Goal: Task Accomplishment & Management: Use online tool/utility

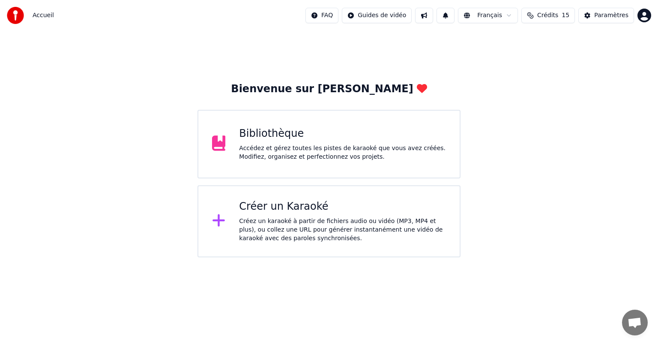
click at [311, 228] on div "Créez un karaoké à partir de fichiers audio ou vidéo (MP3, MP4 et plus), ou col…" at bounding box center [342, 230] width 207 height 26
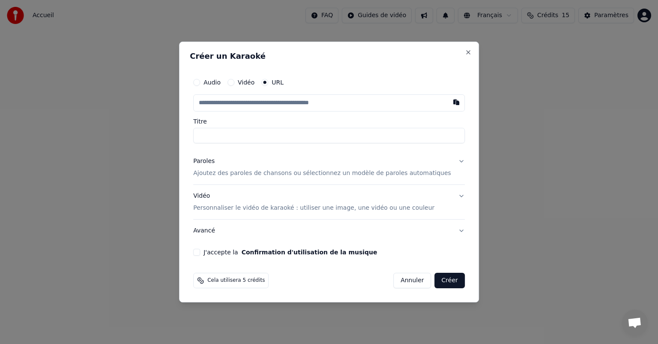
click at [234, 83] on button "Vidéo" at bounding box center [231, 82] width 7 height 7
click at [268, 82] on button "URL" at bounding box center [264, 82] width 7 height 7
click at [231, 103] on input "text" at bounding box center [329, 102] width 272 height 17
paste input "**********"
type input "**********"
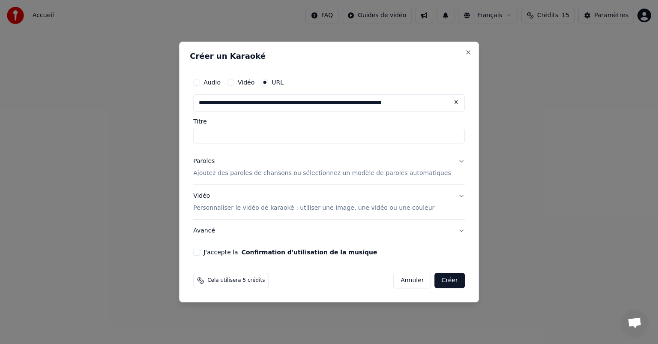
scroll to position [0, 34]
type input "**********"
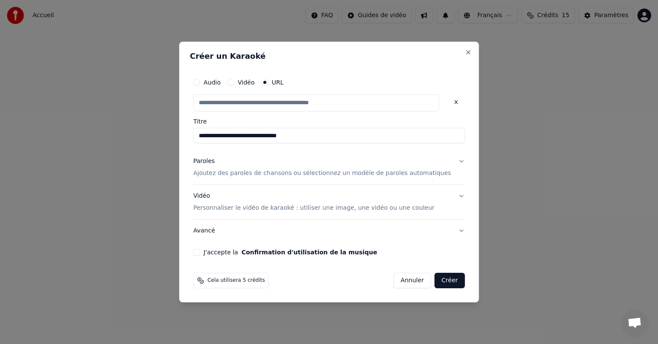
scroll to position [0, 0]
click at [286, 174] on p "Ajoutez des paroles de chansons ou sélectionnez un modèle de paroles automatiqu…" at bounding box center [322, 173] width 258 height 9
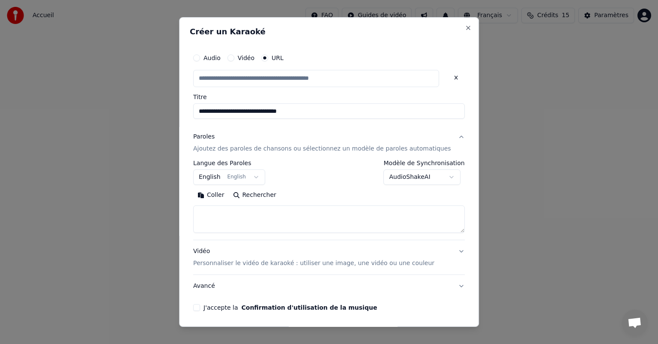
type input "**********"
click at [260, 176] on button "English English" at bounding box center [229, 176] width 72 height 15
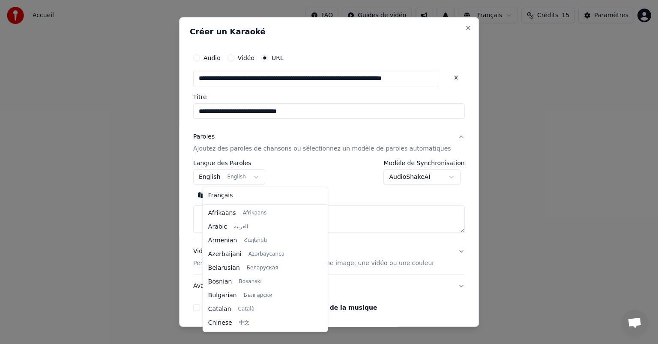
scroll to position [69, 0]
select select "**"
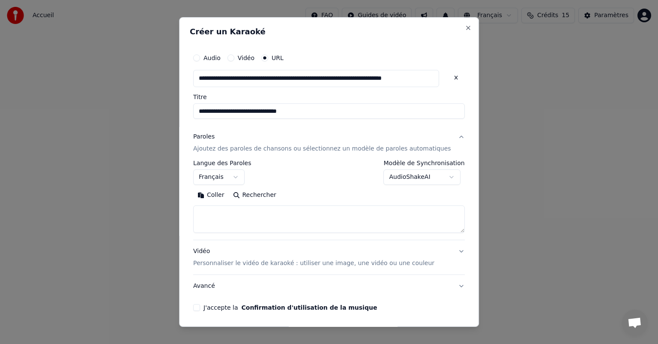
click at [232, 211] on textarea at bounding box center [329, 218] width 272 height 27
click at [249, 213] on textarea at bounding box center [329, 218] width 272 height 27
paste textarea "**********"
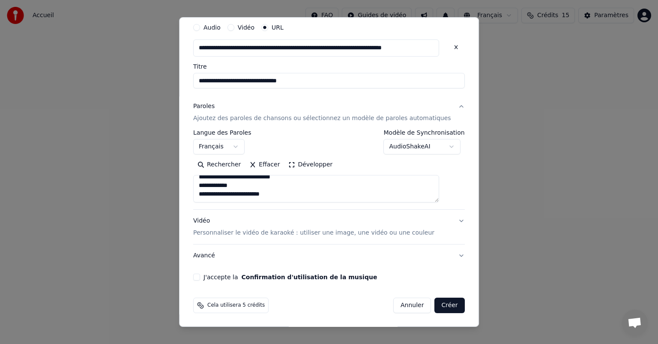
type textarea "**********"
click at [200, 275] on button "J'accepte la Confirmation d'utilisation de la musique" at bounding box center [196, 276] width 7 height 7
click at [439, 303] on button "Créer" at bounding box center [450, 304] width 30 height 15
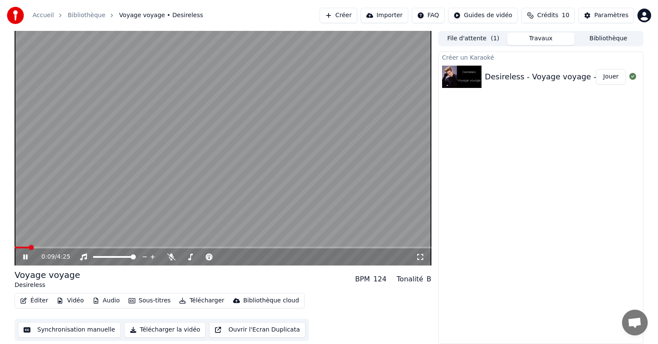
click at [25, 259] on icon at bounding box center [31, 256] width 20 height 7
click at [24, 257] on icon at bounding box center [25, 257] width 5 height 6
click at [24, 257] on icon at bounding box center [25, 256] width 4 height 5
click at [36, 299] on button "Éditer" at bounding box center [34, 300] width 35 height 12
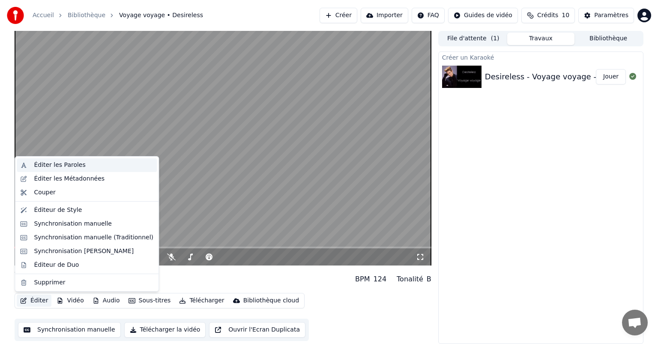
click at [36, 164] on div "Éditer les Paroles" at bounding box center [59, 165] width 51 height 9
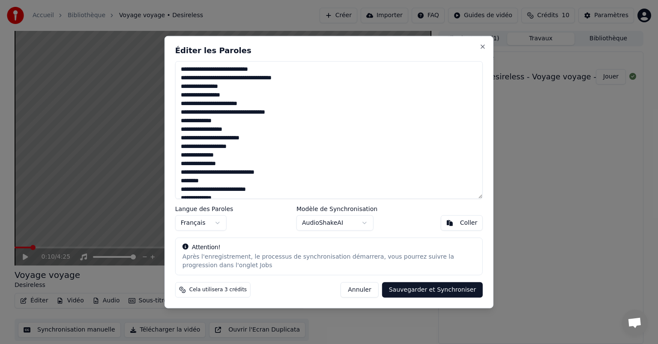
click at [186, 120] on textarea at bounding box center [329, 130] width 308 height 138
click at [209, 120] on textarea at bounding box center [329, 130] width 308 height 138
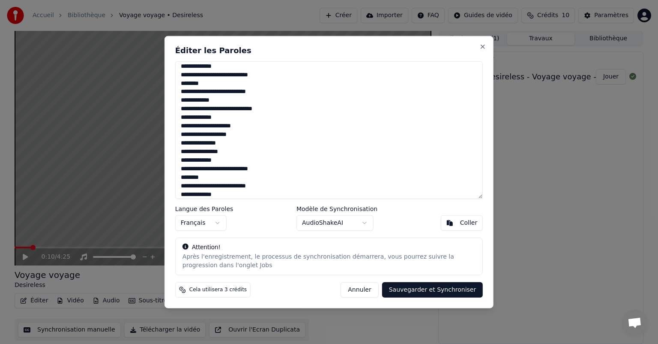
scroll to position [307, 0]
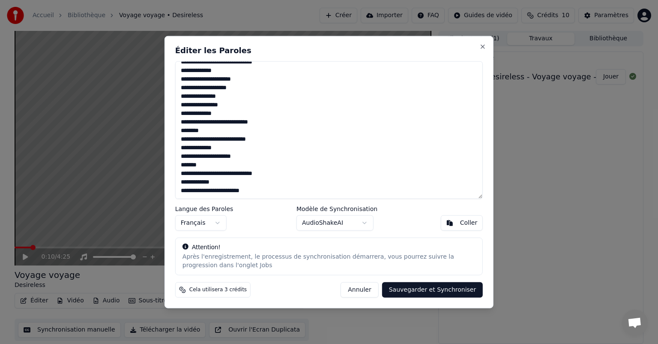
click at [223, 192] on textarea at bounding box center [329, 130] width 308 height 138
click at [206, 192] on textarea at bounding box center [329, 130] width 308 height 138
click at [262, 173] on textarea at bounding box center [329, 130] width 308 height 138
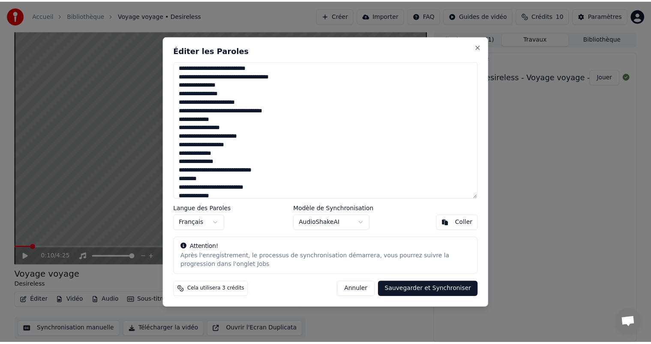
scroll to position [0, 0]
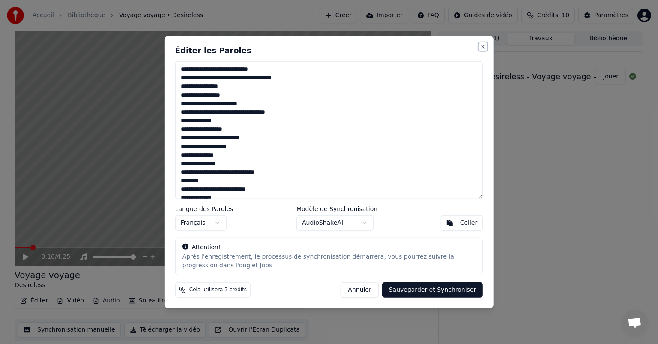
click at [483, 47] on button "Close" at bounding box center [483, 46] width 7 height 7
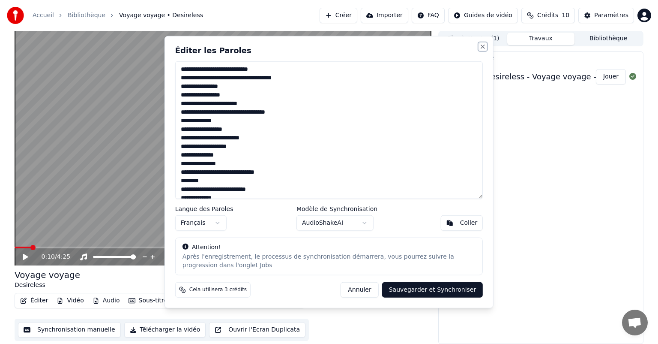
type textarea "**********"
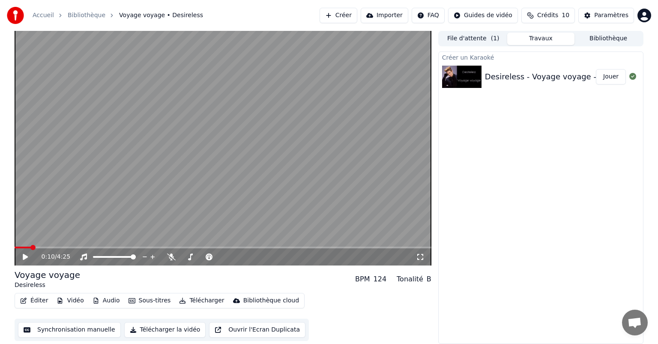
click at [536, 38] on button "Travaux" at bounding box center [541, 39] width 68 height 12
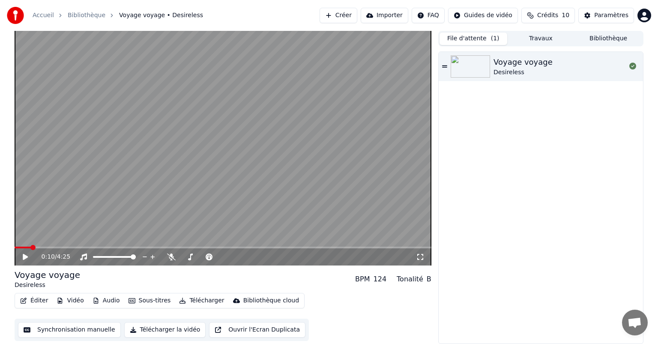
click at [488, 40] on button "File d'attente ( 1 )" at bounding box center [474, 39] width 68 height 12
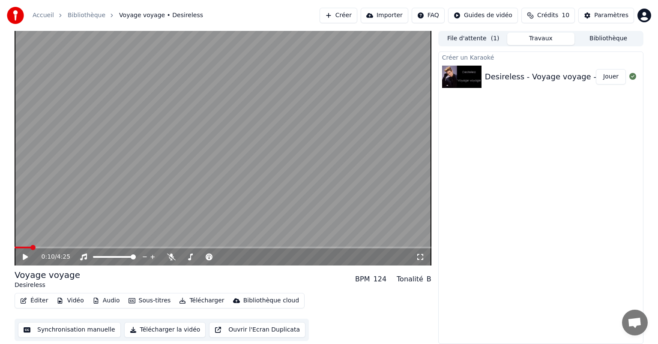
click at [530, 39] on button "Travaux" at bounding box center [541, 39] width 68 height 12
click at [117, 245] on span at bounding box center [118, 247] width 5 height 5
click at [45, 256] on span "1:05" at bounding box center [48, 256] width 13 height 9
click at [22, 257] on icon at bounding box center [31, 256] width 20 height 7
click at [23, 256] on icon at bounding box center [31, 256] width 20 height 7
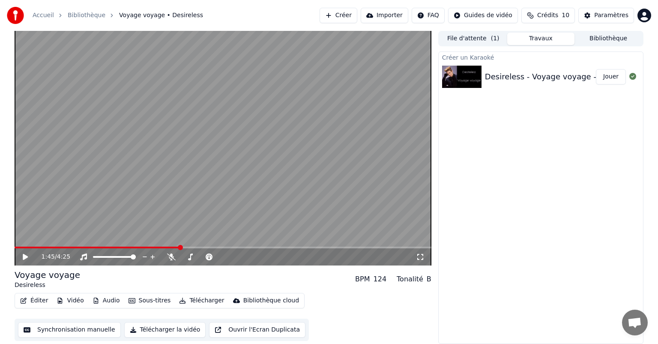
click at [90, 331] on button "Synchronisation manuelle" at bounding box center [69, 329] width 103 height 15
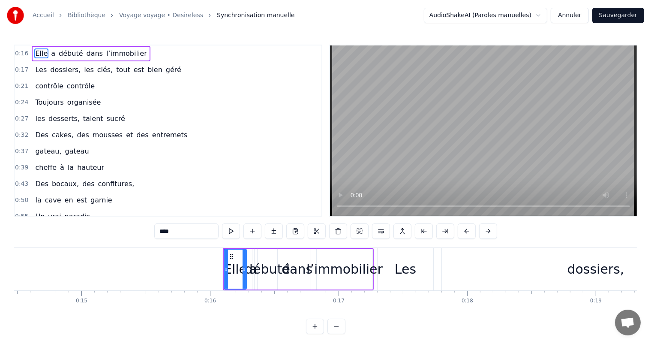
scroll to position [0, 1823]
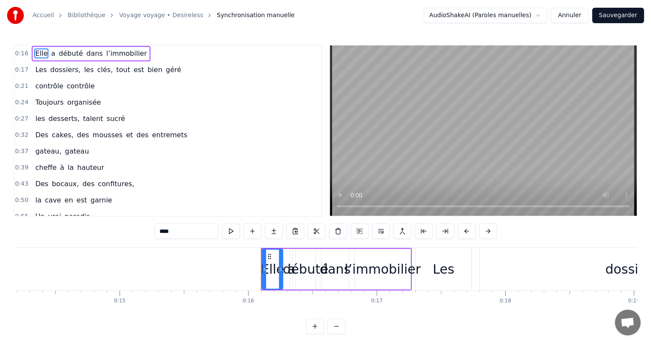
click at [280, 284] on div at bounding box center [280, 268] width 3 height 39
drag, startPoint x: 293, startPoint y: 273, endPoint x: 305, endPoint y: 269, distance: 12.1
click at [305, 273] on div "débuté" at bounding box center [305, 268] width 45 height 19
type input "******"
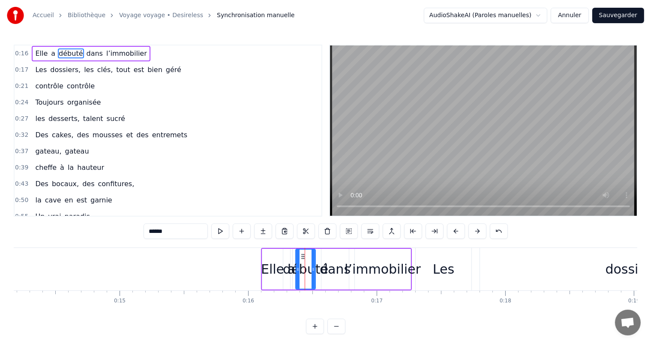
drag, startPoint x: 305, startPoint y: 269, endPoint x: 313, endPoint y: 269, distance: 8.1
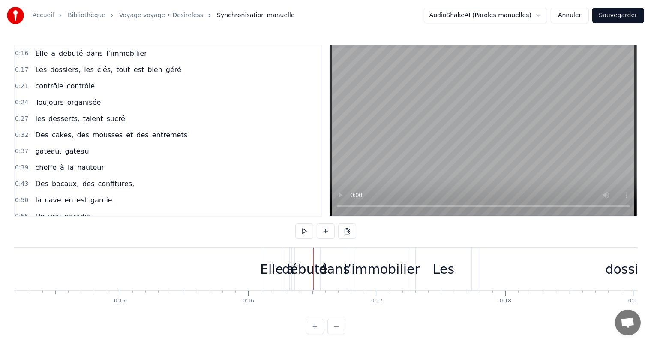
click at [313, 275] on div "débuté" at bounding box center [304, 268] width 45 height 19
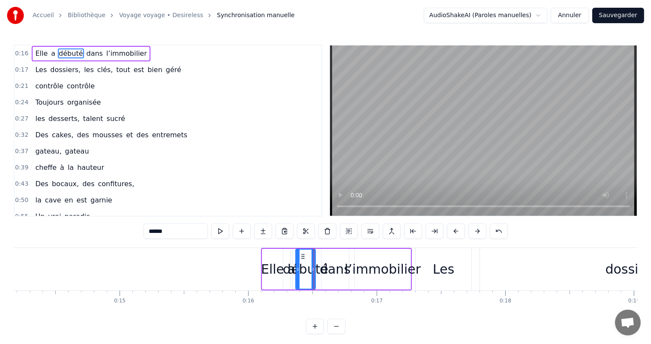
click at [36, 51] on span "Elle" at bounding box center [41, 53] width 14 height 10
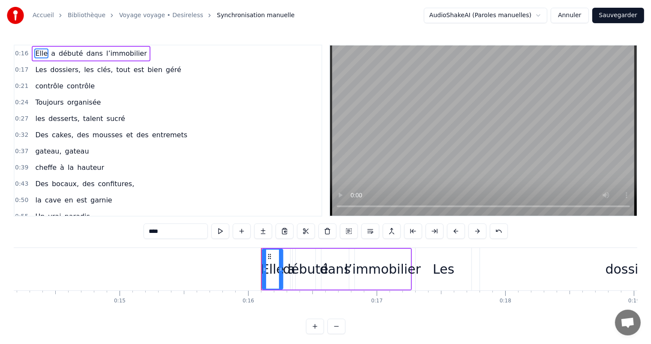
click at [50, 53] on span "a" at bounding box center [53, 53] width 6 height 10
type input "*"
drag, startPoint x: 290, startPoint y: 279, endPoint x: 285, endPoint y: 278, distance: 4.8
click at [285, 278] on div "Elle a débuté dans l’immobilier" at bounding box center [336, 269] width 151 height 42
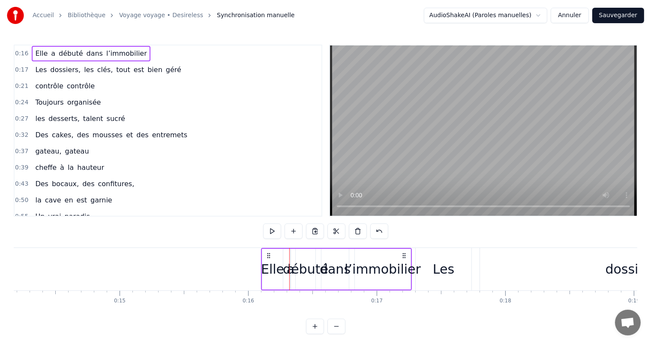
click at [50, 54] on span "a" at bounding box center [53, 53] width 6 height 10
drag, startPoint x: 290, startPoint y: 260, endPoint x: 282, endPoint y: 258, distance: 7.5
click at [283, 258] on div at bounding box center [284, 268] width 3 height 39
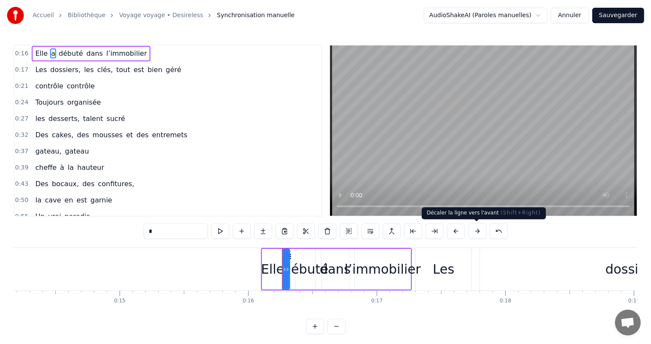
click at [479, 233] on button at bounding box center [477, 230] width 18 height 15
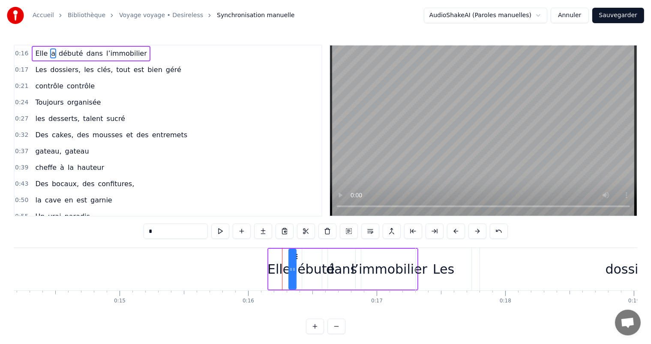
click at [479, 233] on button at bounding box center [477, 230] width 18 height 15
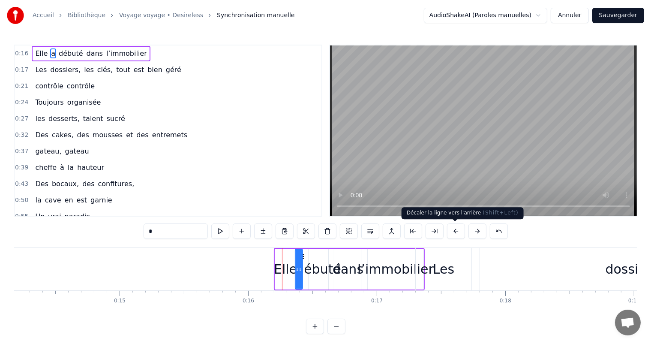
click at [453, 233] on button at bounding box center [456, 230] width 18 height 15
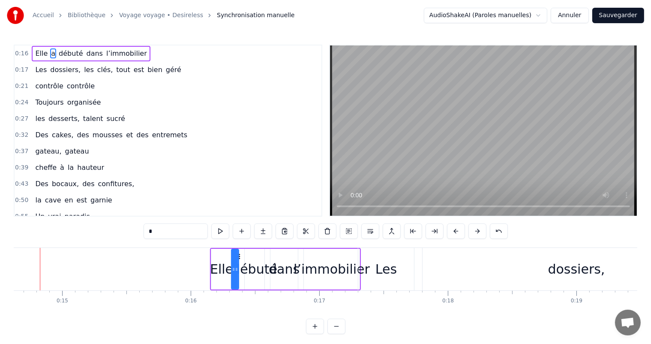
scroll to position [0, 1863]
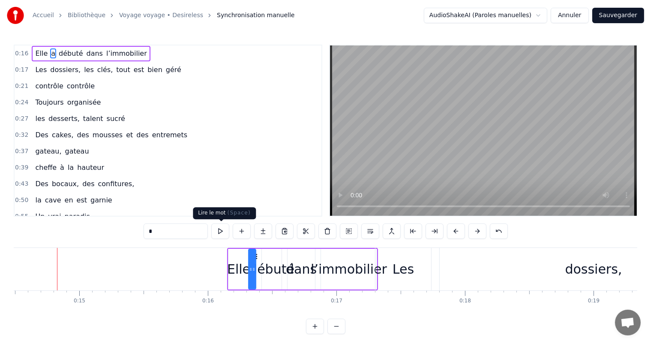
click at [223, 229] on button at bounding box center [220, 230] width 18 height 15
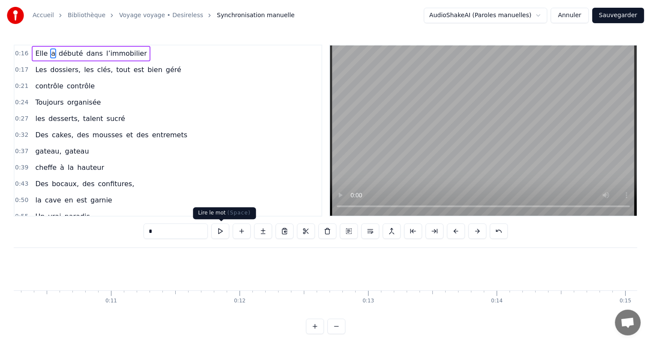
click at [222, 235] on button at bounding box center [220, 230] width 18 height 15
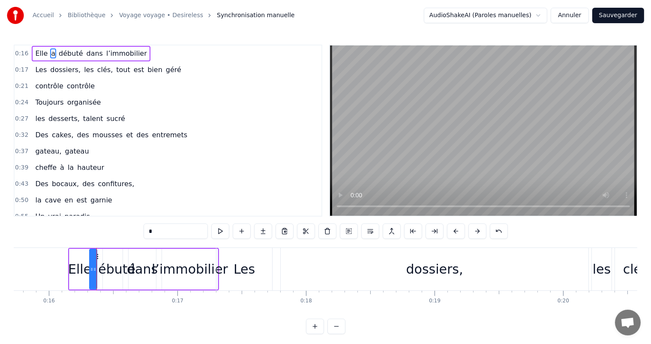
scroll to position [0, 2062]
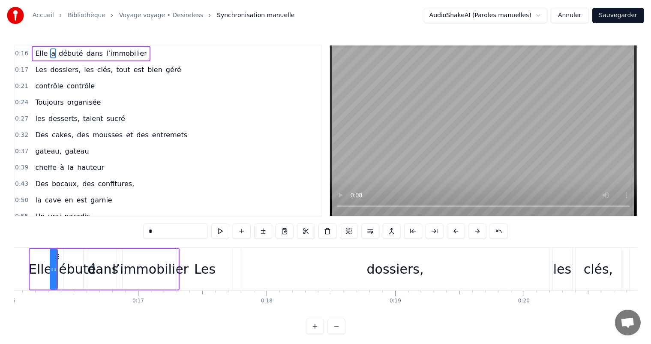
click at [321, 332] on button at bounding box center [315, 325] width 18 height 15
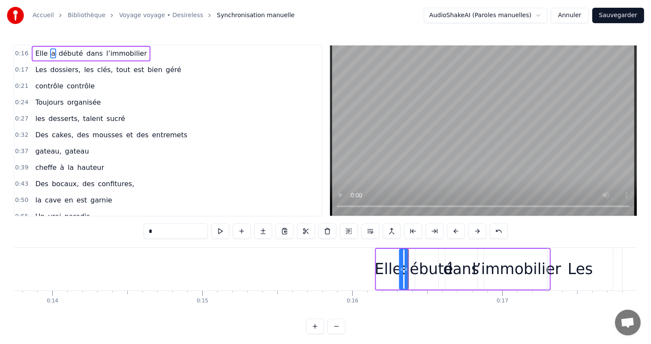
click at [320, 332] on button at bounding box center [315, 325] width 18 height 15
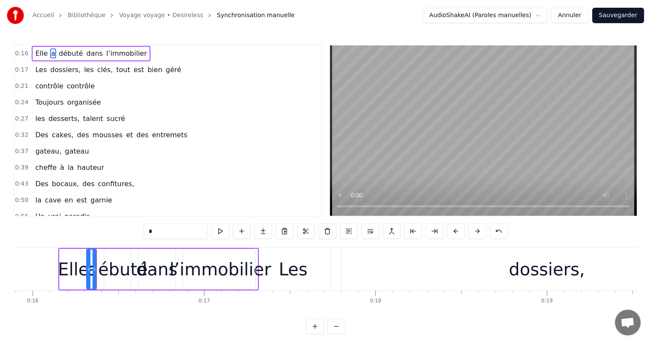
scroll to position [0, 2764]
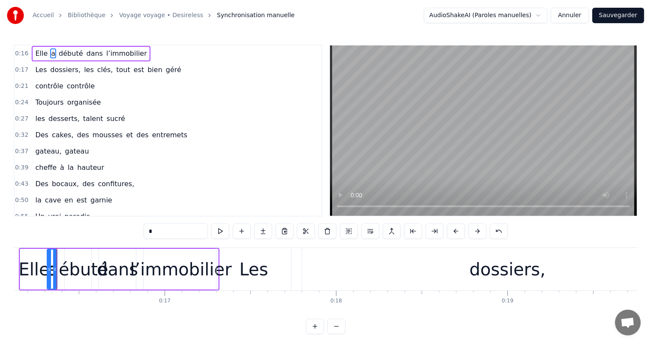
click at [318, 334] on button at bounding box center [315, 325] width 18 height 15
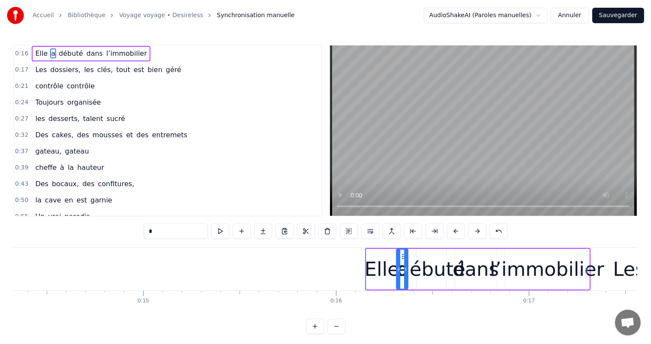
click at [318, 334] on button at bounding box center [315, 325] width 18 height 15
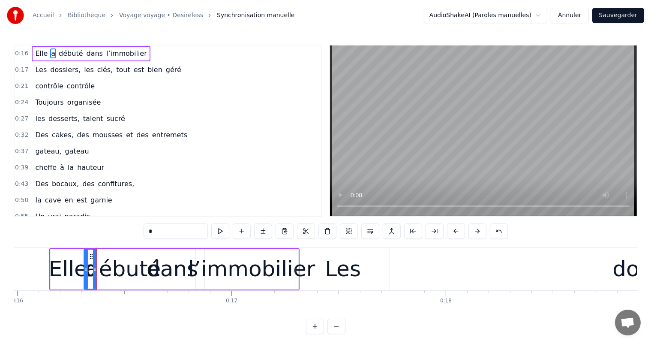
scroll to position [0, 3465]
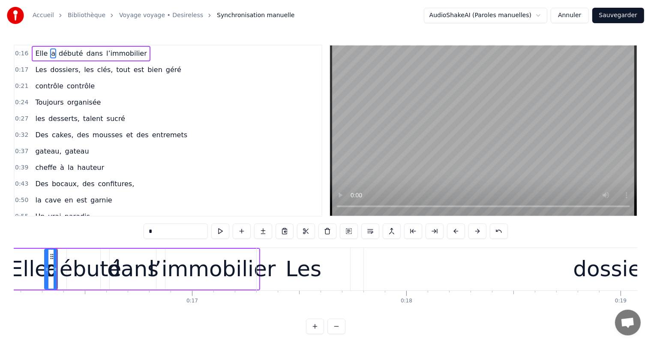
click at [318, 334] on button at bounding box center [315, 325] width 18 height 15
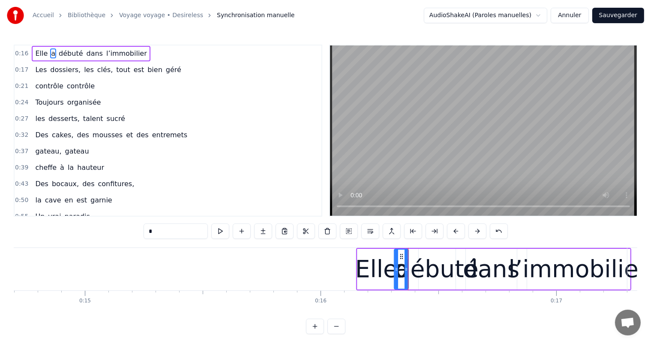
click at [318, 334] on button at bounding box center [315, 325] width 18 height 15
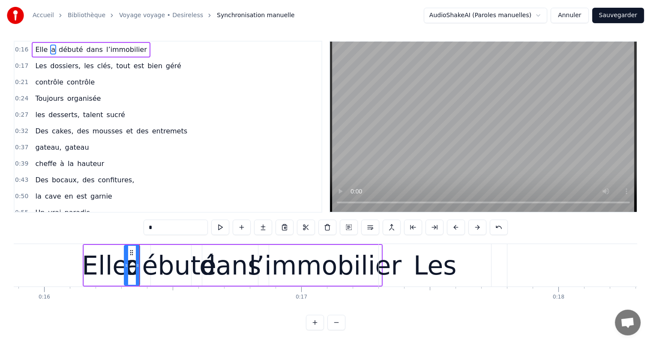
scroll to position [0, 4081]
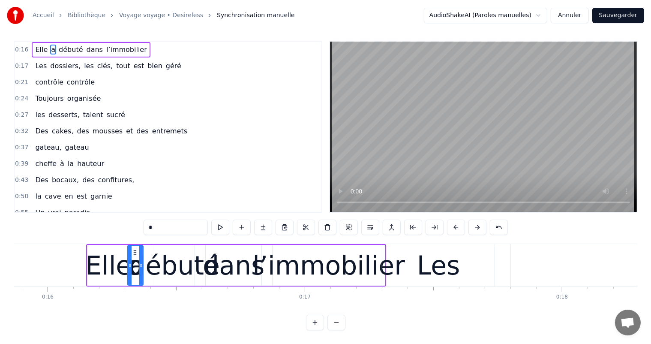
click at [450, 221] on button at bounding box center [456, 226] width 18 height 15
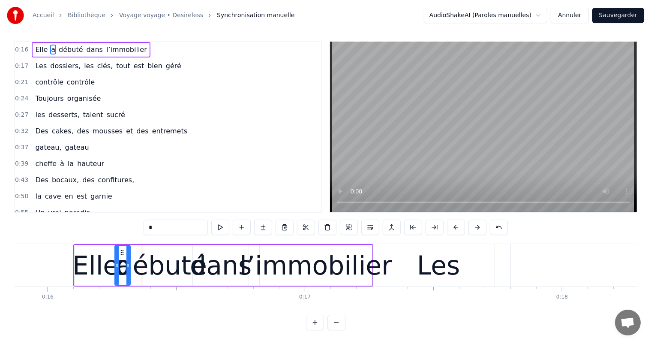
click at [451, 221] on button at bounding box center [456, 226] width 18 height 15
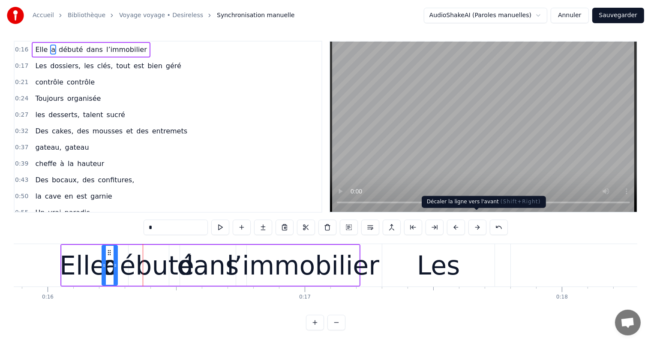
click at [477, 221] on button at bounding box center [477, 226] width 18 height 15
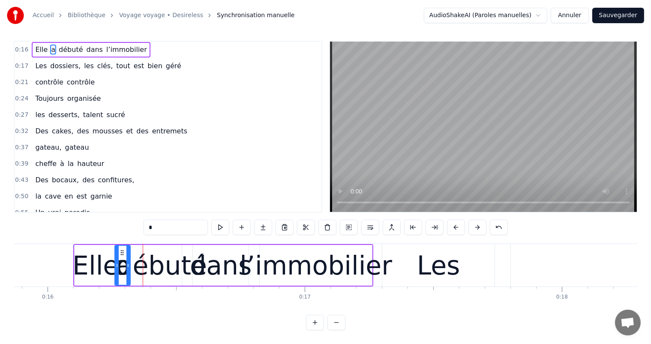
click at [477, 221] on button at bounding box center [477, 226] width 18 height 15
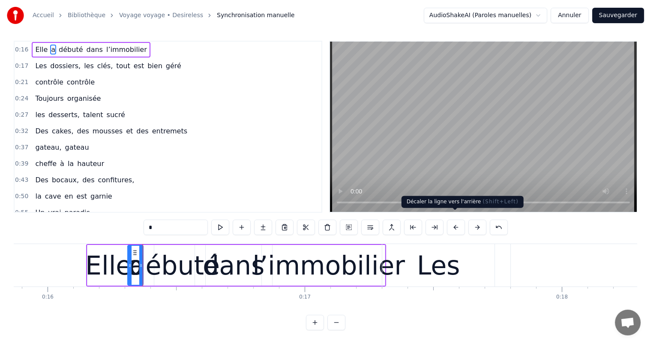
click at [453, 219] on button at bounding box center [456, 226] width 18 height 15
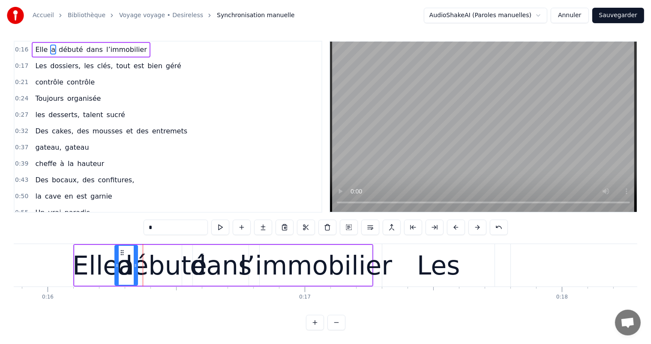
drag, startPoint x: 129, startPoint y: 249, endPoint x: 137, endPoint y: 252, distance: 8.8
click at [136, 252] on div at bounding box center [135, 265] width 3 height 39
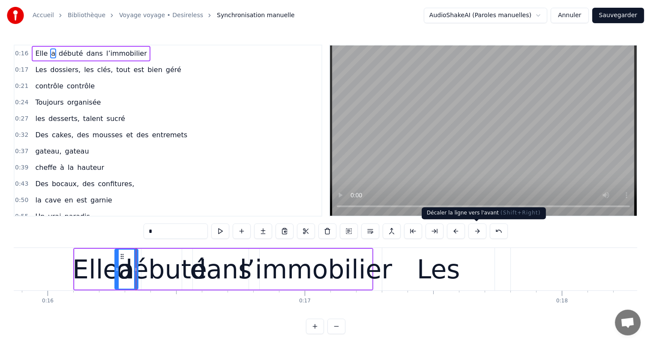
click at [479, 231] on button at bounding box center [477, 230] width 18 height 15
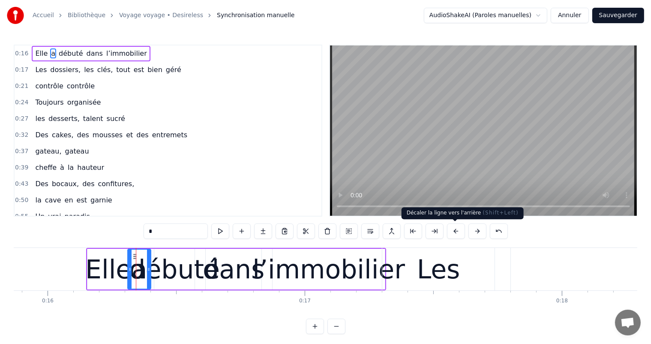
click at [451, 230] on button at bounding box center [456, 230] width 18 height 15
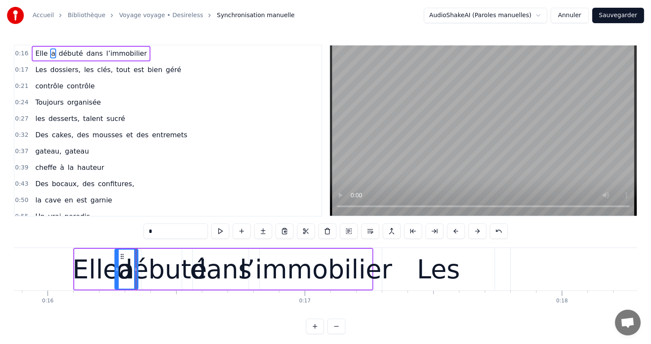
click at [39, 49] on span "Elle" at bounding box center [41, 53] width 14 height 10
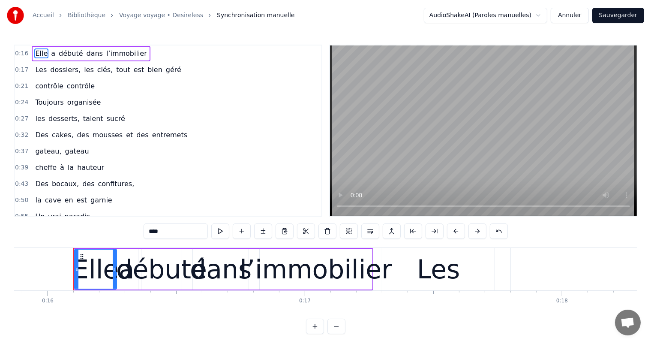
click at [125, 269] on div "débuté" at bounding box center [161, 269] width 91 height 39
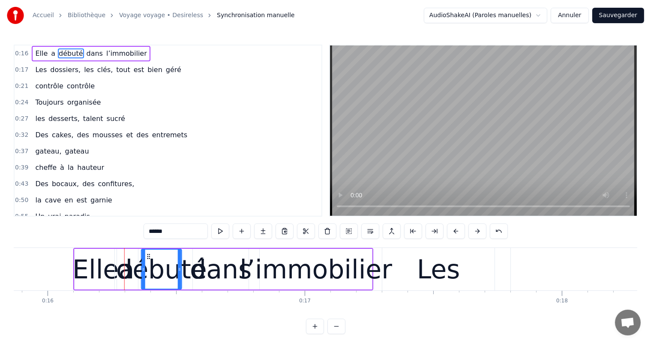
click at [148, 256] on icon at bounding box center [148, 256] width 7 height 7
click at [111, 259] on div "Elle" at bounding box center [95, 269] width 46 height 39
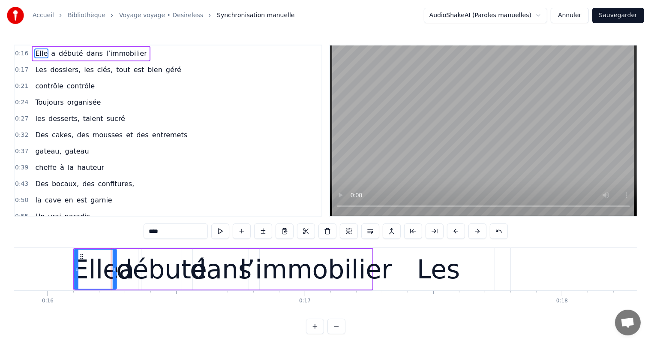
click at [83, 256] on circle at bounding box center [83, 256] width 0 height 0
drag, startPoint x: 77, startPoint y: 269, endPoint x: 72, endPoint y: 269, distance: 4.7
click at [72, 269] on icon at bounding box center [71, 269] width 3 height 7
click at [89, 267] on div "Elle" at bounding box center [93, 269] width 46 height 39
drag, startPoint x: 85, startPoint y: 269, endPoint x: 99, endPoint y: 272, distance: 14.8
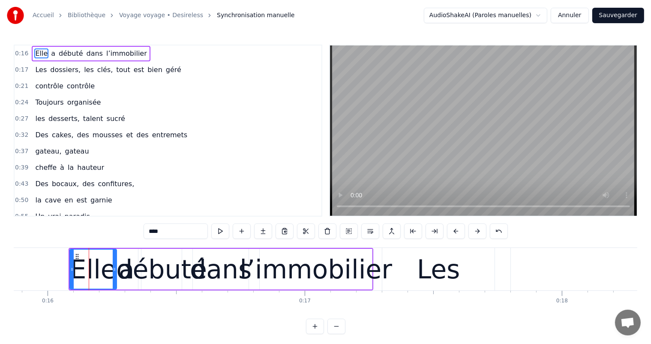
click at [99, 272] on div "Elle" at bounding box center [93, 269] width 46 height 39
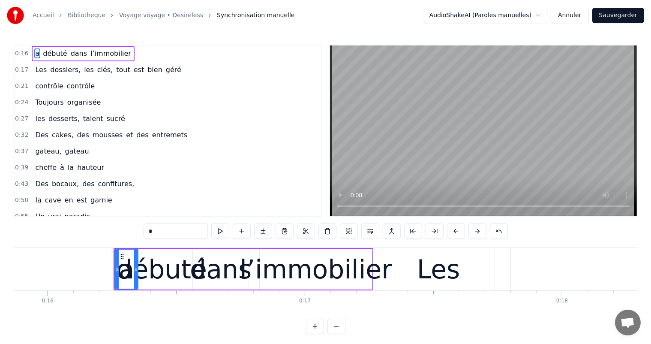
click at [34, 51] on span "a" at bounding box center [37, 53] width 6 height 10
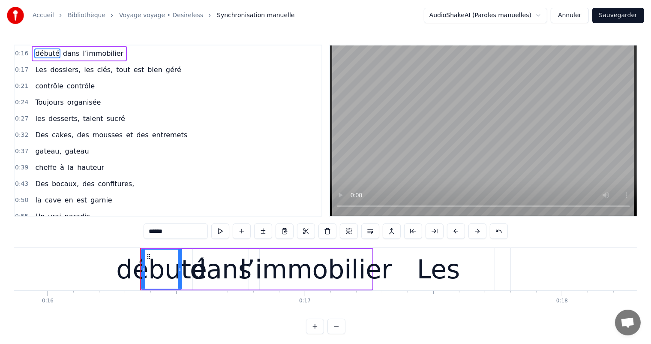
click at [173, 269] on div "débuté" at bounding box center [161, 269] width 91 height 39
click at [192, 269] on div "débuté" at bounding box center [161, 269] width 91 height 39
type input "****"
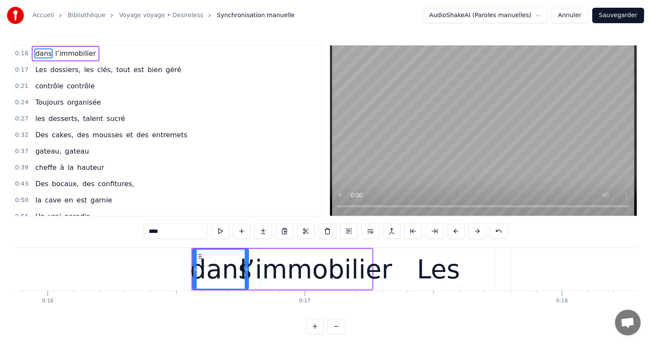
click at [197, 271] on div "dans" at bounding box center [221, 269] width 62 height 39
click at [34, 53] on span "dans" at bounding box center [43, 53] width 18 height 10
click at [241, 232] on button at bounding box center [242, 230] width 18 height 15
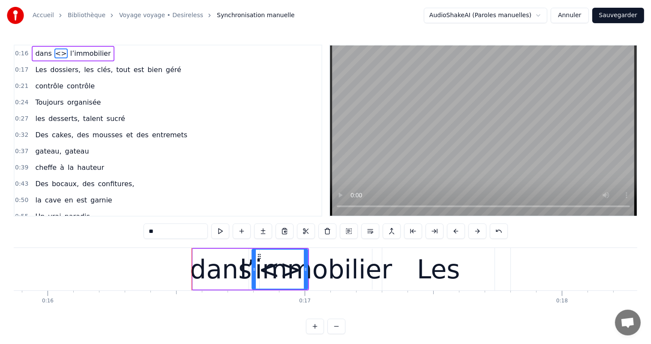
click at [198, 272] on div "dans" at bounding box center [221, 269] width 62 height 39
type input "****"
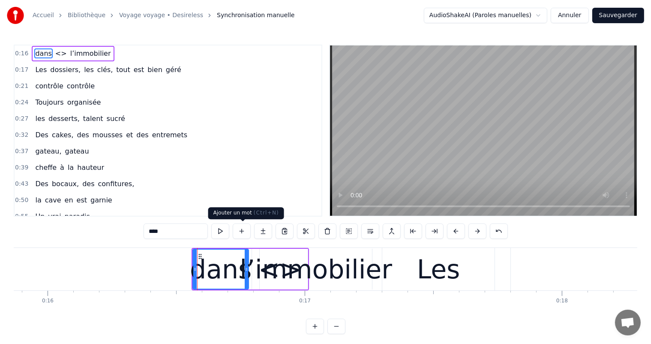
click at [241, 230] on button at bounding box center [242, 230] width 18 height 15
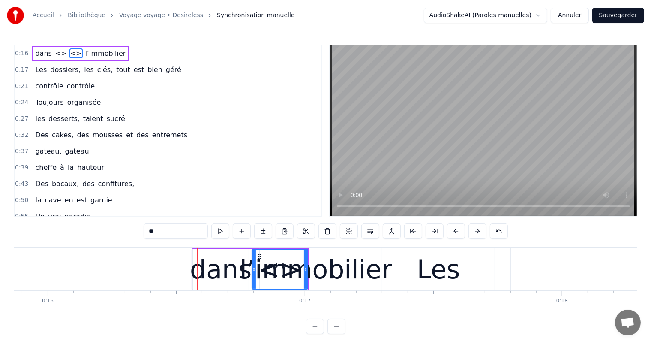
click at [69, 51] on span "<>" at bounding box center [75, 53] width 13 height 10
click at [324, 233] on button at bounding box center [327, 230] width 18 height 15
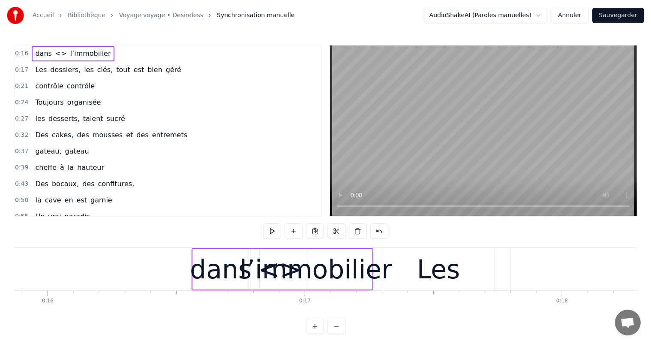
click at [54, 51] on span "<>" at bounding box center [60, 53] width 13 height 10
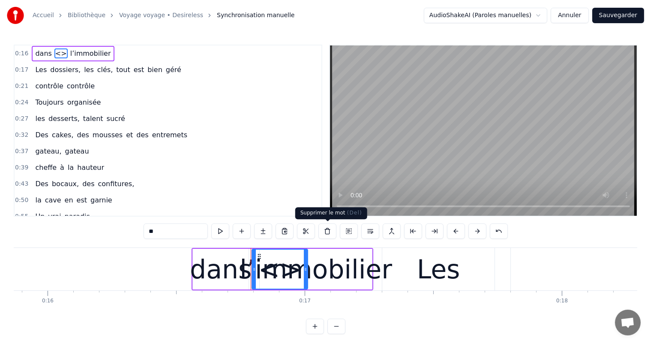
drag, startPoint x: 326, startPoint y: 234, endPoint x: 133, endPoint y: 82, distance: 245.4
click at [322, 232] on button at bounding box center [327, 230] width 18 height 15
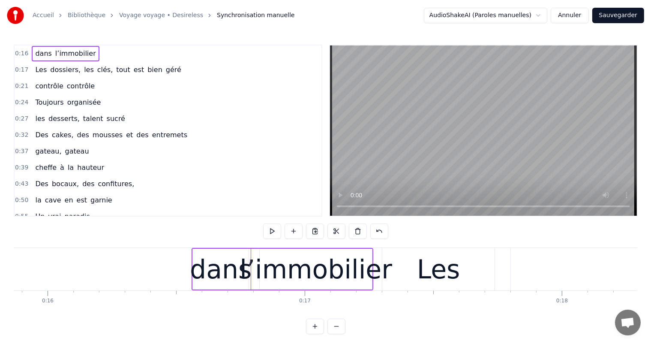
click at [34, 50] on span "dans" at bounding box center [43, 53] width 18 height 10
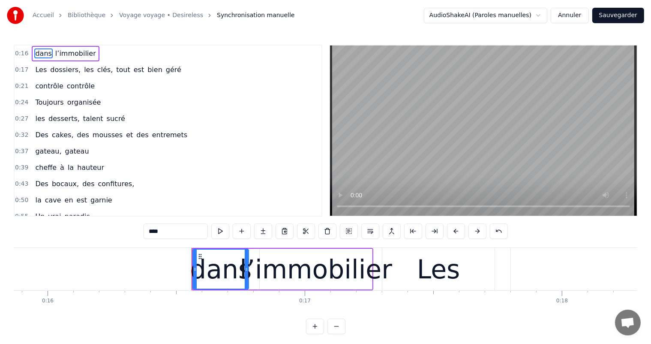
click at [196, 266] on icon at bounding box center [194, 269] width 3 height 7
click at [244, 232] on button at bounding box center [242, 230] width 18 height 15
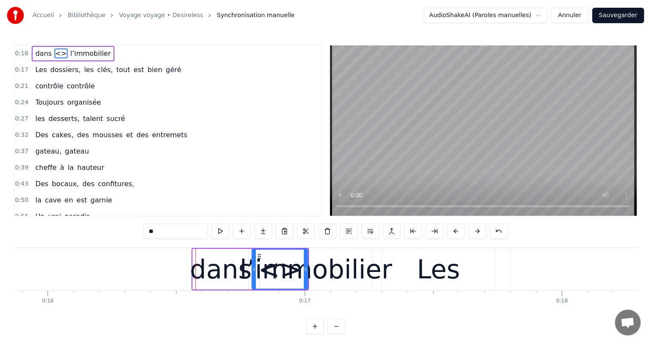
click at [38, 51] on span "dans" at bounding box center [43, 53] width 18 height 10
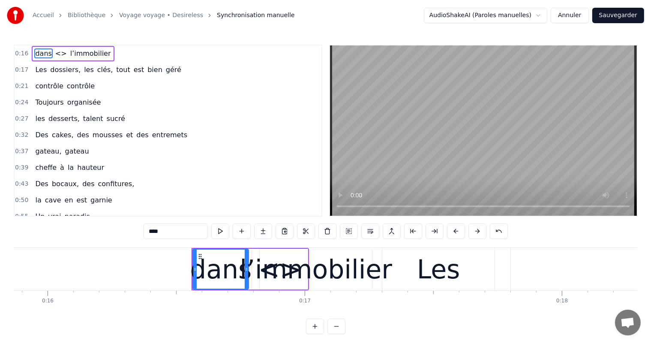
click at [57, 54] on span "<>" at bounding box center [60, 53] width 13 height 10
type input "**"
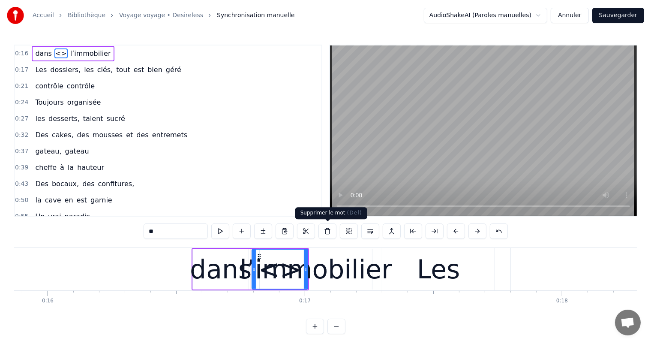
click at [327, 234] on button at bounding box center [327, 230] width 18 height 15
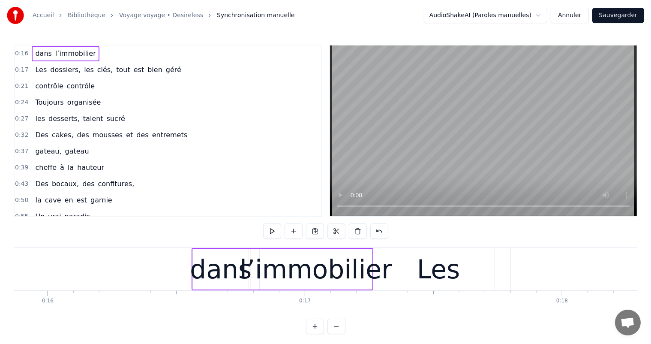
click at [34, 55] on span "dans" at bounding box center [43, 53] width 18 height 10
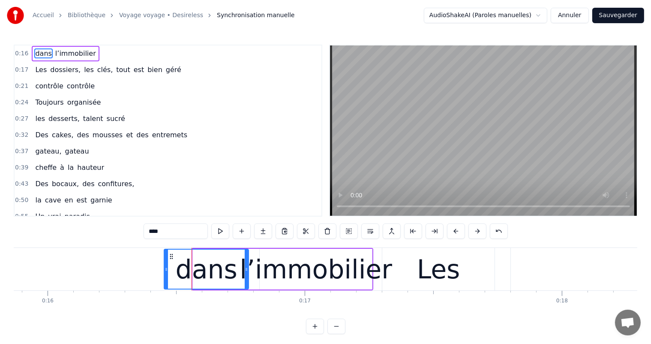
drag, startPoint x: 194, startPoint y: 266, endPoint x: 165, endPoint y: 264, distance: 28.8
click at [165, 264] on div at bounding box center [166, 268] width 3 height 39
click at [172, 268] on div "dans" at bounding box center [207, 268] width 84 height 39
click at [248, 232] on button at bounding box center [242, 230] width 18 height 15
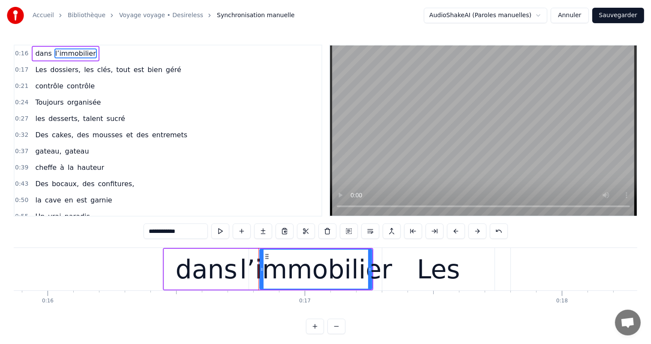
click at [177, 269] on div "dans" at bounding box center [206, 269] width 84 height 41
type input "****"
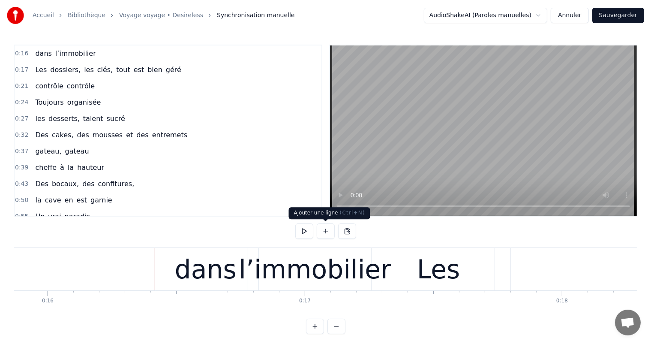
click at [327, 234] on button at bounding box center [326, 230] width 18 height 15
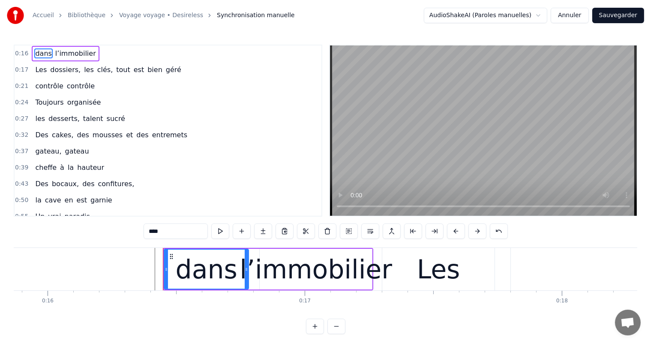
click at [264, 231] on button at bounding box center [263, 230] width 18 height 15
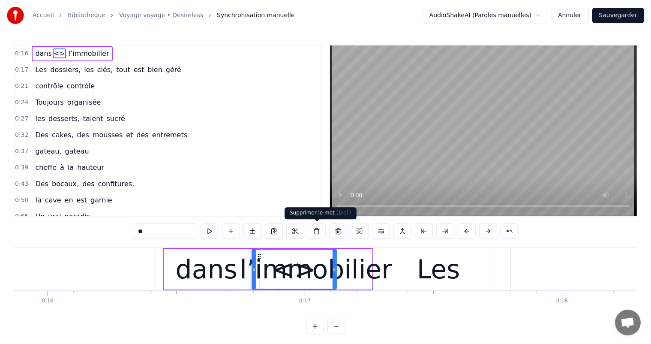
click at [314, 235] on button at bounding box center [317, 230] width 18 height 15
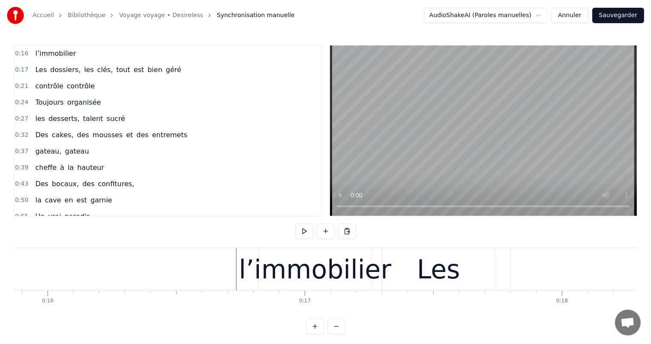
click at [250, 267] on div "l’immobilier" at bounding box center [315, 269] width 153 height 39
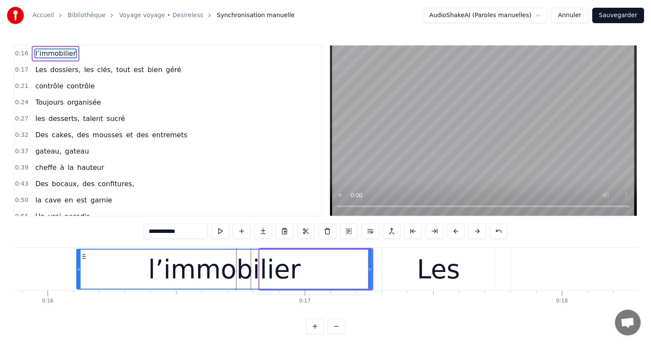
drag, startPoint x: 261, startPoint y: 270, endPoint x: 78, endPoint y: 276, distance: 183.1
click at [78, 276] on div at bounding box center [78, 268] width 3 height 39
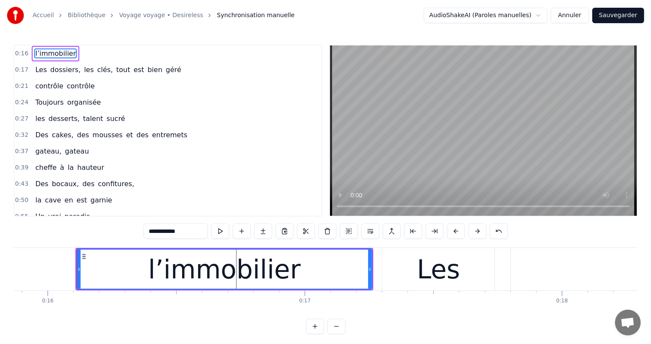
click at [160, 268] on div "l’immobilier" at bounding box center [224, 269] width 153 height 39
click at [147, 269] on div "l’immobilier" at bounding box center [224, 268] width 294 height 39
click at [123, 269] on div "l’immobilier" at bounding box center [224, 268] width 294 height 39
click at [242, 232] on button at bounding box center [242, 230] width 18 height 15
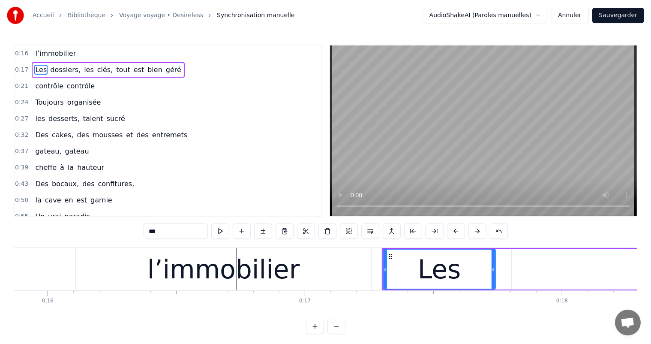
click at [50, 51] on span "l’immobilier" at bounding box center [55, 53] width 42 height 10
type input "**********"
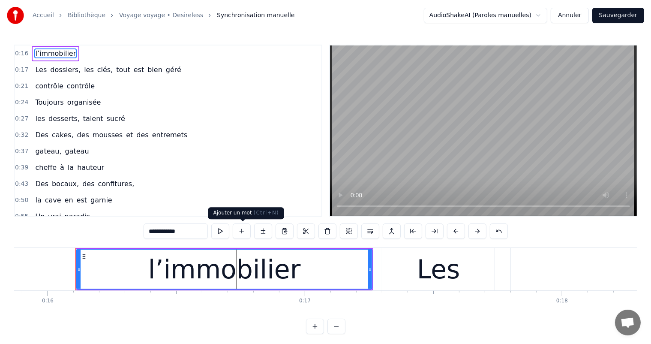
click at [241, 234] on button at bounding box center [242, 230] width 18 height 15
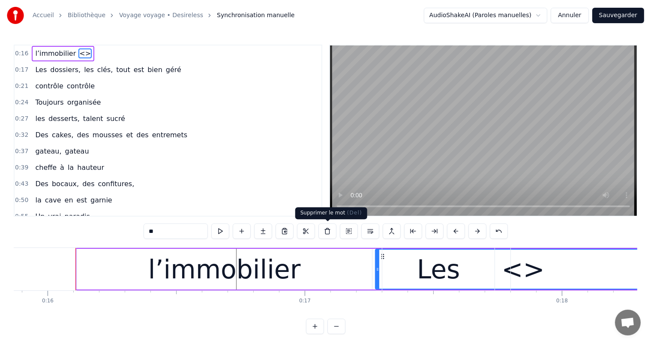
click at [328, 230] on button at bounding box center [327, 230] width 18 height 15
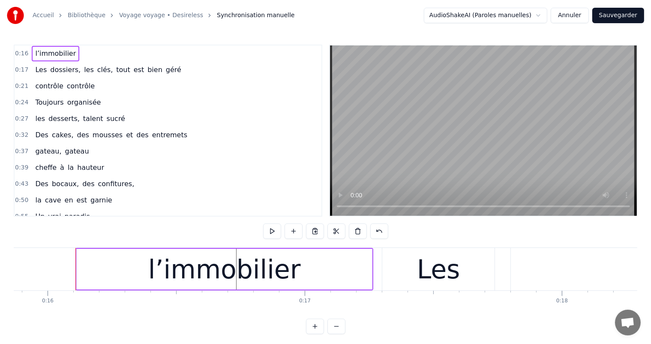
click at [140, 262] on div "l’immobilier" at bounding box center [224, 269] width 295 height 41
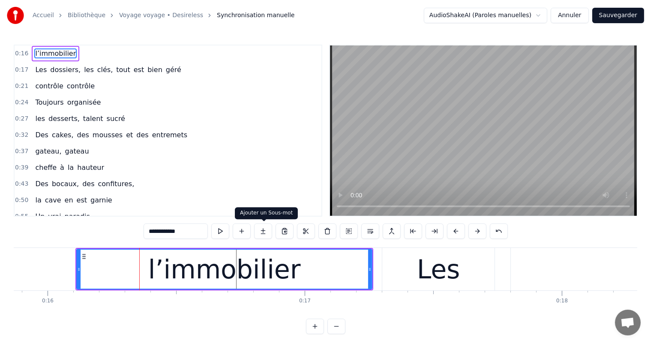
click at [263, 232] on button at bounding box center [263, 230] width 18 height 15
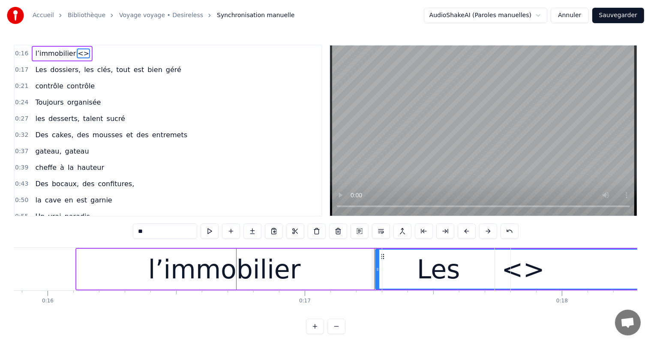
scroll to position [11, 0]
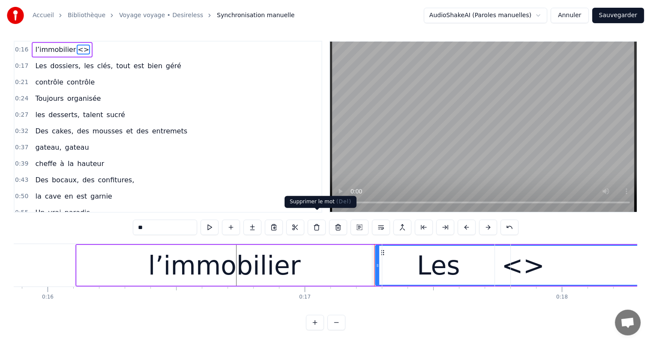
click at [317, 221] on button at bounding box center [317, 226] width 18 height 15
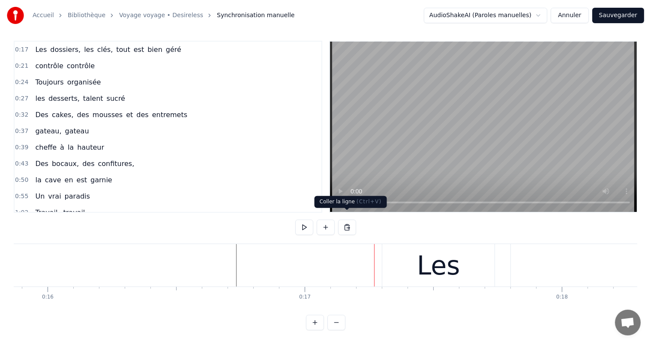
click at [345, 222] on button at bounding box center [347, 226] width 18 height 15
click at [573, 19] on button "Annuler" at bounding box center [570, 15] width 38 height 15
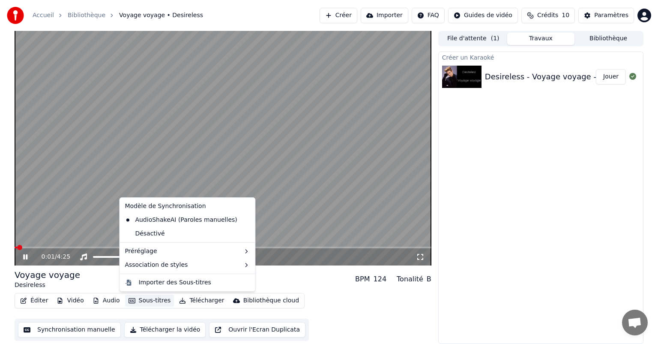
click at [148, 300] on button "Sous-titres" at bounding box center [149, 300] width 49 height 12
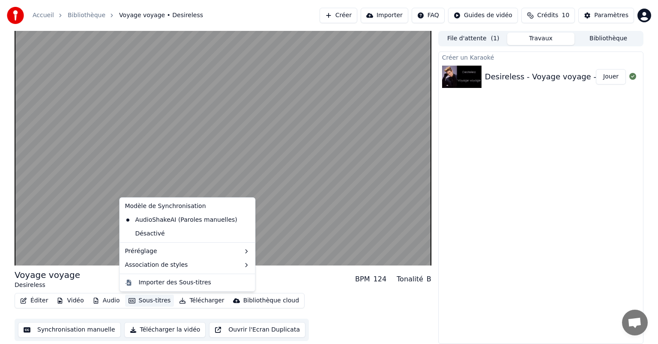
click at [148, 300] on button "Sous-titres" at bounding box center [149, 300] width 49 height 12
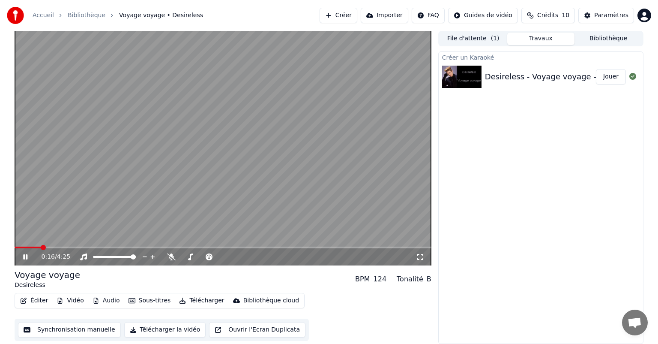
click at [26, 254] on icon at bounding box center [31, 256] width 20 height 7
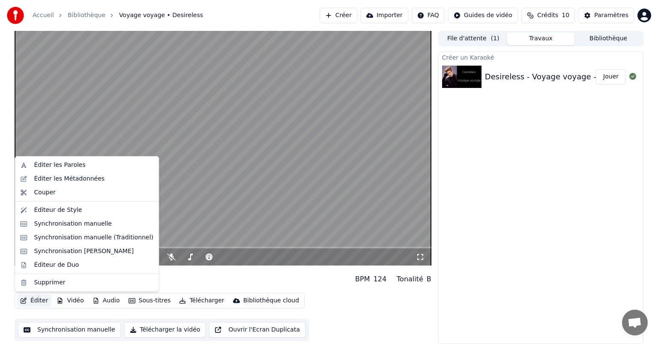
click at [39, 302] on button "Éditer" at bounding box center [34, 300] width 35 height 12
click at [70, 240] on div "Synchronisation manuelle (Traditionnel)" at bounding box center [94, 237] width 120 height 9
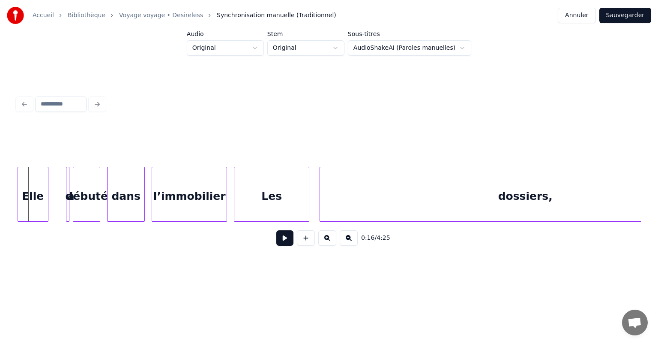
scroll to position [0, 2748]
click at [36, 198] on div "Elle" at bounding box center [45, 196] width 30 height 58
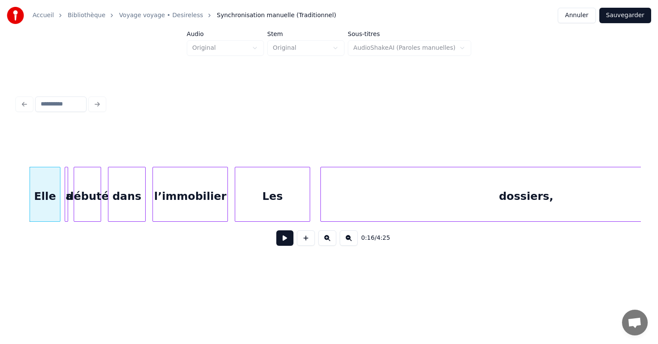
click at [67, 201] on div "a" at bounding box center [69, 196] width 9 height 58
click at [39, 193] on div "Elle" at bounding box center [45, 196] width 30 height 58
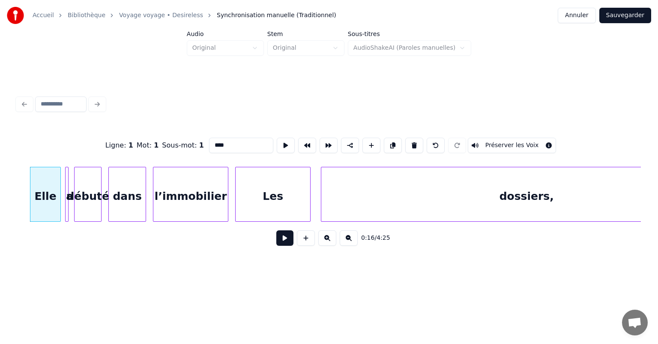
scroll to position [0, 2747]
drag, startPoint x: 224, startPoint y: 143, endPoint x: 206, endPoint y: 140, distance: 17.8
click at [209, 142] on input "****" at bounding box center [241, 145] width 64 height 15
click at [86, 192] on div "débuté" at bounding box center [88, 196] width 27 height 58
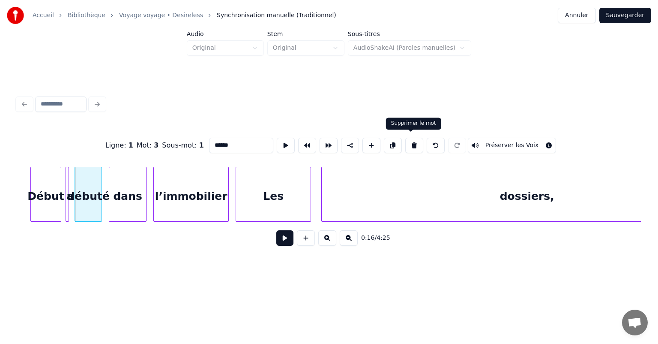
click at [409, 139] on button at bounding box center [414, 145] width 18 height 15
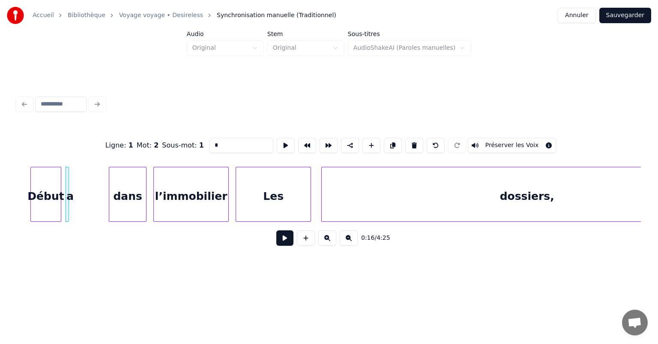
click at [69, 196] on div "a" at bounding box center [70, 196] width 9 height 58
click at [411, 141] on button at bounding box center [414, 145] width 18 height 15
type input "*****"
click at [60, 206] on div "Début" at bounding box center [50, 196] width 30 height 58
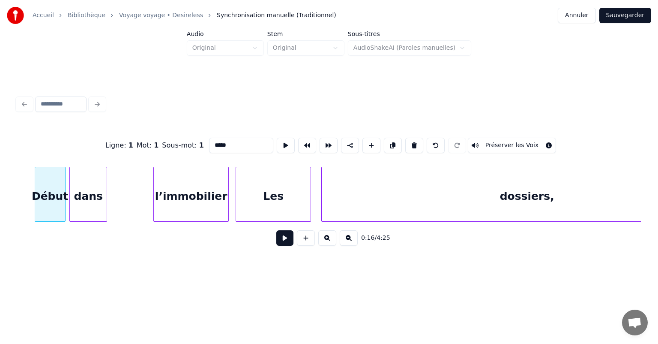
click at [78, 202] on div "dans" at bounding box center [88, 196] width 37 height 58
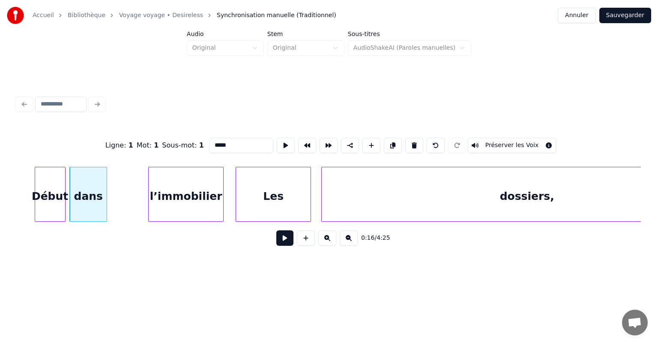
click at [164, 204] on div "l’immobilier" at bounding box center [186, 196] width 75 height 58
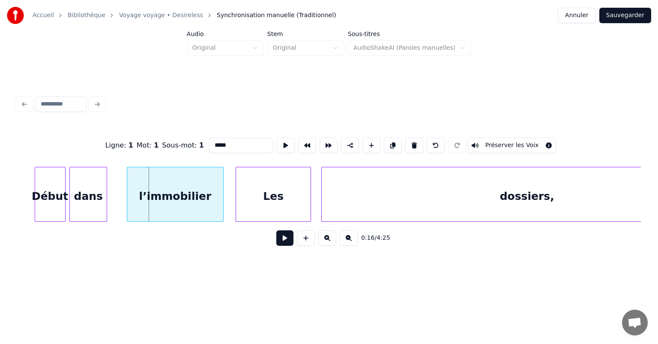
click at [127, 198] on div at bounding box center [128, 194] width 3 height 54
click at [111, 203] on div "dans" at bounding box center [101, 196] width 37 height 58
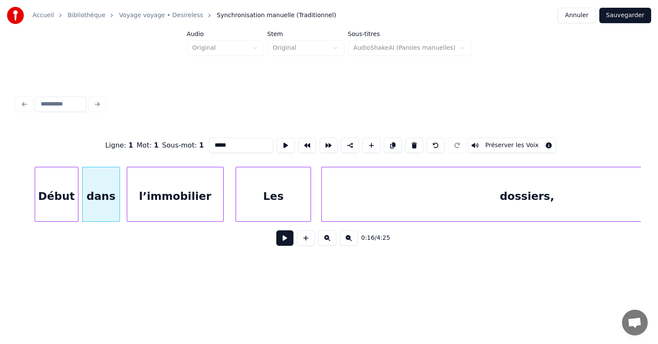
click at [77, 204] on div at bounding box center [76, 194] width 3 height 54
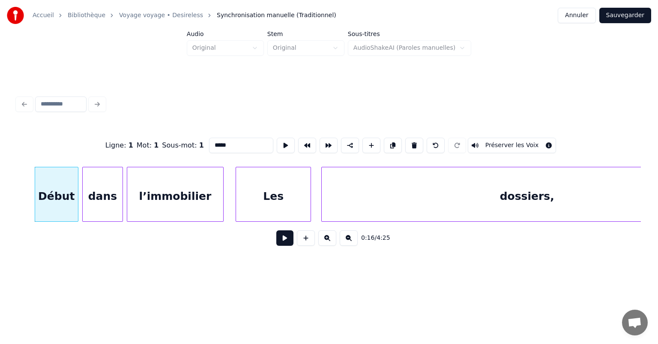
click at [122, 204] on div at bounding box center [121, 194] width 3 height 54
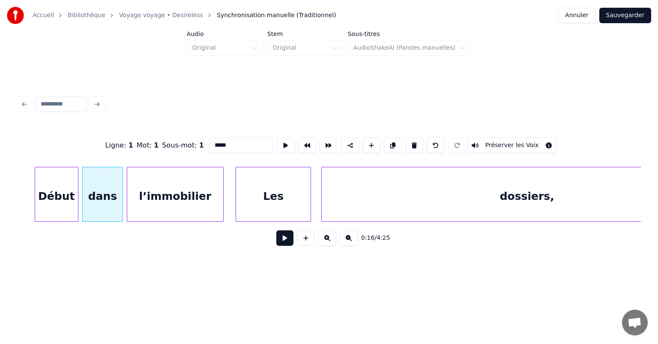
click at [35, 202] on div "Début" at bounding box center [57, 194] width 44 height 55
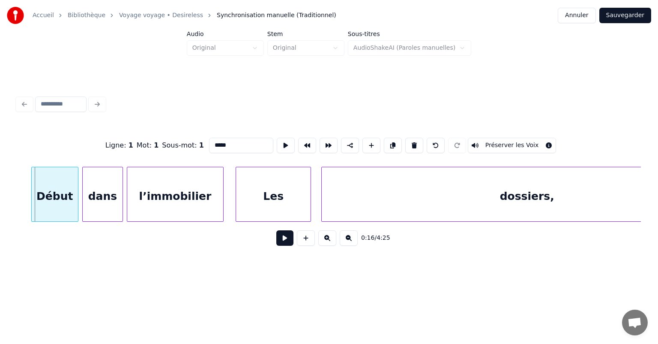
click at [32, 206] on div at bounding box center [33, 194] width 3 height 54
click at [125, 212] on div at bounding box center [125, 194] width 3 height 54
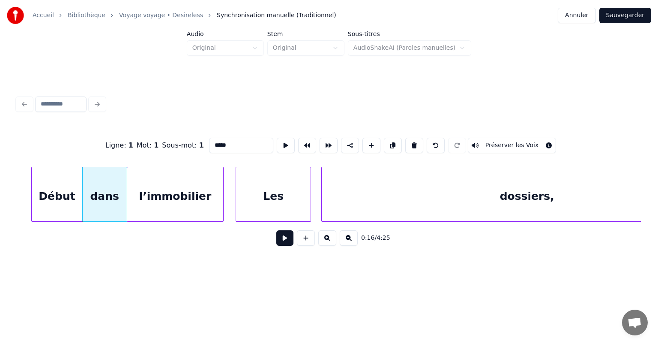
click at [81, 205] on div at bounding box center [81, 194] width 3 height 54
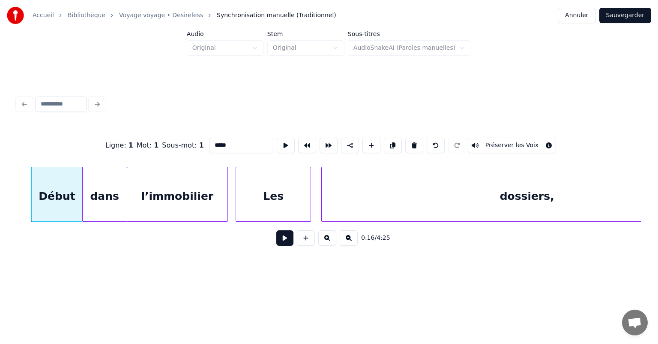
click at [227, 197] on div at bounding box center [226, 194] width 3 height 54
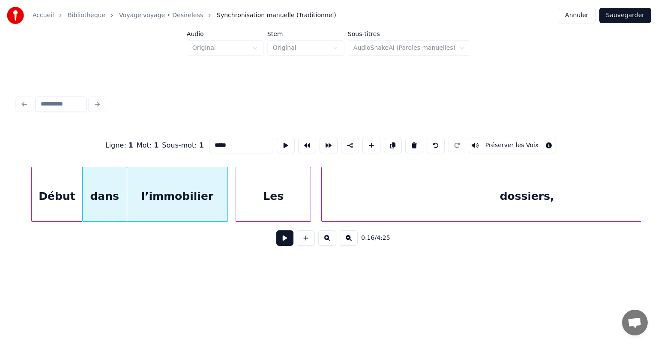
click at [285, 240] on button at bounding box center [284, 237] width 17 height 15
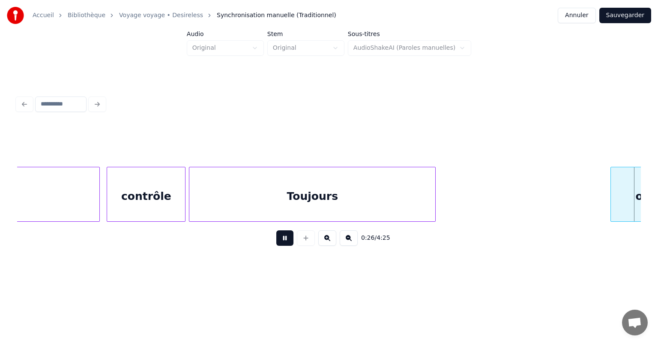
scroll to position [0, 4622]
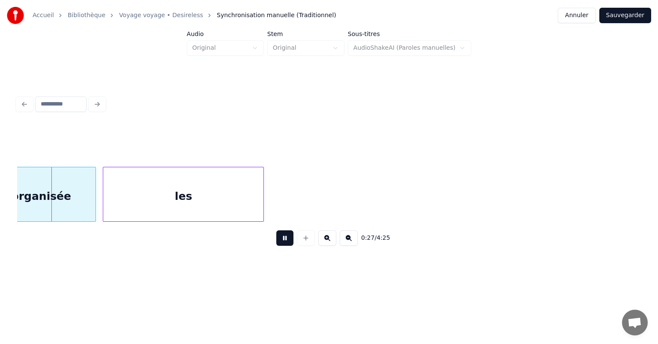
click at [285, 240] on button at bounding box center [284, 237] width 17 height 15
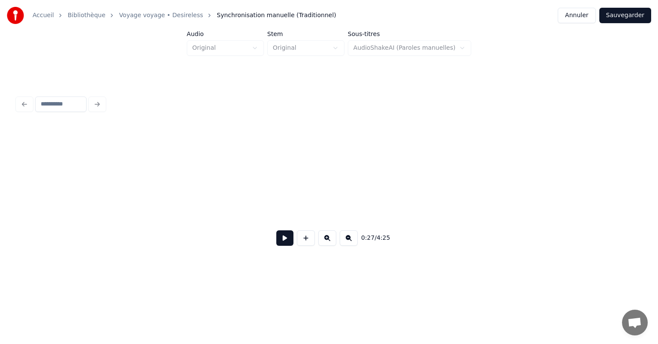
scroll to position [0, 178]
click at [285, 233] on div "0:27 / 4:25" at bounding box center [329, 237] width 610 height 19
click at [285, 237] on button at bounding box center [284, 237] width 17 height 15
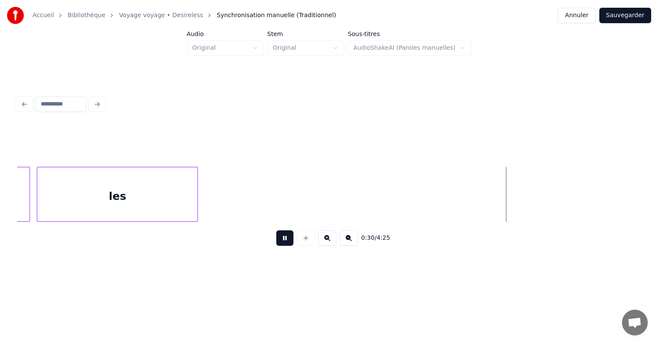
click at [285, 243] on button at bounding box center [284, 237] width 17 height 15
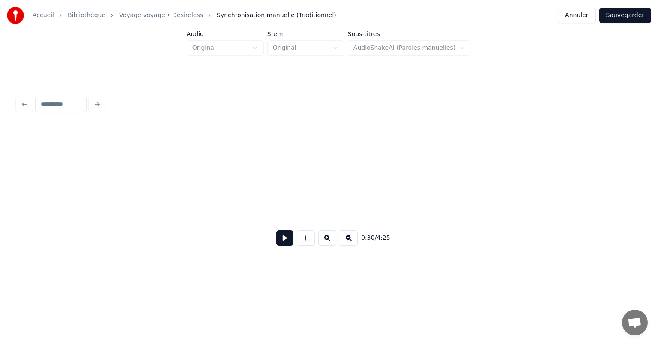
scroll to position [0, 0]
click at [290, 240] on button at bounding box center [284, 237] width 17 height 15
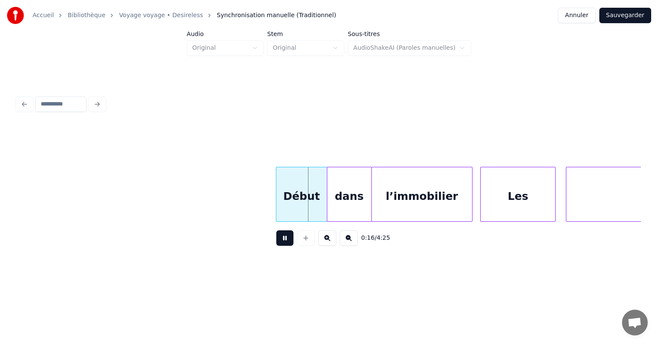
click at [286, 241] on button at bounding box center [284, 237] width 17 height 15
click at [285, 241] on button at bounding box center [284, 237] width 17 height 15
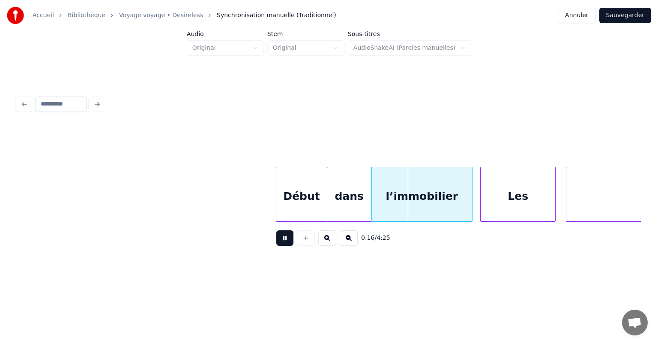
click at [285, 241] on button at bounding box center [284, 237] width 17 height 15
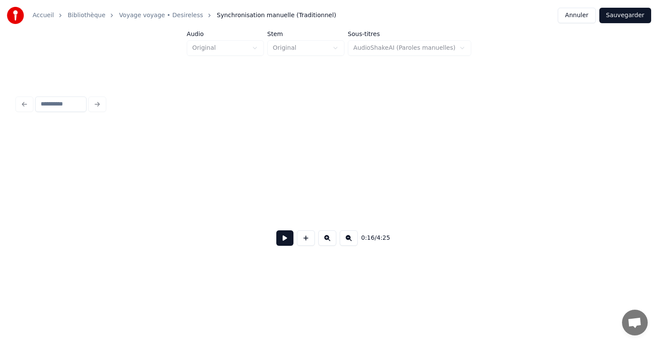
scroll to position [0, 1150]
click at [282, 245] on button at bounding box center [284, 237] width 17 height 15
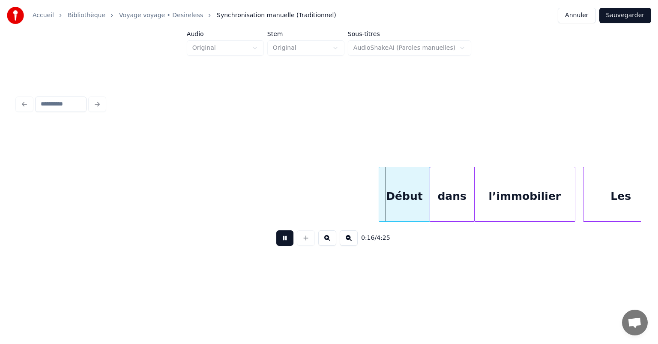
click at [282, 245] on button at bounding box center [284, 237] width 17 height 15
click at [394, 197] on div "Début" at bounding box center [404, 196] width 51 height 58
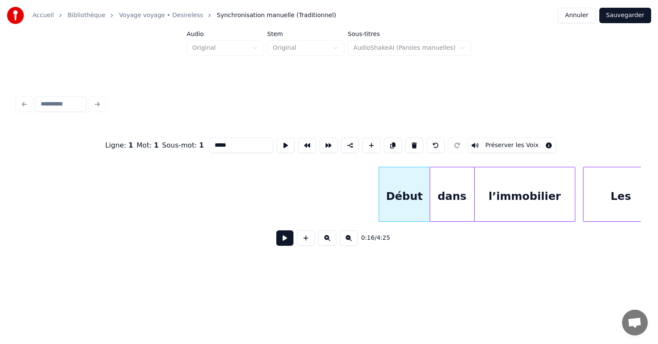
click at [213, 141] on input "*****" at bounding box center [241, 145] width 64 height 15
click at [443, 198] on div at bounding box center [444, 194] width 3 height 54
click at [379, 185] on div "Au Début" at bounding box center [412, 194] width 66 height 55
click at [445, 175] on div at bounding box center [445, 194] width 3 height 54
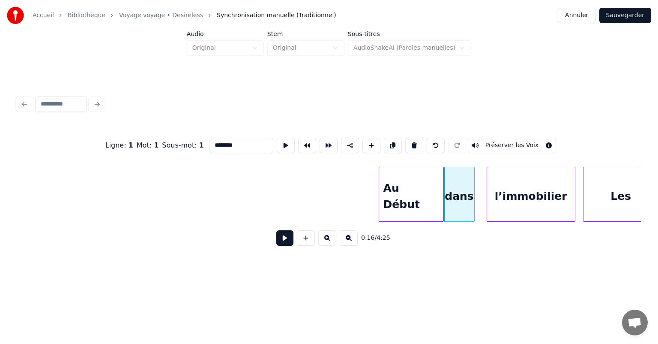
click at [489, 180] on div at bounding box center [488, 194] width 3 height 54
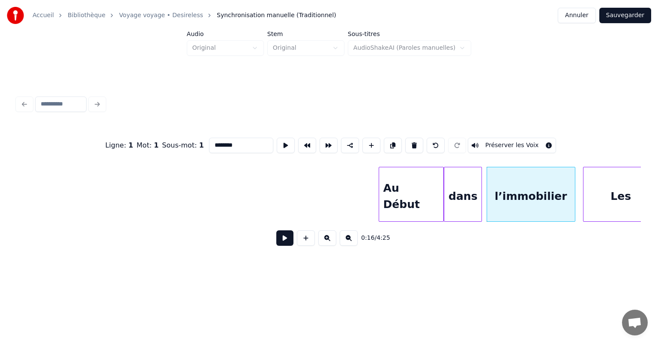
click at [481, 180] on div at bounding box center [480, 194] width 3 height 54
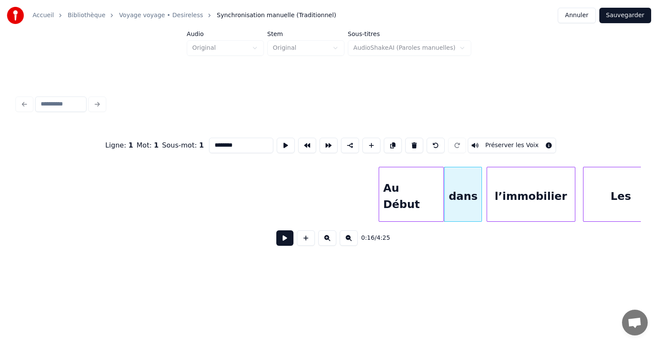
click at [446, 186] on div at bounding box center [446, 194] width 3 height 54
click at [447, 185] on div "dans" at bounding box center [463, 194] width 38 height 55
click at [447, 186] on div at bounding box center [446, 194] width 3 height 54
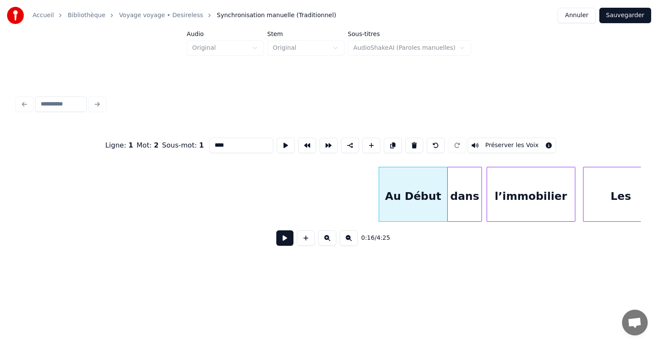
click at [448, 183] on div at bounding box center [449, 194] width 3 height 54
type input "****"
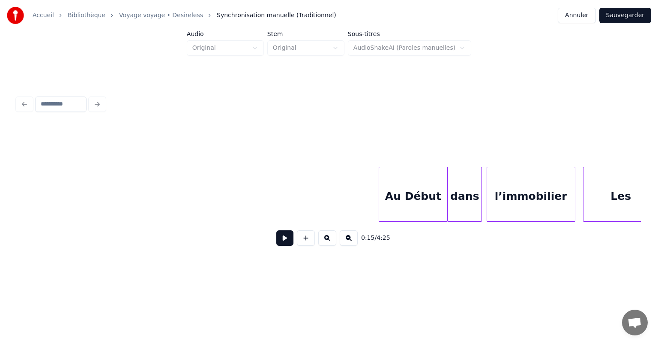
click at [282, 242] on button at bounding box center [284, 237] width 17 height 15
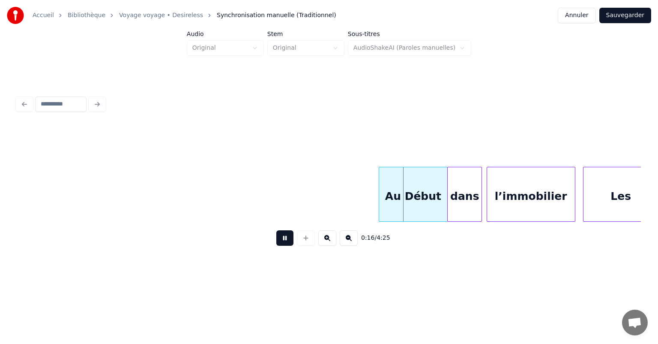
click at [282, 242] on button at bounding box center [284, 237] width 17 height 15
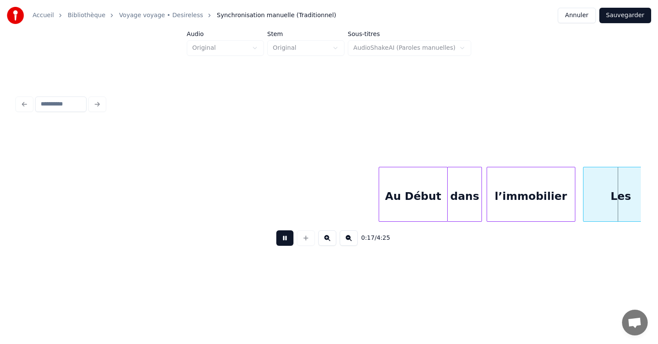
click at [282, 242] on button at bounding box center [284, 237] width 17 height 15
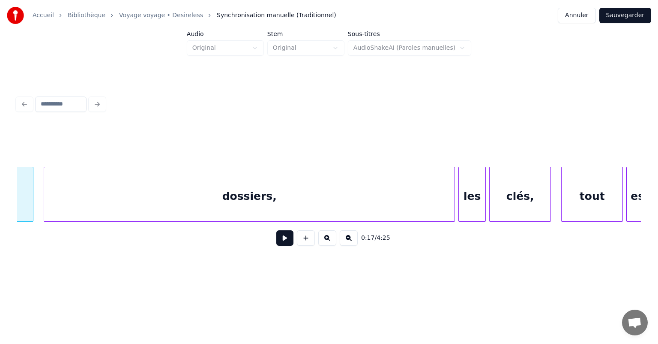
click at [282, 242] on button at bounding box center [284, 237] width 17 height 15
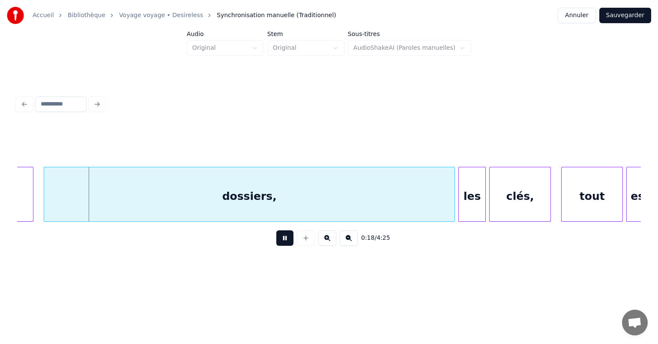
click at [282, 242] on button at bounding box center [284, 237] width 17 height 15
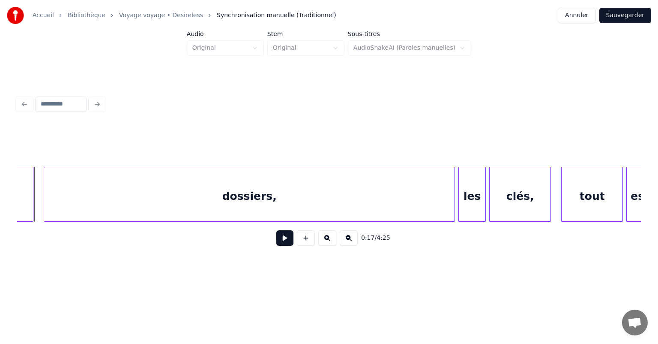
click at [285, 243] on button at bounding box center [284, 237] width 17 height 15
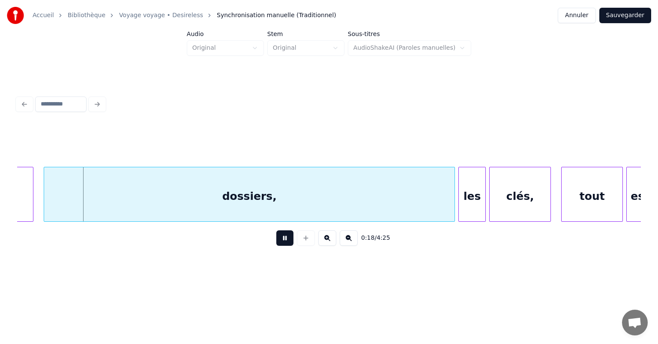
click at [285, 243] on button at bounding box center [284, 237] width 17 height 15
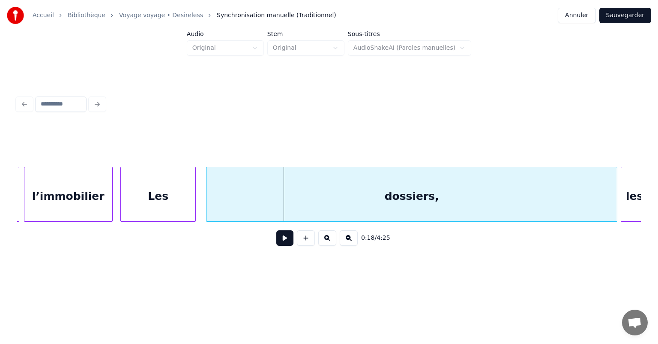
scroll to position [0, 2709]
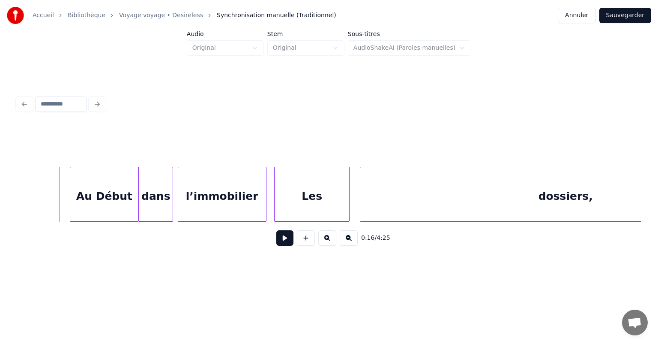
click at [282, 238] on button at bounding box center [284, 237] width 17 height 15
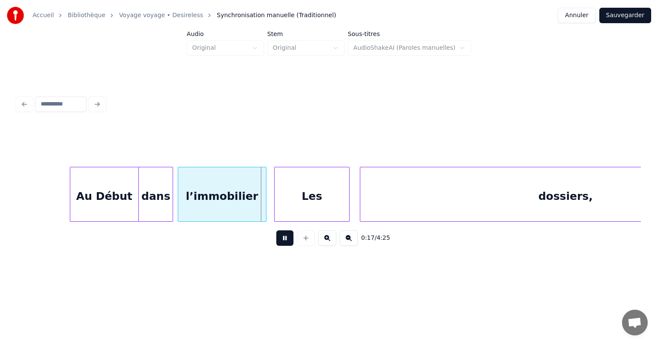
click at [282, 238] on button at bounding box center [284, 237] width 17 height 15
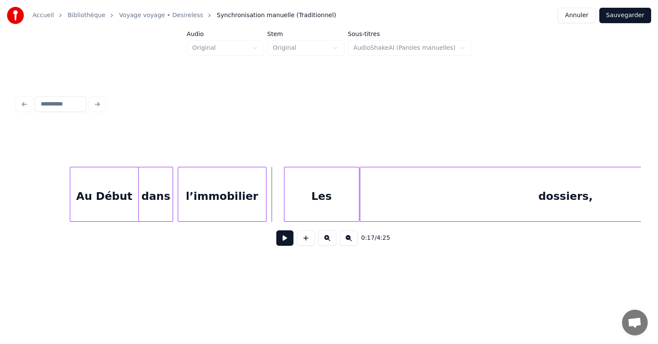
click at [316, 194] on div "Les" at bounding box center [322, 196] width 75 height 58
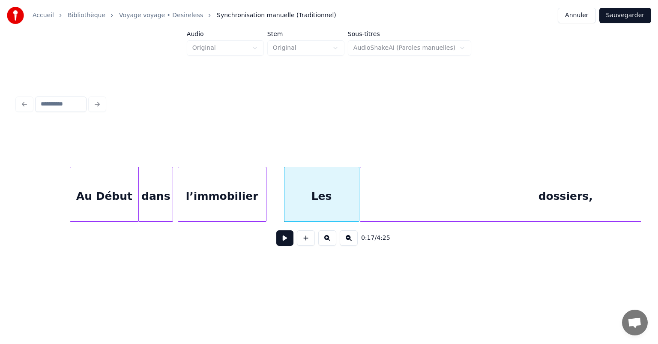
click at [369, 194] on div "dossiers," at bounding box center [565, 196] width 411 height 58
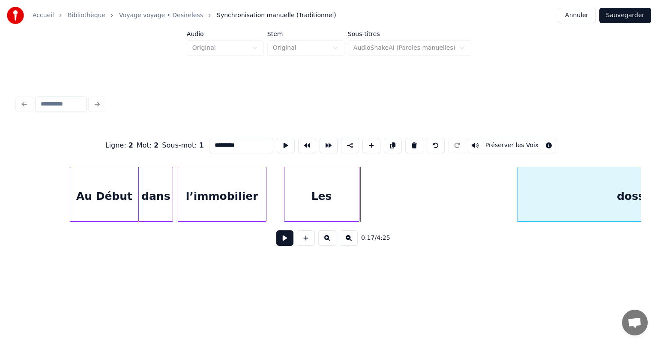
click at [518, 189] on div at bounding box center [519, 194] width 3 height 54
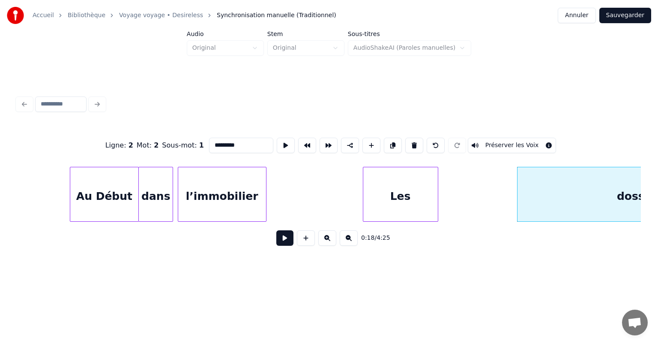
click at [390, 196] on div "Les" at bounding box center [400, 196] width 75 height 58
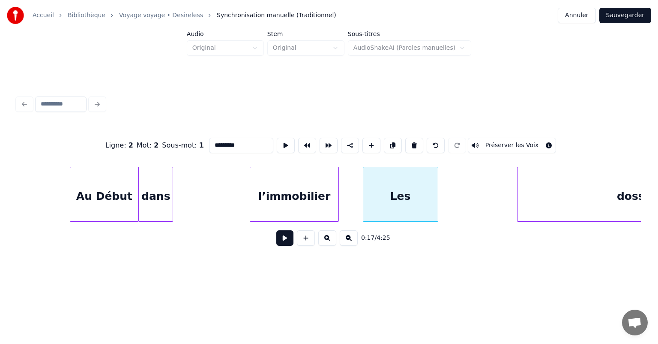
click at [312, 198] on div "l’immobilier" at bounding box center [294, 196] width 88 height 58
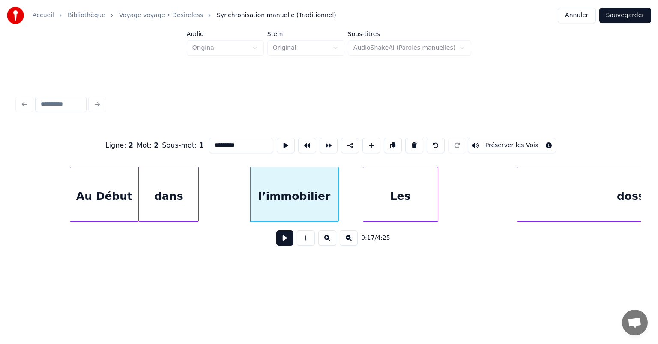
click at [197, 196] on div at bounding box center [197, 194] width 3 height 54
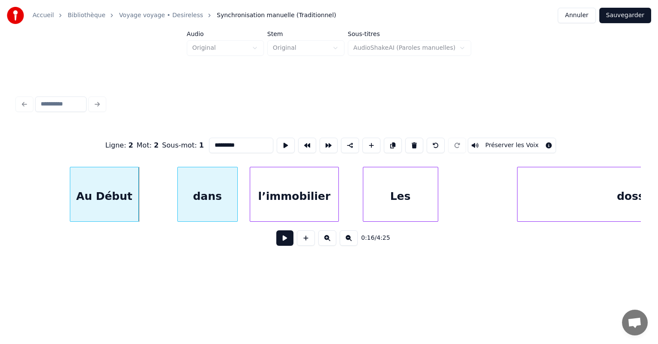
click at [213, 199] on div "dans" at bounding box center [208, 196] width 60 height 58
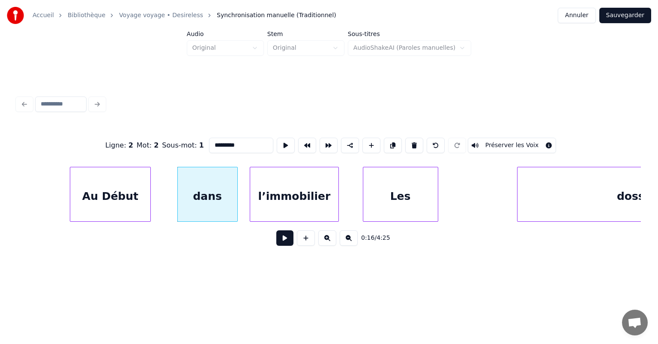
click at [150, 198] on div at bounding box center [149, 194] width 3 height 54
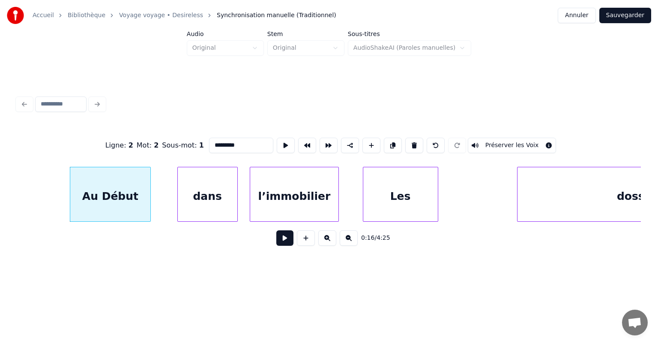
click at [583, 11] on button "Annuler" at bounding box center [577, 15] width 38 height 15
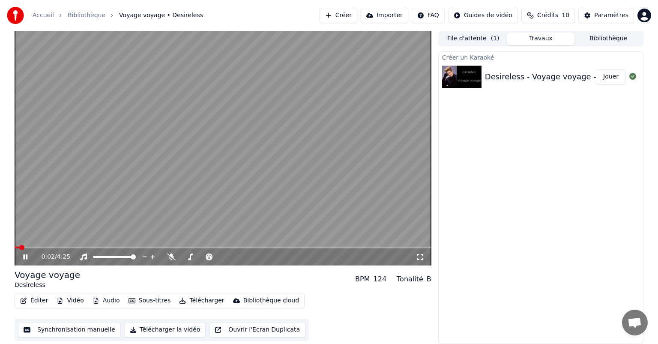
click at [26, 258] on icon at bounding box center [31, 256] width 20 height 7
click at [23, 257] on icon at bounding box center [25, 257] width 5 height 6
click at [173, 258] on icon at bounding box center [171, 256] width 9 height 7
click at [173, 258] on icon at bounding box center [171, 256] width 5 height 7
click at [173, 258] on icon at bounding box center [171, 256] width 9 height 7
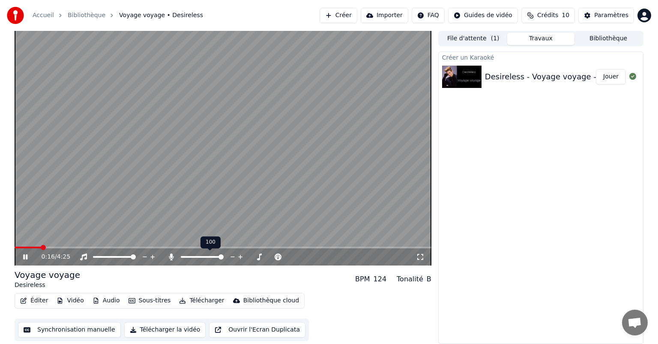
click at [173, 258] on icon at bounding box center [171, 256] width 5 height 7
click at [173, 258] on icon at bounding box center [171, 256] width 9 height 7
click at [173, 258] on icon at bounding box center [171, 256] width 5 height 7
click at [24, 257] on icon at bounding box center [25, 256] width 4 height 5
click at [142, 247] on span at bounding box center [141, 247] width 5 height 5
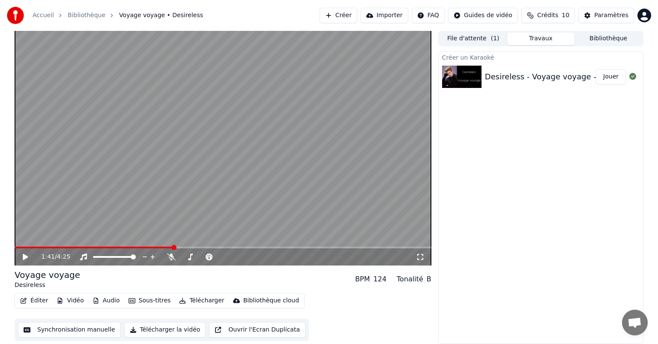
click at [174, 245] on span at bounding box center [173, 247] width 5 height 5
click at [203, 245] on span at bounding box center [203, 247] width 5 height 5
click at [223, 247] on span at bounding box center [223, 247] width 5 height 5
click at [233, 247] on span at bounding box center [233, 247] width 5 height 5
click at [243, 247] on span at bounding box center [242, 247] width 5 height 5
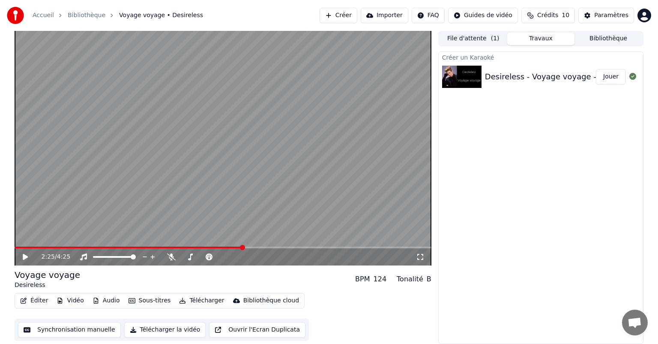
click at [28, 258] on icon at bounding box center [31, 256] width 20 height 7
click at [170, 256] on icon at bounding box center [171, 256] width 9 height 7
click at [24, 255] on icon at bounding box center [25, 256] width 4 height 5
click at [30, 298] on button "Éditer" at bounding box center [34, 300] width 35 height 12
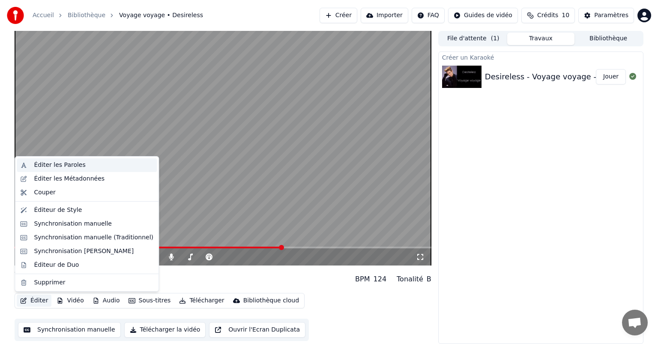
click at [74, 165] on div "Éditer les Paroles" at bounding box center [59, 165] width 51 height 9
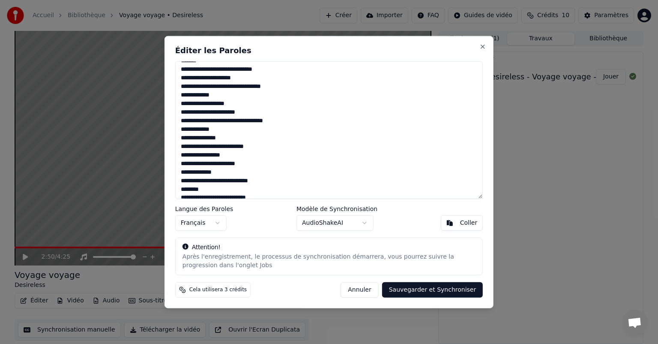
scroll to position [307, 0]
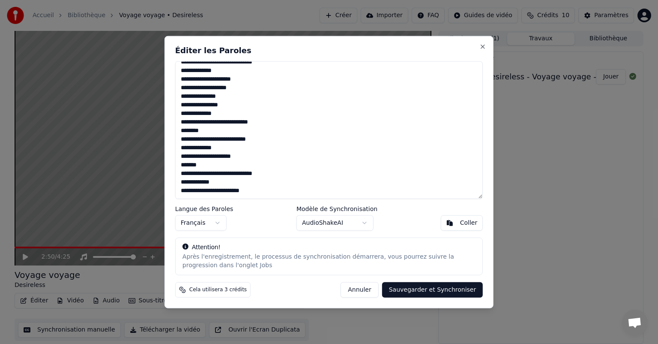
drag, startPoint x: 180, startPoint y: 68, endPoint x: 257, endPoint y: 190, distance: 144.8
click at [257, 190] on textarea at bounding box center [329, 130] width 308 height 138
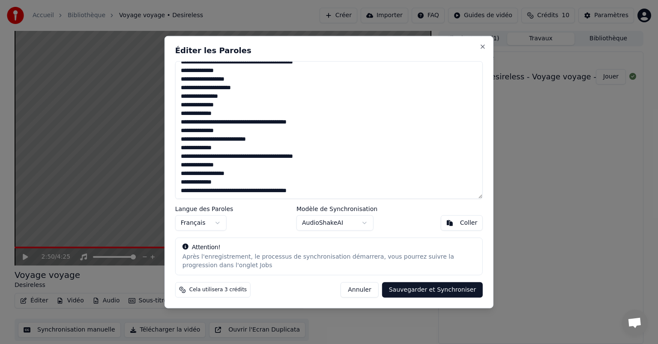
drag, startPoint x: 224, startPoint y: 70, endPoint x: 201, endPoint y: 70, distance: 23.6
click at [201, 70] on textarea at bounding box center [329, 130] width 308 height 138
drag, startPoint x: 305, startPoint y: 122, endPoint x: 259, endPoint y: 120, distance: 46.3
click at [259, 120] on textarea at bounding box center [329, 130] width 308 height 138
drag, startPoint x: 316, startPoint y: 156, endPoint x: 271, endPoint y: 156, distance: 45.0
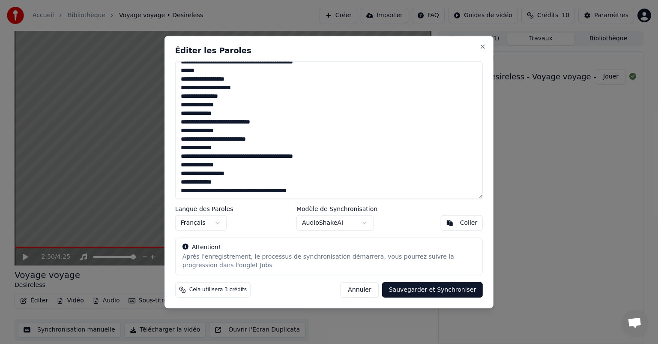
click at [271, 156] on textarea at bounding box center [329, 130] width 308 height 138
drag, startPoint x: 225, startPoint y: 165, endPoint x: 201, endPoint y: 166, distance: 24.0
click at [201, 166] on textarea at bounding box center [329, 130] width 308 height 138
drag, startPoint x: 302, startPoint y: 190, endPoint x: 258, endPoint y: 190, distance: 44.6
click at [258, 190] on textarea at bounding box center [329, 130] width 308 height 138
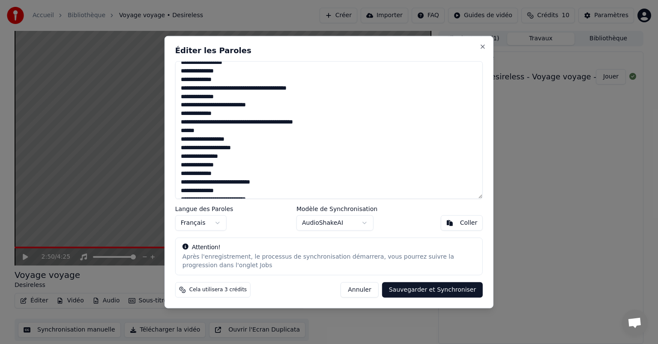
scroll to position [178, 0]
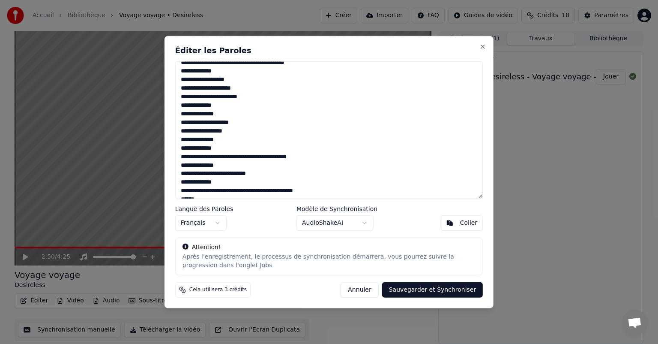
drag, startPoint x: 304, startPoint y: 156, endPoint x: 259, endPoint y: 159, distance: 45.1
click at [259, 159] on textarea at bounding box center [329, 130] width 308 height 138
drag, startPoint x: 321, startPoint y: 191, endPoint x: 271, endPoint y: 189, distance: 50.2
click at [271, 189] on textarea at bounding box center [329, 130] width 308 height 138
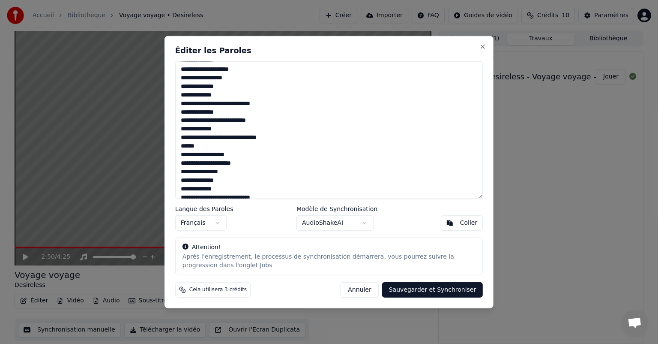
scroll to position [264, 0]
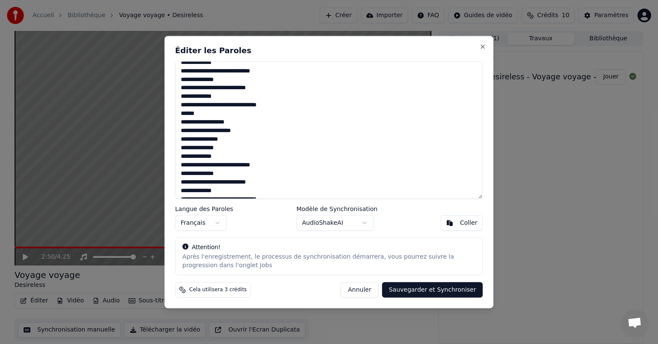
drag, startPoint x: 224, startPoint y: 79, endPoint x: 201, endPoint y: 78, distance: 23.6
click at [201, 78] on textarea at bounding box center [329, 130] width 308 height 138
drag, startPoint x: 226, startPoint y: 174, endPoint x: 201, endPoint y: 170, distance: 25.5
click at [201, 170] on textarea at bounding box center [329, 130] width 308 height 138
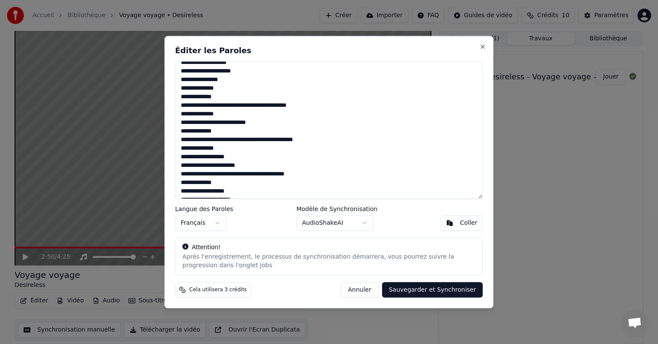
scroll to position [86, 0]
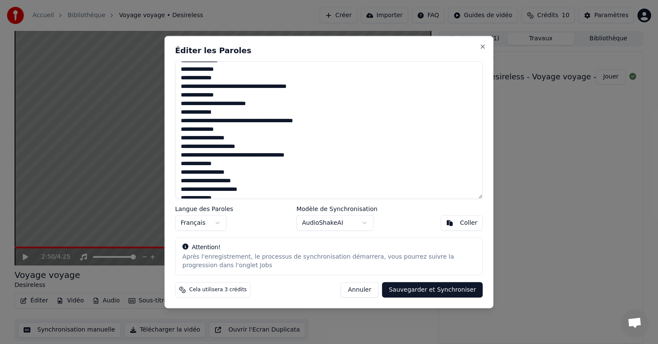
drag, startPoint x: 225, startPoint y: 129, endPoint x: 199, endPoint y: 131, distance: 25.7
click at [199, 131] on textarea at bounding box center [329, 130] width 308 height 138
drag, startPoint x: 318, startPoint y: 120, endPoint x: 271, endPoint y: 125, distance: 46.9
click at [271, 125] on textarea at bounding box center [329, 130] width 308 height 138
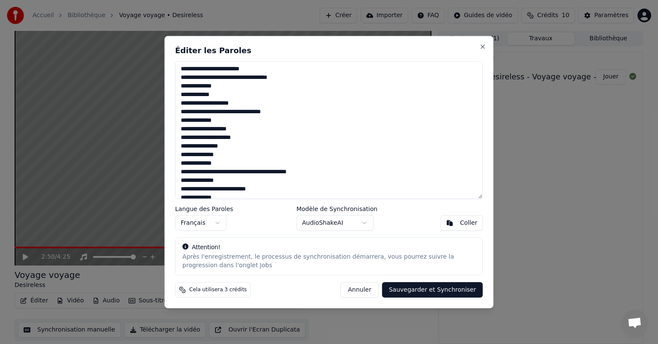
scroll to position [0, 0]
drag, startPoint x: 305, startPoint y: 171, endPoint x: 288, endPoint y: 173, distance: 16.9
click at [283, 173] on textarea at bounding box center [329, 130] width 308 height 138
drag, startPoint x: 258, startPoint y: 172, endPoint x: 308, endPoint y: 175, distance: 50.2
click at [308, 175] on textarea at bounding box center [329, 130] width 308 height 138
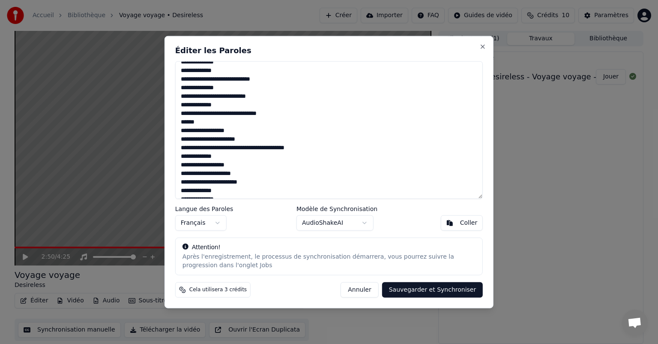
scroll to position [43, 0]
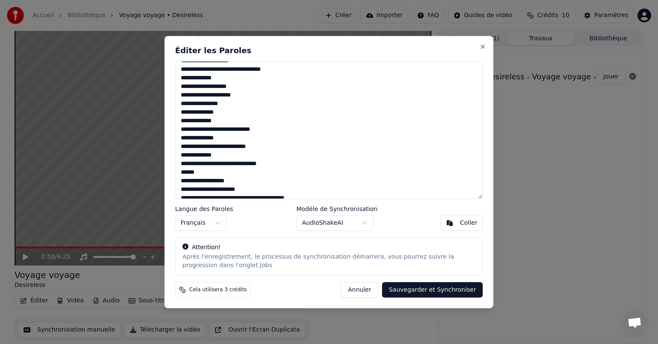
drag, startPoint x: 200, startPoint y: 137, endPoint x: 228, endPoint y: 137, distance: 27.4
click at [228, 137] on textarea at bounding box center [329, 130] width 308 height 138
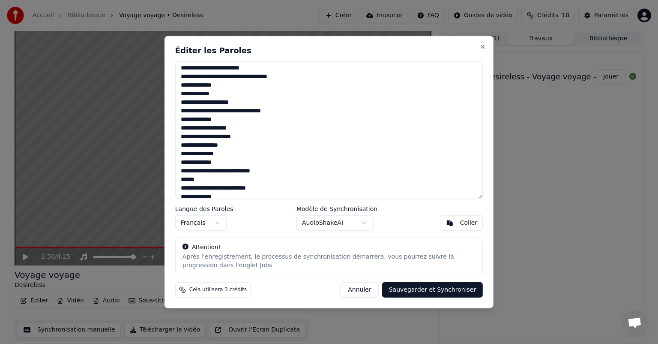
scroll to position [0, 0]
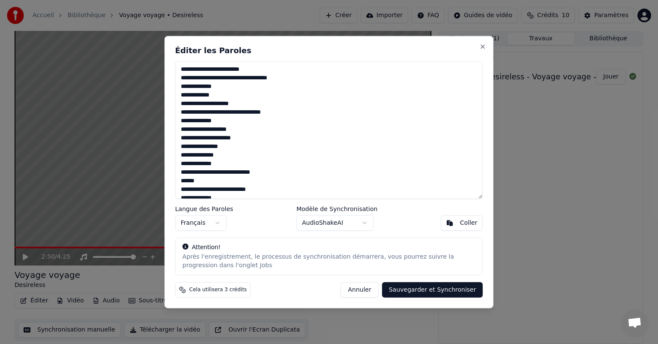
click at [377, 291] on button "Annuler" at bounding box center [360, 289] width 38 height 15
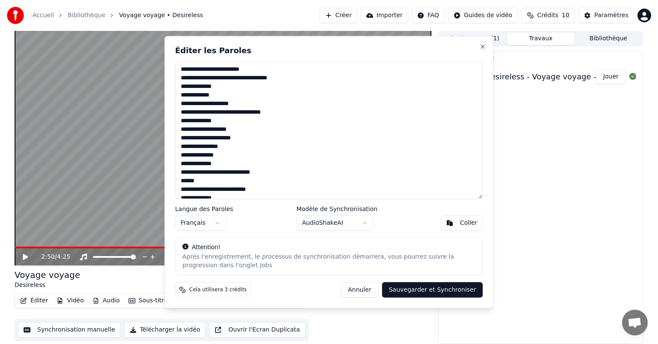
type textarea "**********"
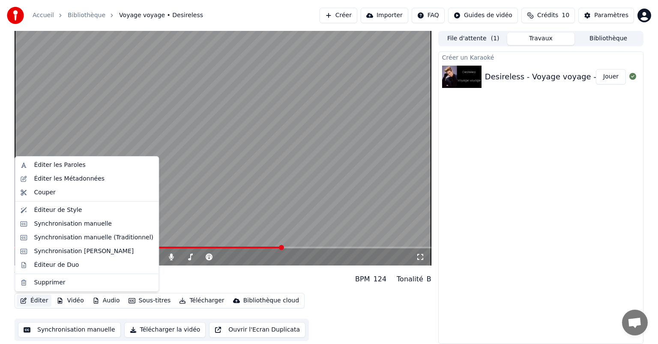
click at [36, 303] on button "Éditer" at bounding box center [34, 300] width 35 height 12
click at [44, 238] on div "Synchronisation manuelle (Traditionnel)" at bounding box center [94, 237] width 120 height 9
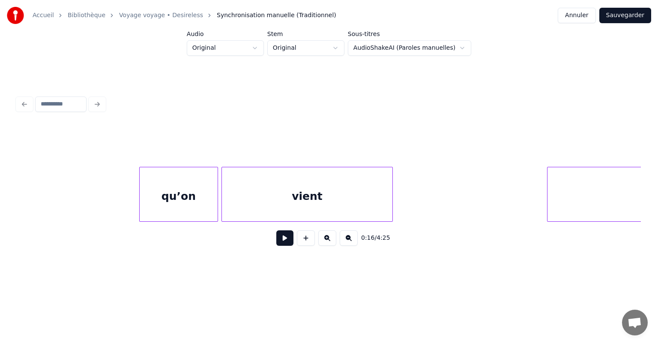
scroll to position [0, 14440]
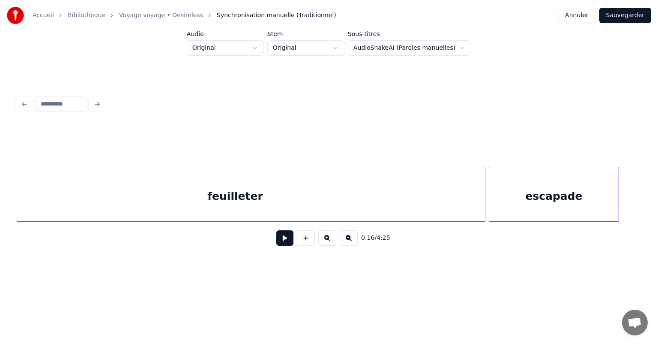
click at [579, 16] on button "Annuler" at bounding box center [577, 15] width 38 height 15
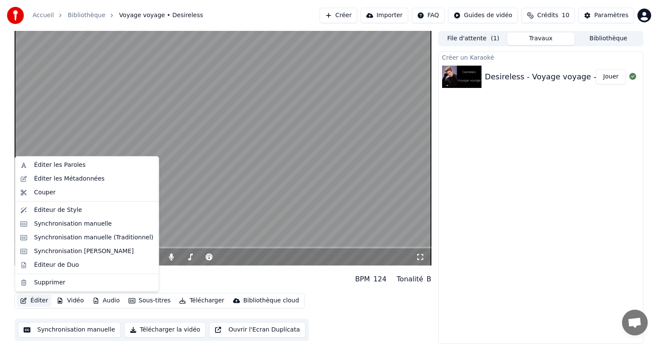
click at [33, 298] on button "Éditer" at bounding box center [34, 300] width 35 height 12
click at [51, 161] on div "Éditer les Paroles" at bounding box center [59, 165] width 51 height 9
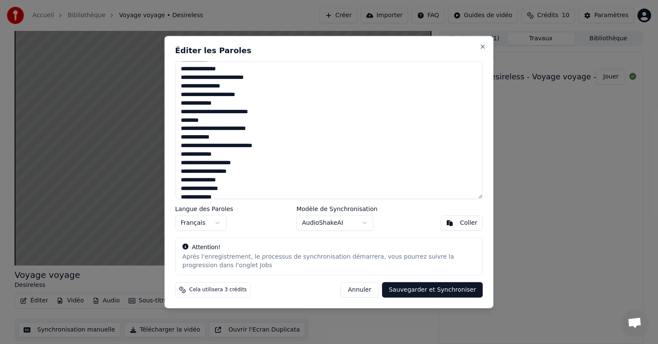
scroll to position [307, 0]
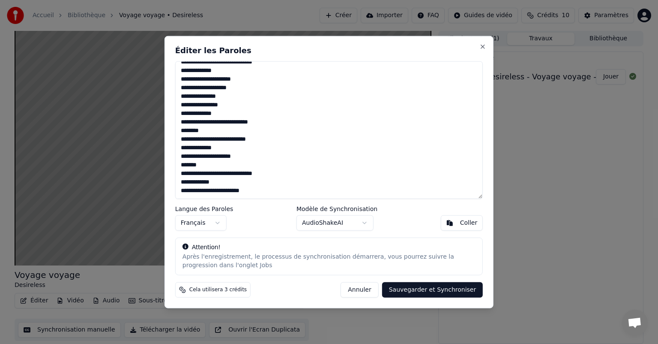
drag, startPoint x: 180, startPoint y: 69, endPoint x: 276, endPoint y: 230, distance: 187.8
click at [276, 230] on div "Éditer les Paroles Langue des Paroles Français Modèle de Synchronisation AudioS…" at bounding box center [329, 172] width 329 height 272
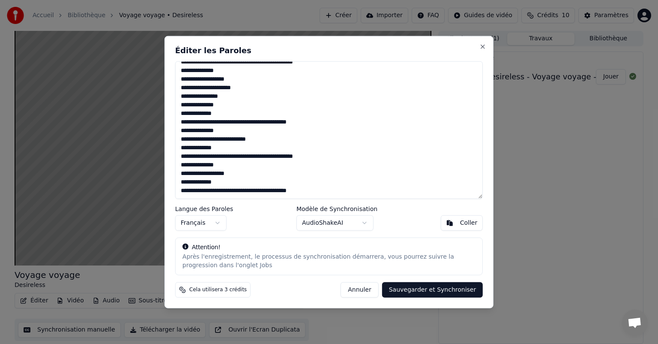
click at [282, 228] on div "Langue des Paroles Français Modèle de Synchronisation AudioShakeAI Coller" at bounding box center [329, 217] width 308 height 25
type textarea "**********"
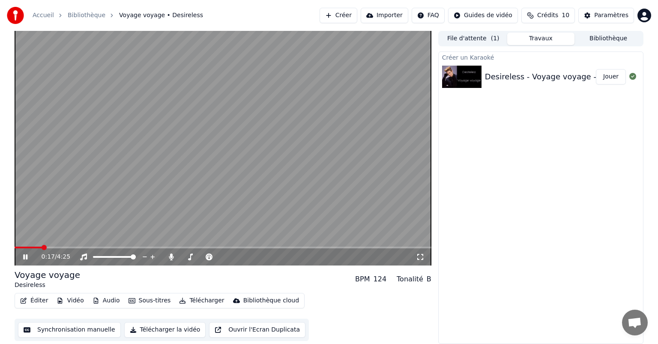
click at [24, 257] on icon at bounding box center [25, 256] width 4 height 5
click at [34, 298] on button "Éditer" at bounding box center [34, 300] width 35 height 12
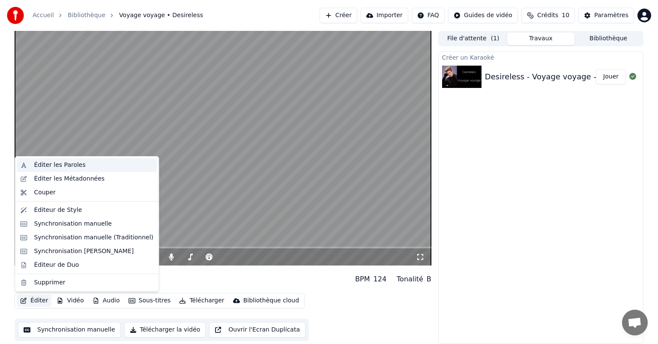
click at [51, 168] on div "Éditer les Paroles" at bounding box center [59, 165] width 51 height 9
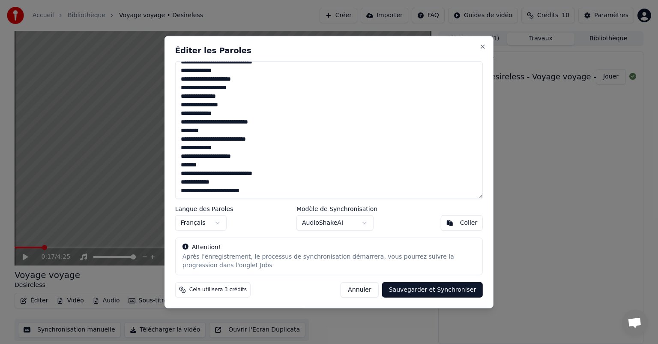
drag, startPoint x: 179, startPoint y: 69, endPoint x: 282, endPoint y: 220, distance: 182.6
click at [282, 220] on div "Éditer les Paroles Langue des Paroles Français Modèle de Synchronisation AudioS…" at bounding box center [329, 172] width 329 height 272
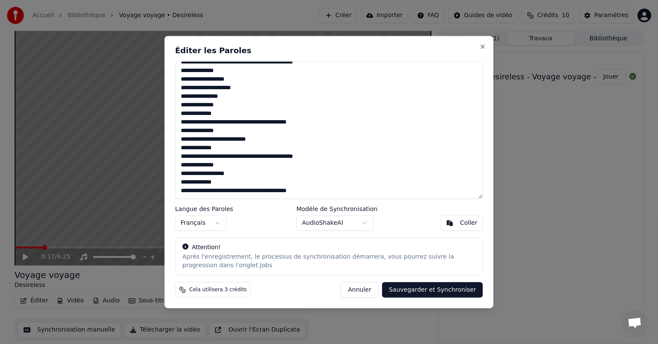
drag, startPoint x: 303, startPoint y: 191, endPoint x: 258, endPoint y: 192, distance: 45.0
click at [258, 192] on textarea at bounding box center [329, 130] width 308 height 138
drag, startPoint x: 225, startPoint y: 165, endPoint x: 201, endPoint y: 165, distance: 24.4
click at [201, 165] on textarea at bounding box center [329, 130] width 308 height 138
drag, startPoint x: 321, startPoint y: 154, endPoint x: 270, endPoint y: 158, distance: 51.1
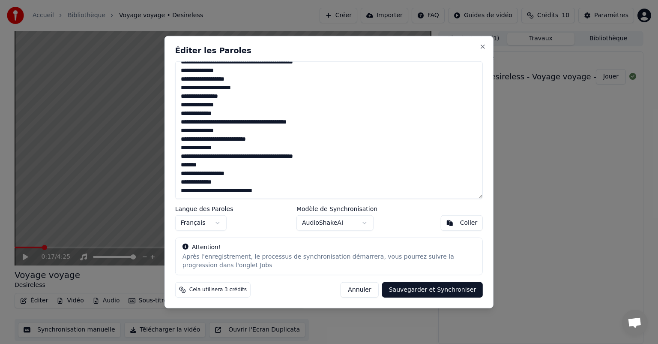
click at [270, 158] on textarea at bounding box center [329, 130] width 308 height 138
drag, startPoint x: 228, startPoint y: 131, endPoint x: 200, endPoint y: 132, distance: 27.9
click at [200, 132] on textarea at bounding box center [329, 130] width 308 height 138
drag, startPoint x: 225, startPoint y: 72, endPoint x: 201, endPoint y: 74, distance: 25.0
click at [201, 74] on textarea at bounding box center [329, 130] width 308 height 138
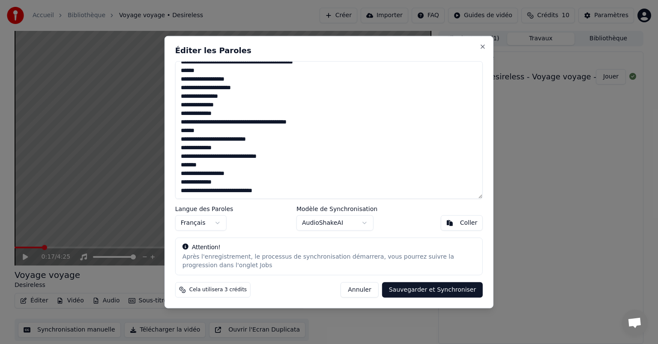
scroll to position [264, 0]
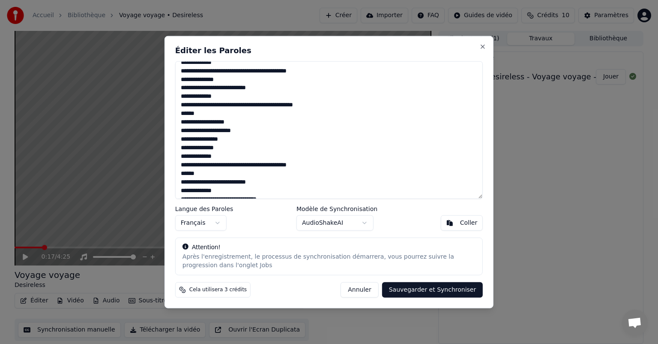
drag, startPoint x: 318, startPoint y: 105, endPoint x: 271, endPoint y: 105, distance: 47.1
click at [271, 105] on textarea at bounding box center [329, 130] width 308 height 138
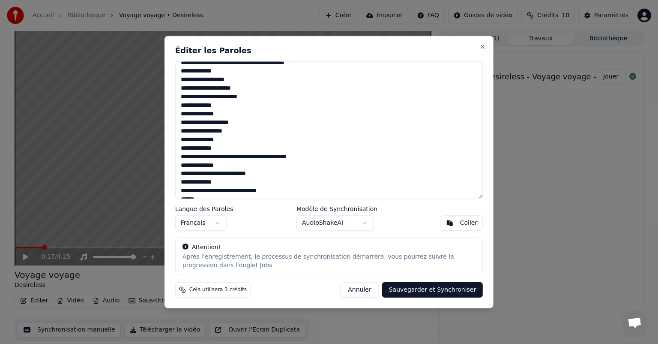
drag, startPoint x: 226, startPoint y: 166, endPoint x: 243, endPoint y: 156, distance: 19.8
click at [200, 165] on textarea at bounding box center [329, 130] width 308 height 138
drag, startPoint x: 301, startPoint y: 156, endPoint x: 258, endPoint y: 157, distance: 42.9
click at [258, 157] on textarea at bounding box center [329, 130] width 308 height 138
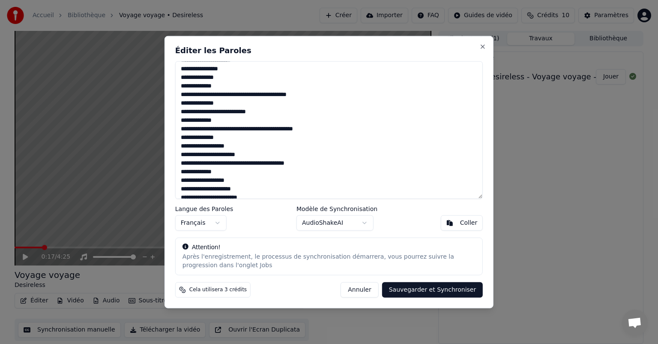
scroll to position [93, 0]
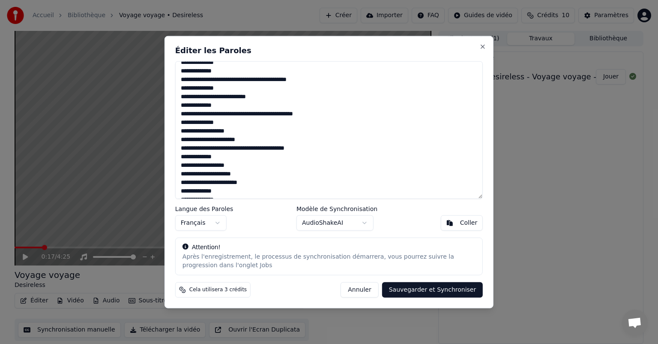
drag, startPoint x: 225, startPoint y: 123, endPoint x: 199, endPoint y: 126, distance: 26.3
click at [199, 126] on textarea at bounding box center [329, 130] width 308 height 138
drag, startPoint x: 318, startPoint y: 113, endPoint x: 270, endPoint y: 118, distance: 48.7
click at [270, 118] on textarea at bounding box center [329, 130] width 308 height 138
drag, startPoint x: 307, startPoint y: 79, endPoint x: 258, endPoint y: 81, distance: 49.3
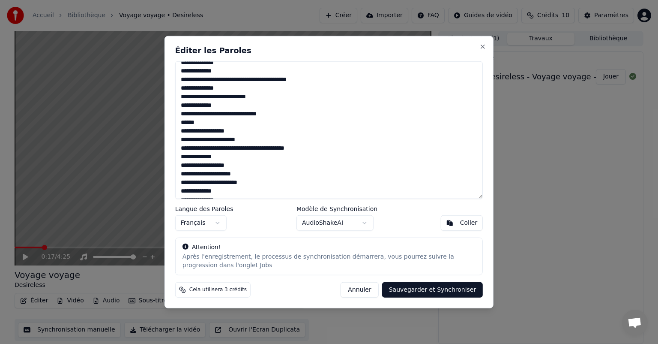
click at [258, 81] on textarea at bounding box center [329, 130] width 308 height 138
drag, startPoint x: 225, startPoint y: 87, endPoint x: 199, endPoint y: 90, distance: 25.8
click at [199, 90] on textarea at bounding box center [329, 130] width 308 height 138
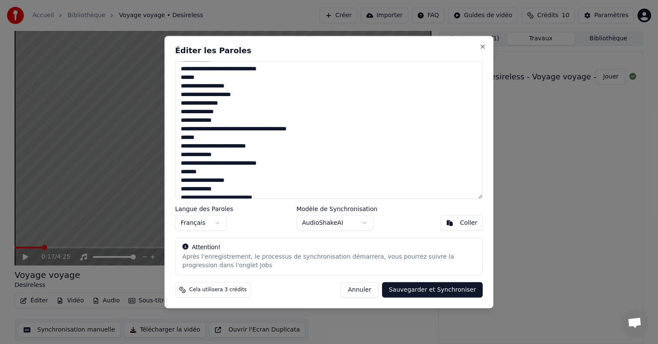
scroll to position [307, 0]
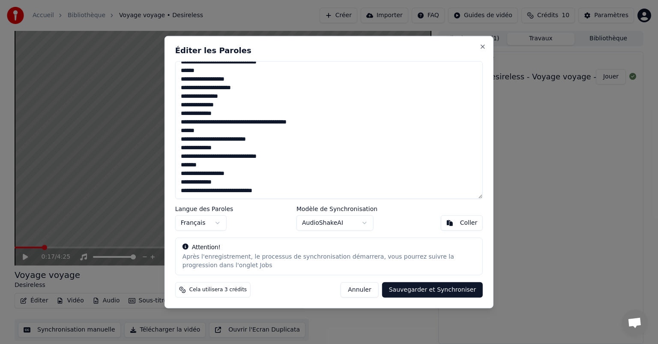
drag, startPoint x: 257, startPoint y: 121, endPoint x: 309, endPoint y: 120, distance: 51.9
click at [309, 120] on textarea at bounding box center [329, 130] width 308 height 138
click at [264, 190] on textarea at bounding box center [329, 130] width 308 height 138
type textarea "**********"
click at [412, 293] on button "Sauvegarder et Synchroniser" at bounding box center [432, 289] width 101 height 15
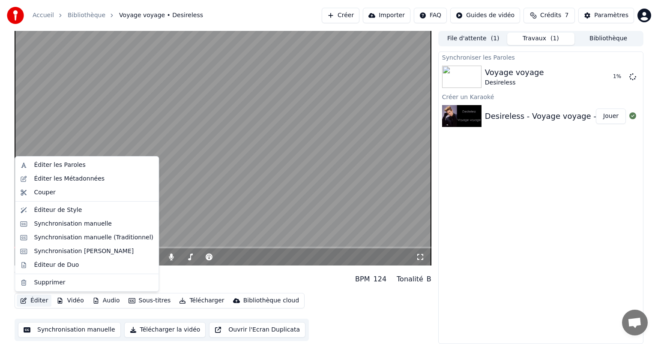
click at [45, 302] on button "Éditer" at bounding box center [34, 300] width 35 height 12
click at [54, 223] on div "Synchronisation manuelle" at bounding box center [73, 223] width 78 height 9
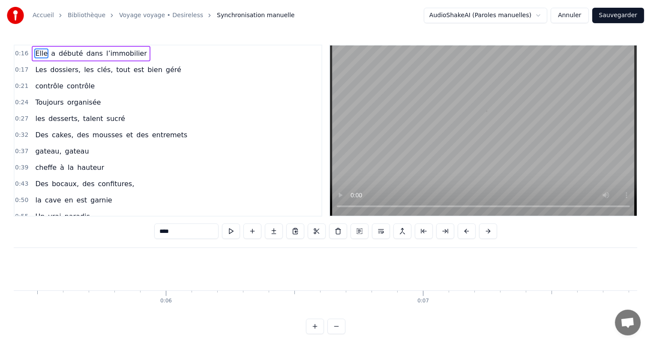
scroll to position [0, 4097]
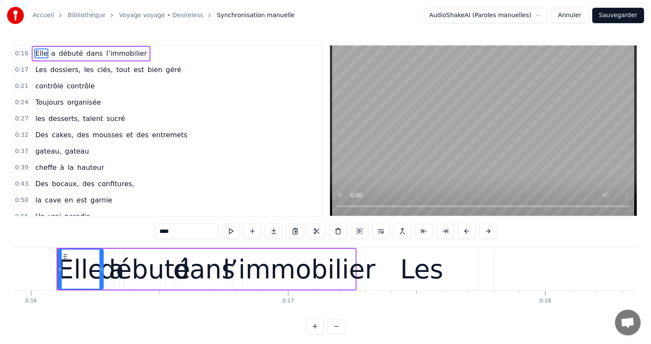
drag, startPoint x: 573, startPoint y: 14, endPoint x: 565, endPoint y: 14, distance: 7.7
click at [571, 14] on button "Annuler" at bounding box center [570, 15] width 38 height 15
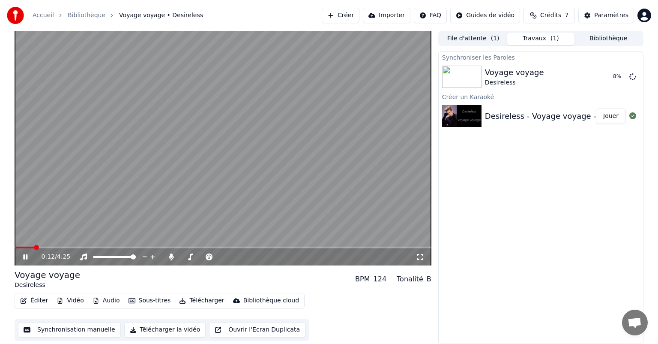
click at [26, 260] on icon at bounding box center [31, 256] width 20 height 7
click at [24, 256] on icon at bounding box center [25, 257] width 5 height 6
click at [24, 255] on icon at bounding box center [25, 256] width 4 height 5
click at [24, 255] on icon at bounding box center [25, 257] width 5 height 6
click at [24, 255] on icon at bounding box center [25, 256] width 4 height 5
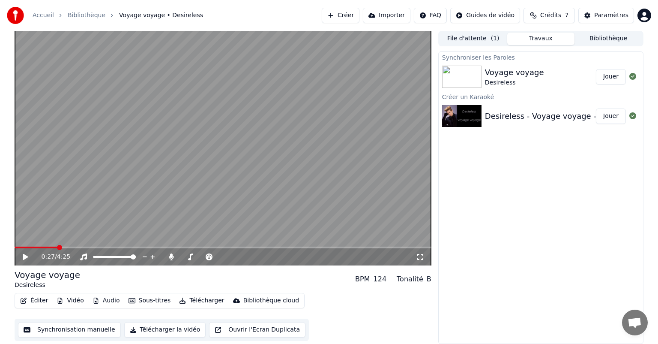
click at [63, 327] on button "Synchronisation manuelle" at bounding box center [69, 329] width 103 height 15
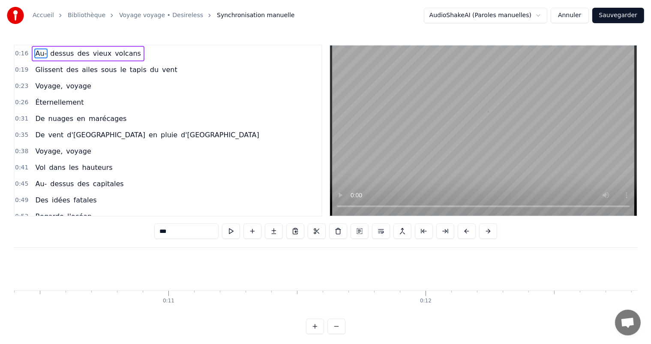
scroll to position [0, 4097]
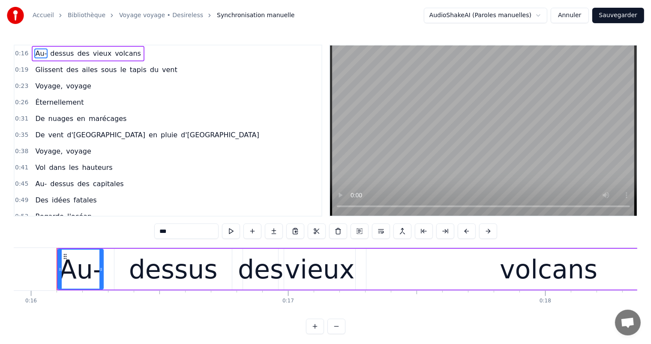
click at [165, 269] on div "dessus" at bounding box center [173, 269] width 89 height 39
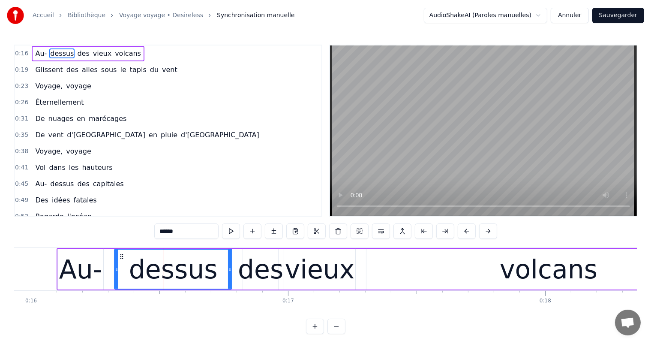
drag, startPoint x: 165, startPoint y: 269, endPoint x: 190, endPoint y: 269, distance: 25.7
click at [190, 269] on div "dessus" at bounding box center [173, 269] width 89 height 39
drag, startPoint x: 181, startPoint y: 231, endPoint x: 168, endPoint y: 232, distance: 12.9
click at [168, 232] on input "******" at bounding box center [186, 230] width 64 height 15
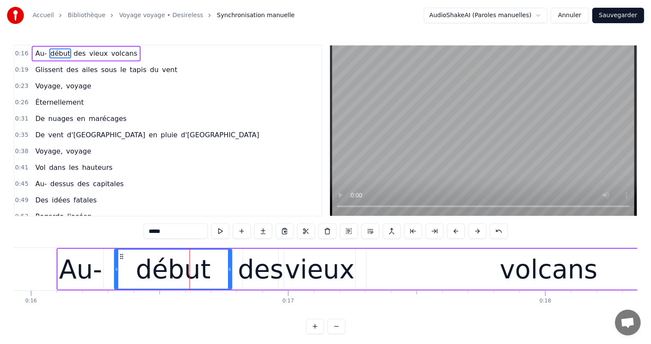
click at [258, 264] on div "des" at bounding box center [260, 269] width 45 height 39
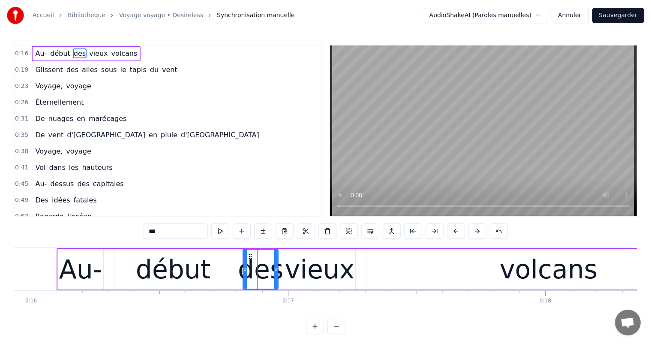
drag, startPoint x: 155, startPoint y: 231, endPoint x: 161, endPoint y: 232, distance: 6.4
click at [161, 232] on input "***" at bounding box center [176, 230] width 64 height 15
click at [311, 271] on div "vieux" at bounding box center [320, 269] width 70 height 39
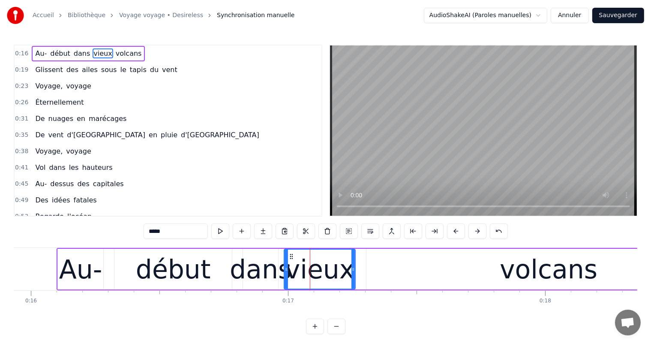
drag, startPoint x: 164, startPoint y: 231, endPoint x: 147, endPoint y: 231, distance: 16.3
click at [147, 231] on input "*****" at bounding box center [176, 230] width 64 height 15
click at [528, 276] on div "volcans" at bounding box center [549, 269] width 98 height 39
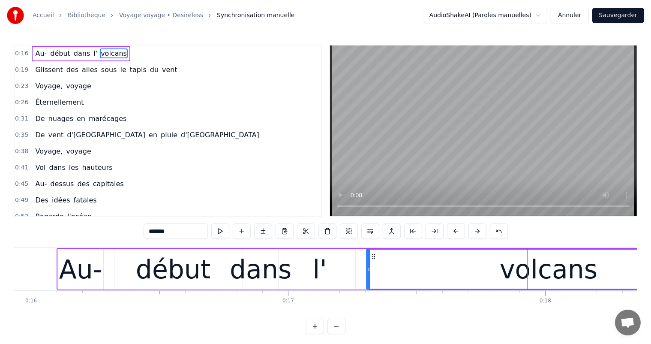
drag, startPoint x: 173, startPoint y: 233, endPoint x: 144, endPoint y: 233, distance: 29.6
click at [144, 233] on div "0:16 Au- début dans l' volcans 0:19 Glissent des ailes sous le tapis du vent 0:…" at bounding box center [326, 189] width 624 height 289
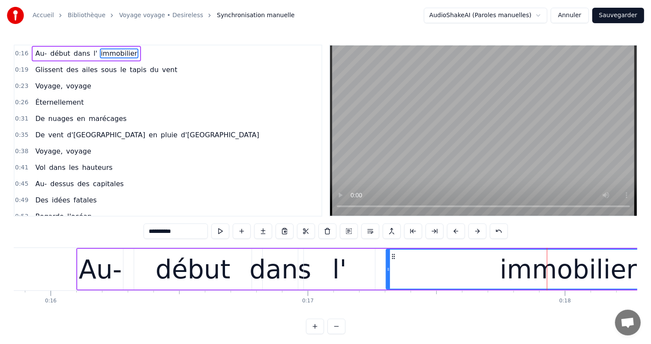
scroll to position [0, 4078]
drag, startPoint x: 387, startPoint y: 259, endPoint x: 377, endPoint y: 259, distance: 9.9
click at [377, 259] on div at bounding box center [377, 268] width 3 height 39
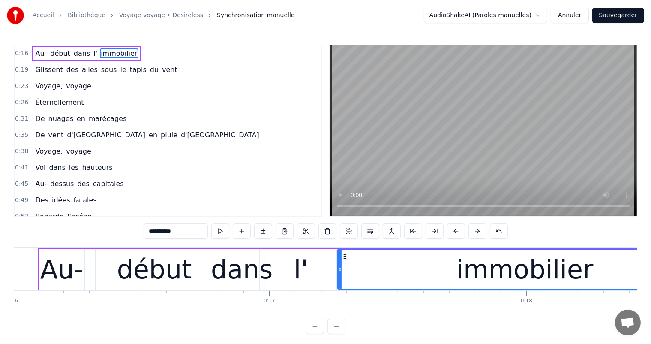
scroll to position [0, 3962]
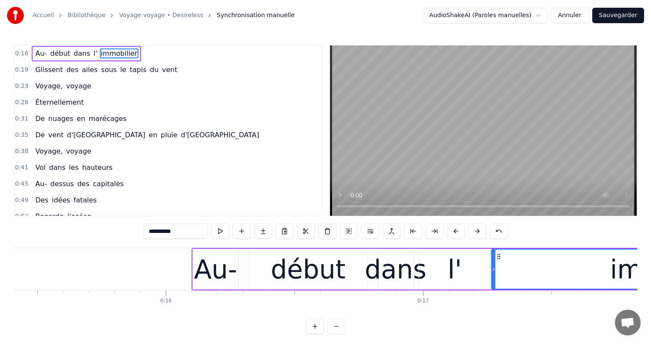
type input "**********"
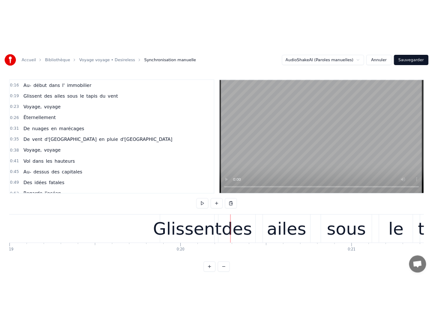
scroll to position [0, 5040]
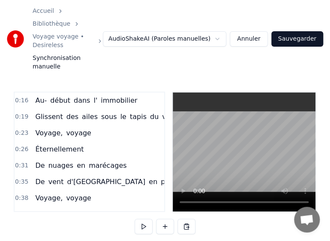
drag, startPoint x: 188, startPoint y: 240, endPoint x: 180, endPoint y: 235, distance: 9.0
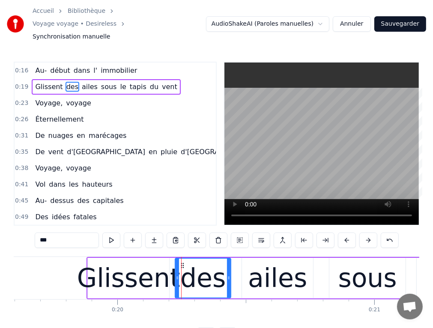
click at [124, 275] on div "Glissent" at bounding box center [128, 278] width 103 height 39
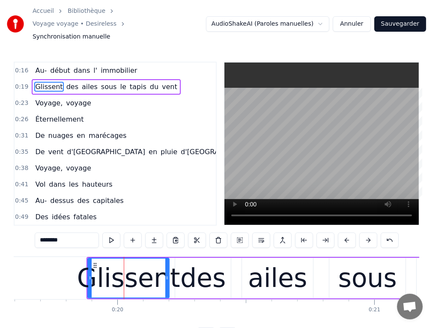
drag, startPoint x: 63, startPoint y: 228, endPoint x: 30, endPoint y: 228, distance: 33.4
click at [30, 228] on div "0:16 Au- début dans l' immobilier 0:19 Glissent des ailes sous le tapis du vent…" at bounding box center [217, 203] width 406 height 282
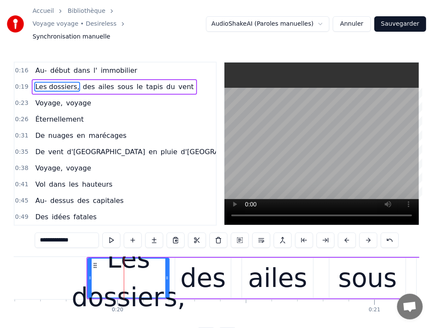
click at [194, 273] on div "des" at bounding box center [202, 278] width 45 height 39
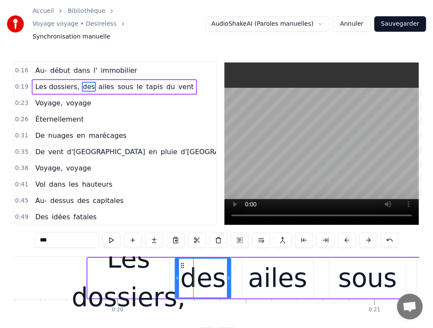
drag, startPoint x: 51, startPoint y: 230, endPoint x: 33, endPoint y: 230, distance: 17.6
click at [33, 230] on div "0:16 Au- début dans l' immobilier 0:19 Les dossiers, des ailes sous le tapis du…" at bounding box center [217, 203] width 406 height 282
click at [278, 273] on div "ailes" at bounding box center [277, 278] width 59 height 39
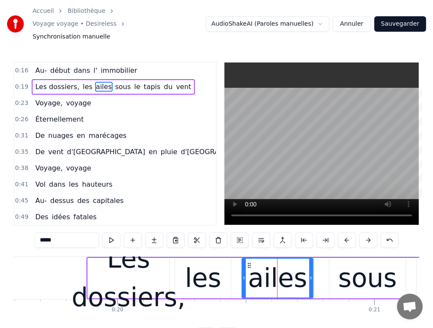
drag, startPoint x: 56, startPoint y: 226, endPoint x: 23, endPoint y: 226, distance: 32.6
click at [23, 226] on div "0:16 Au- début dans l' immobilier 0:19 Les dossiers, les ailes sous le tapis du…" at bounding box center [217, 203] width 406 height 282
click at [379, 270] on div "sous" at bounding box center [368, 278] width 59 height 39
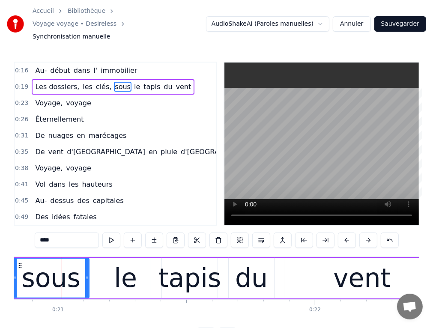
scroll to position [0, 5361]
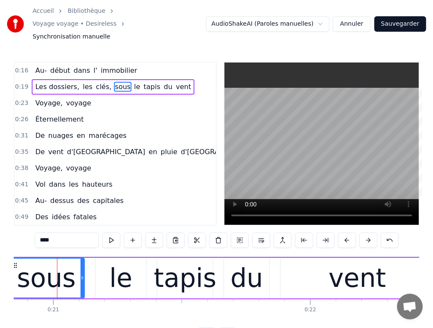
drag, startPoint x: 57, startPoint y: 228, endPoint x: 29, endPoint y: 228, distance: 28.7
click at [29, 228] on div "0:16 Au- début dans l' immobilier 0:19 Les dossiers, les clés, sous le tapis du…" at bounding box center [217, 203] width 406 height 282
click at [120, 262] on div "le" at bounding box center [120, 278] width 23 height 39
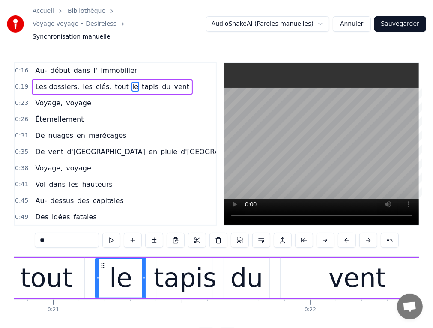
click at [69, 233] on input "**" at bounding box center [67, 240] width 64 height 15
drag, startPoint x: 67, startPoint y: 229, endPoint x: 38, endPoint y: 229, distance: 29.6
click at [38, 233] on input "**" at bounding box center [67, 240] width 64 height 15
click at [180, 263] on div "tapis" at bounding box center [185, 278] width 63 height 39
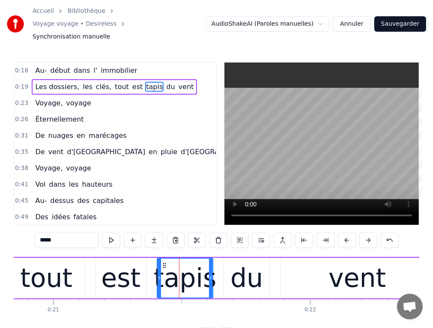
drag, startPoint x: 59, startPoint y: 225, endPoint x: 24, endPoint y: 226, distance: 34.7
click at [24, 226] on div "0:16 Au- début dans l' immobilier 0:19 Les dossiers, les clés, tout est tapis d…" at bounding box center [217, 203] width 406 height 282
click at [243, 275] on div "du" at bounding box center [247, 278] width 33 height 39
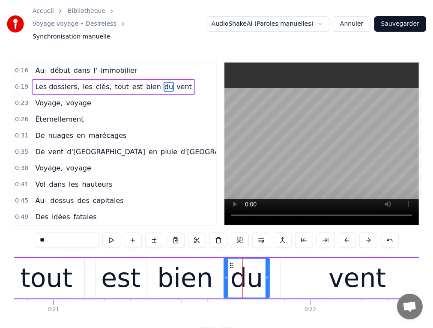
drag, startPoint x: 55, startPoint y: 227, endPoint x: 30, endPoint y: 228, distance: 24.9
click at [30, 228] on div "0:16 Au- début dans l' immobilier 0:19 Les dossiers, les clés, tout est bien du…" at bounding box center [217, 203] width 406 height 282
click at [325, 279] on div "vent" at bounding box center [357, 278] width 153 height 41
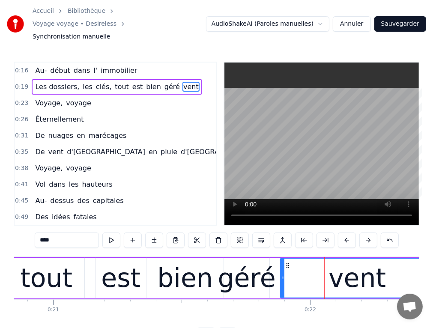
click at [258, 269] on div "géré" at bounding box center [247, 278] width 58 height 39
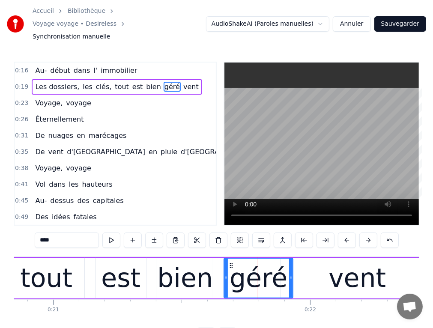
drag, startPoint x: 266, startPoint y: 269, endPoint x: 290, endPoint y: 267, distance: 23.6
click at [290, 275] on icon at bounding box center [290, 278] width 3 height 7
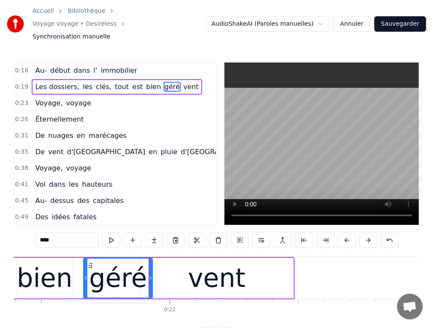
scroll to position [0, 5441]
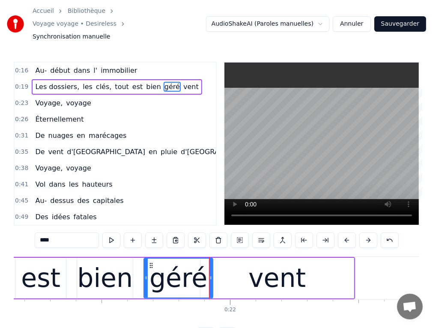
click at [63, 233] on input "****" at bounding box center [67, 240] width 64 height 15
click at [302, 268] on div "vent" at bounding box center [277, 278] width 153 height 41
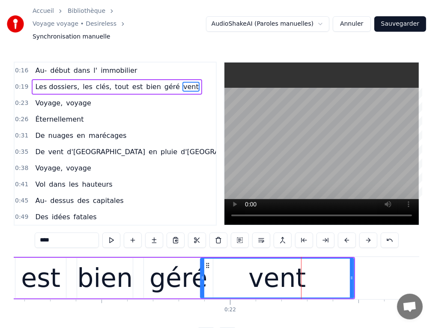
drag, startPoint x: 62, startPoint y: 230, endPoint x: 24, endPoint y: 230, distance: 37.7
click at [24, 230] on div "0:16 Au- début dans l' immobilier 0:19 Les dossiers, les clés, tout est bien gé…" at bounding box center [217, 203] width 406 height 282
type input "****"
click at [170, 267] on div "géré" at bounding box center [179, 278] width 58 height 39
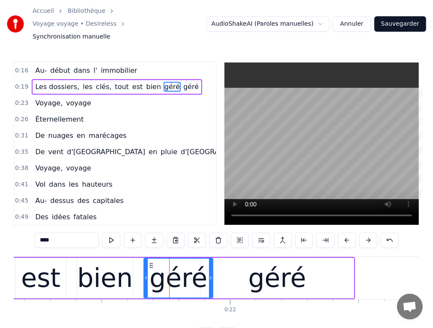
click at [210, 272] on div at bounding box center [210, 278] width 3 height 39
click at [261, 269] on div "géré" at bounding box center [278, 278] width 58 height 39
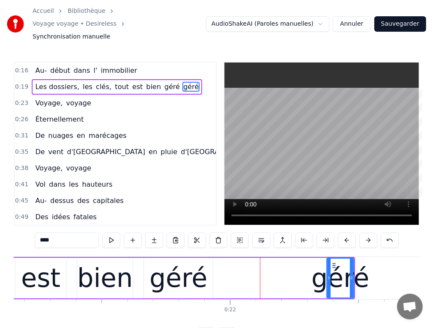
drag, startPoint x: 201, startPoint y: 270, endPoint x: 318, endPoint y: 270, distance: 117.0
click at [328, 271] on div at bounding box center [328, 278] width 3 height 39
click at [206, 270] on div "géré" at bounding box center [178, 278] width 69 height 41
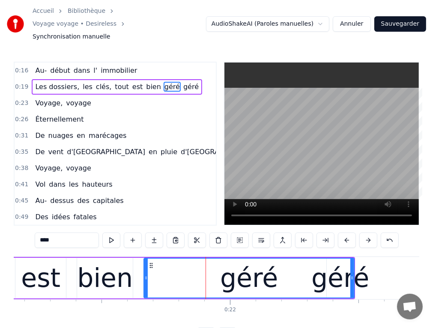
drag, startPoint x: 212, startPoint y: 272, endPoint x: 353, endPoint y: 274, distance: 141.4
click at [353, 274] on div at bounding box center [352, 278] width 3 height 39
click at [360, 271] on div "géré" at bounding box center [341, 278] width 58 height 39
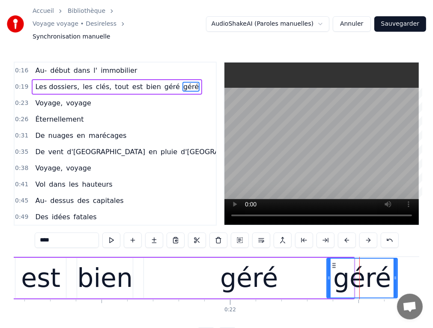
drag, startPoint x: 353, startPoint y: 271, endPoint x: 397, endPoint y: 270, distance: 44.1
click at [397, 271] on div at bounding box center [395, 278] width 3 height 39
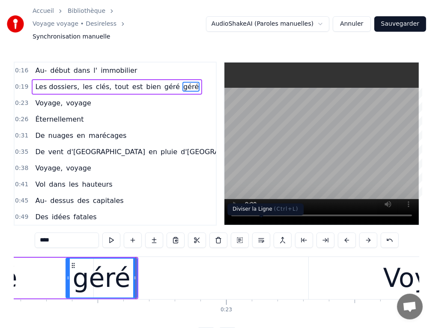
scroll to position [0, 5781]
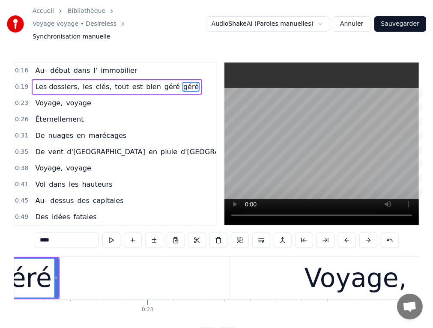
click at [29, 267] on div "géré" at bounding box center [23, 278] width 58 height 39
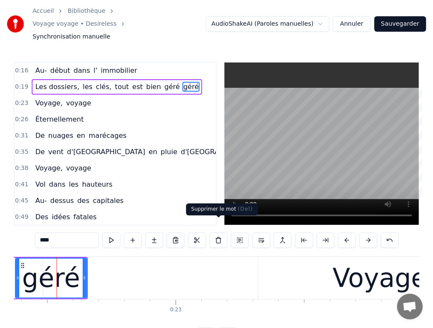
click at [216, 233] on button at bounding box center [219, 240] width 18 height 15
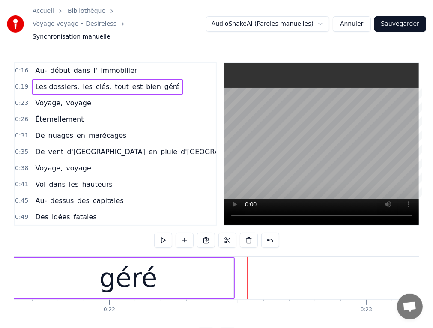
scroll to position [0, 5078]
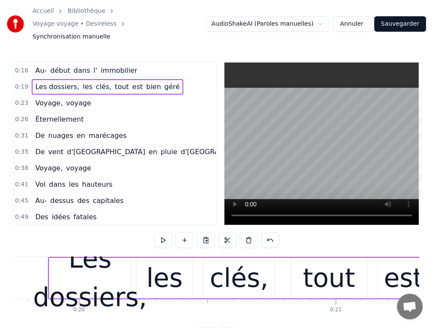
click at [91, 267] on div "Les dossiers," at bounding box center [90, 278] width 114 height 77
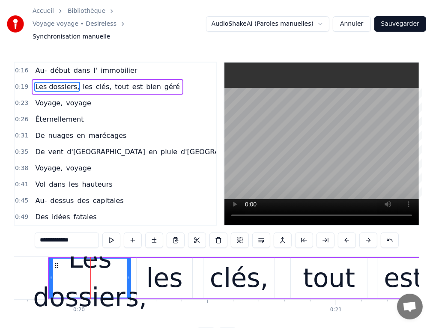
drag, startPoint x: 51, startPoint y: 228, endPoint x: 76, endPoint y: 228, distance: 25.7
click at [76, 233] on input "**********" at bounding box center [67, 240] width 64 height 15
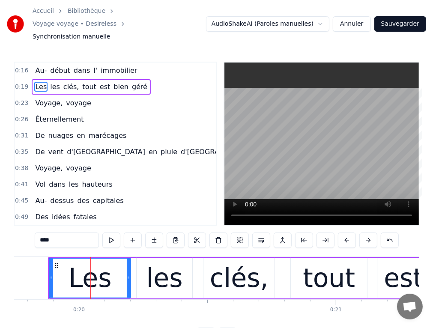
click at [141, 268] on div "les" at bounding box center [165, 278] width 56 height 41
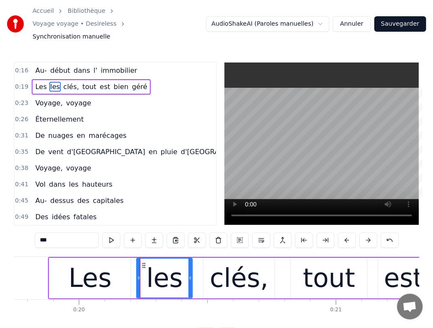
drag, startPoint x: 53, startPoint y: 225, endPoint x: 34, endPoint y: 225, distance: 18.4
click at [34, 225] on div "0:16 Au- début dans l' immobilier 0:19 Les les clés, tout est bien géré 0:23 Vo…" at bounding box center [217, 203] width 406 height 282
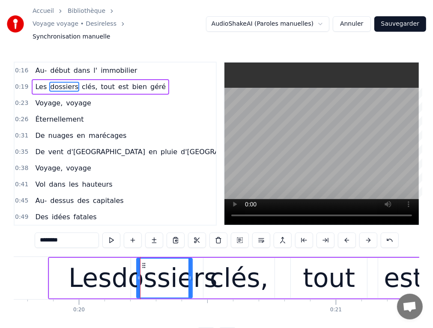
click at [221, 269] on div "clés," at bounding box center [239, 278] width 59 height 39
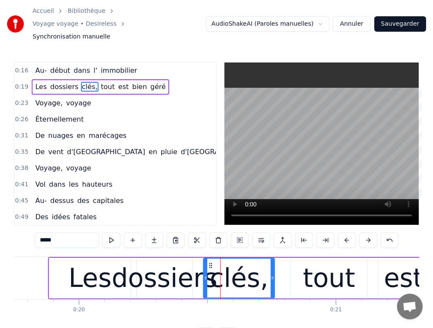
click at [41, 233] on input "*****" at bounding box center [67, 240] width 64 height 15
click at [43, 233] on input "******" at bounding box center [67, 240] width 64 height 15
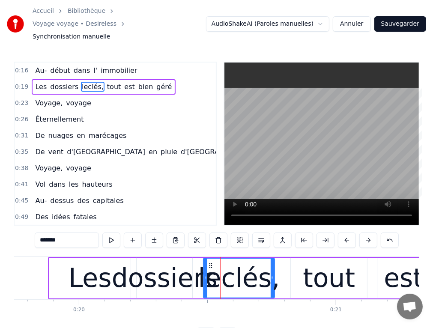
click at [46, 233] on input "*******" at bounding box center [67, 240] width 64 height 15
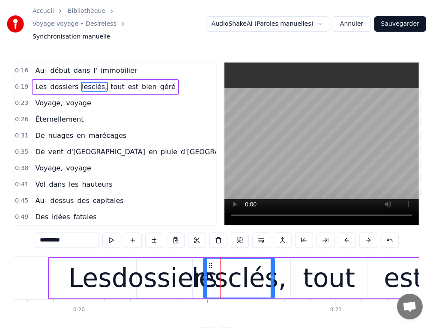
click at [48, 233] on input "********" at bounding box center [67, 240] width 64 height 15
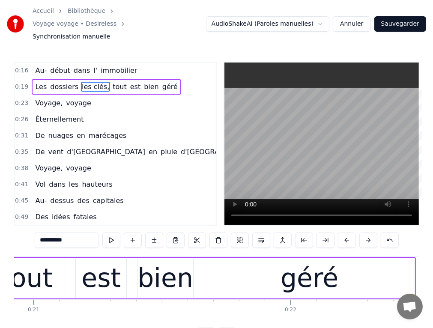
scroll to position [0, 5441]
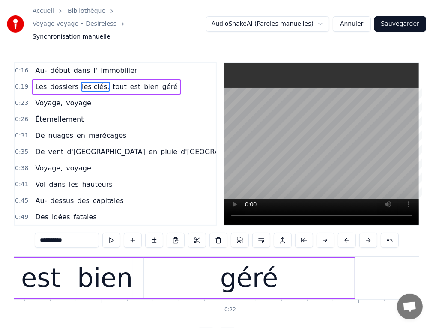
click at [107, 259] on div "bien" at bounding box center [105, 278] width 56 height 39
type input "****"
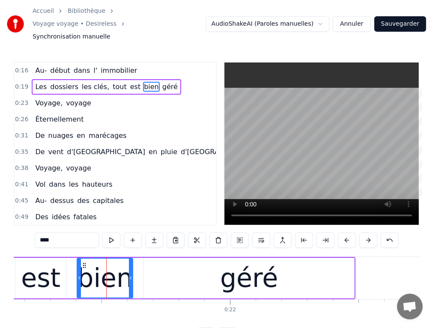
drag, startPoint x: 107, startPoint y: 256, endPoint x: 120, endPoint y: 255, distance: 13.7
click at [120, 259] on div "bien" at bounding box center [105, 278] width 56 height 39
drag, startPoint x: 132, startPoint y: 259, endPoint x: 120, endPoint y: 260, distance: 12.0
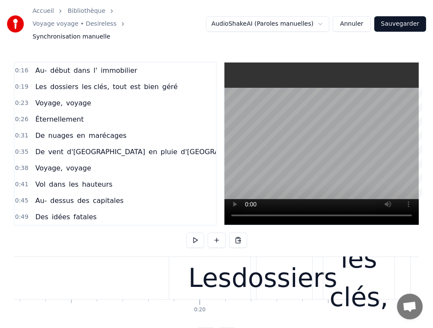
scroll to position [0, 5079]
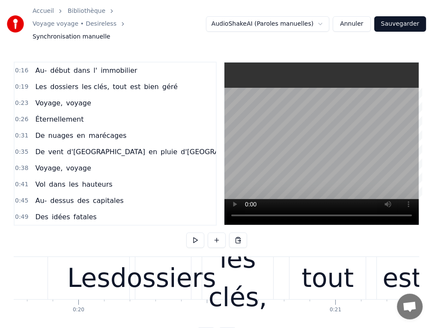
click at [272, 260] on div "les clés," at bounding box center [237, 278] width 71 height 77
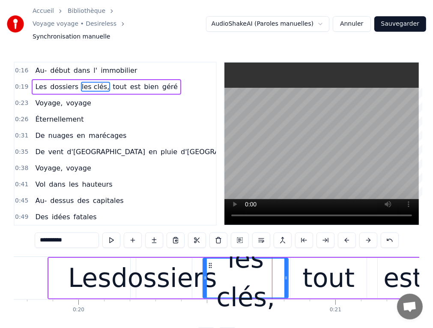
drag, startPoint x: 273, startPoint y: 262, endPoint x: 287, endPoint y: 262, distance: 14.1
click at [287, 275] on icon at bounding box center [286, 278] width 3 height 7
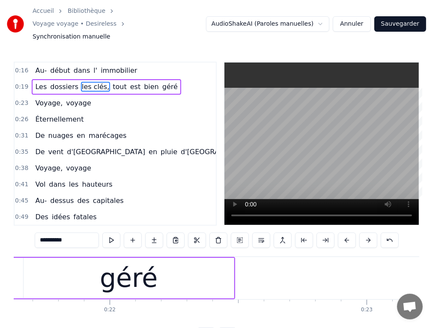
scroll to position [0, 5985]
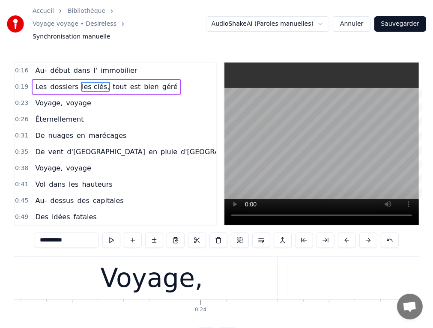
click at [49, 114] on span "Éternellement" at bounding box center [59, 119] width 50 height 10
type input "**********"
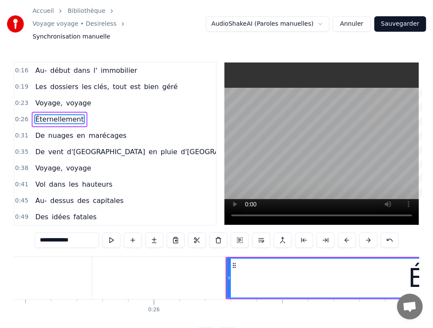
scroll to position [0, 6715]
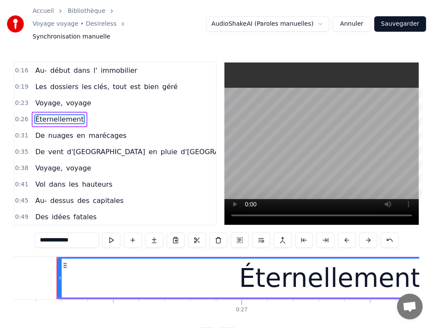
click at [46, 96] on div "Voyage, voyage" at bounding box center [63, 103] width 63 height 15
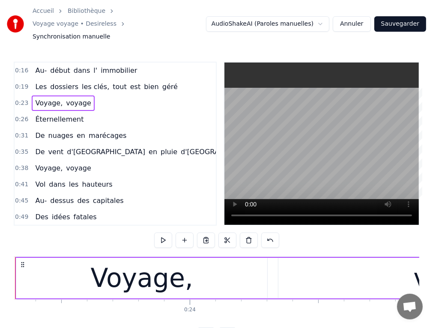
scroll to position [0, 5954]
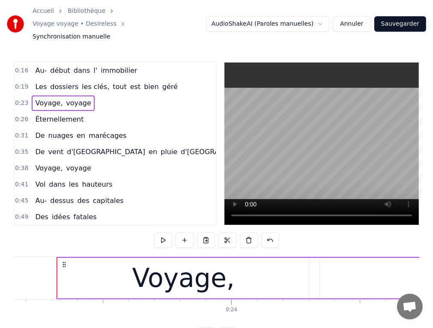
click at [147, 266] on div "Voyage," at bounding box center [183, 278] width 102 height 39
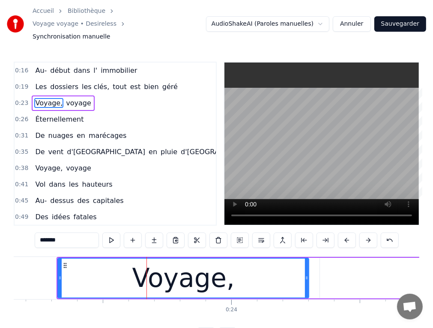
drag, startPoint x: 42, startPoint y: 226, endPoint x: 60, endPoint y: 228, distance: 18.6
click at [60, 233] on input "*******" at bounding box center [67, 240] width 64 height 15
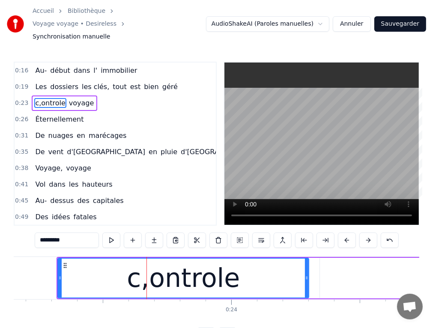
click at [61, 233] on input "*********" at bounding box center [67, 240] width 64 height 15
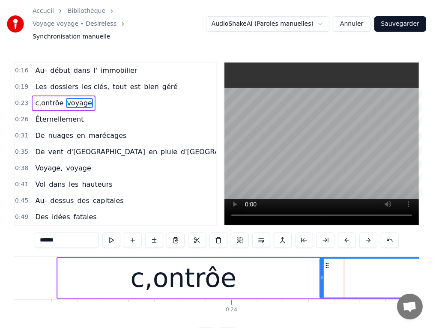
drag, startPoint x: 62, startPoint y: 228, endPoint x: 39, endPoint y: 221, distance: 23.7
click at [30, 226] on div "0:16 Au- début dans l' immobilier 0:19 Les dossiers les clés, tout est bien gér…" at bounding box center [217, 203] width 406 height 282
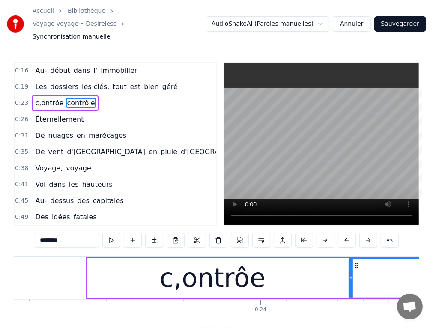
scroll to position [0, 5985]
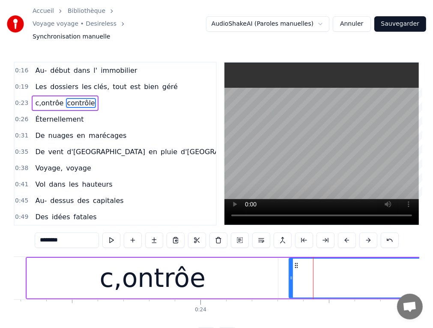
click at [76, 263] on div "c,ontrôe" at bounding box center [152, 278] width 251 height 41
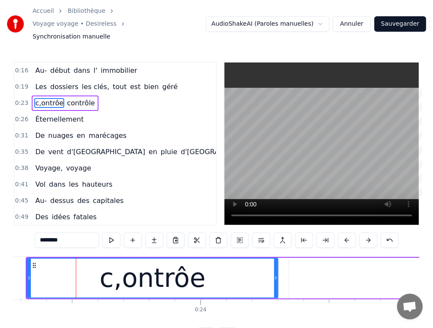
click at [45, 233] on input "********" at bounding box center [67, 240] width 64 height 15
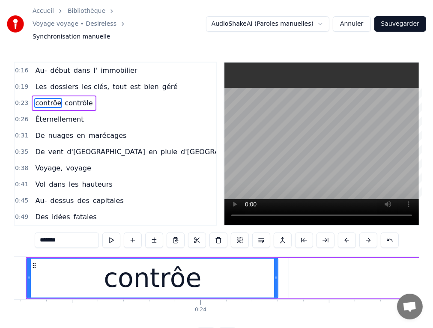
click at [59, 233] on input "*******" at bounding box center [67, 240] width 64 height 15
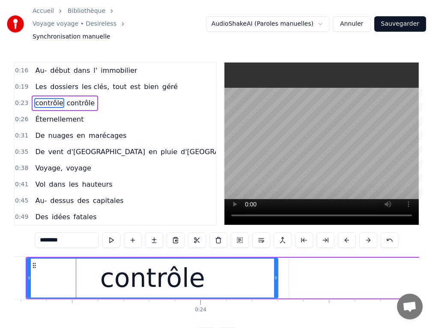
click at [66, 233] on input "********" at bounding box center [67, 240] width 64 height 15
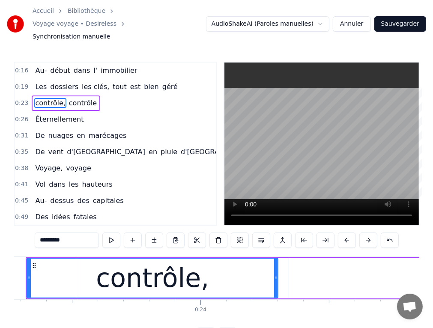
click at [55, 114] on span "Éternellement" at bounding box center [59, 119] width 50 height 10
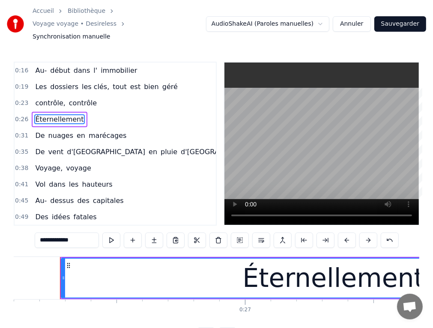
scroll to position [0, 6715]
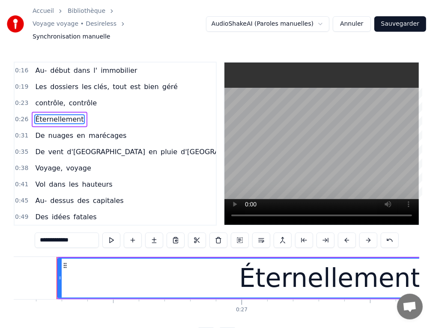
click at [306, 272] on div "Éternellement" at bounding box center [330, 278] width 182 height 39
drag, startPoint x: 79, startPoint y: 226, endPoint x: 33, endPoint y: 225, distance: 46.3
click at [31, 226] on div "0:16 Au- début dans l' immobilier 0:19 Les dossiers les clés, tout est bien gér…" at bounding box center [217, 203] width 406 height 282
paste input "*****"
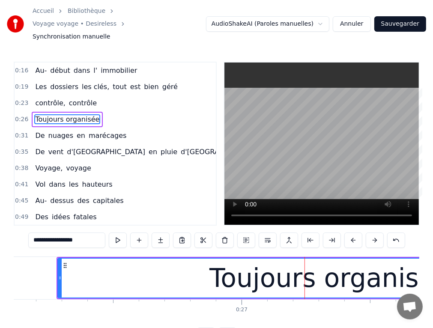
click at [53, 131] on span "nuages" at bounding box center [61, 136] width 27 height 10
type input "******"
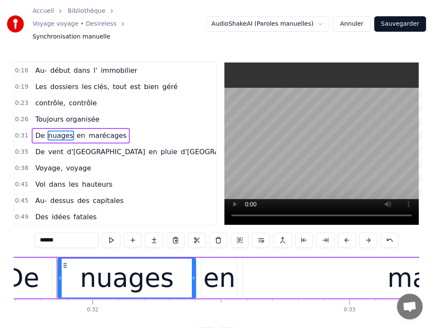
click at [32, 128] on div "De nuages en marécages" at bounding box center [81, 135] width 98 height 15
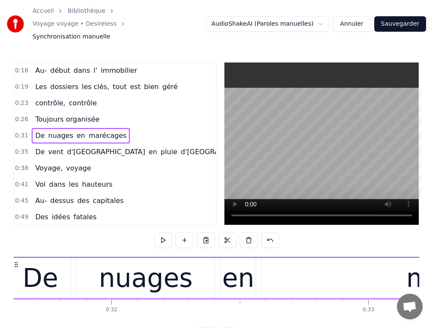
scroll to position [0, 8083]
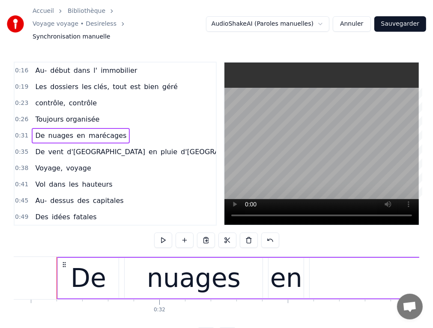
click at [34, 131] on span "De" at bounding box center [39, 136] width 11 height 10
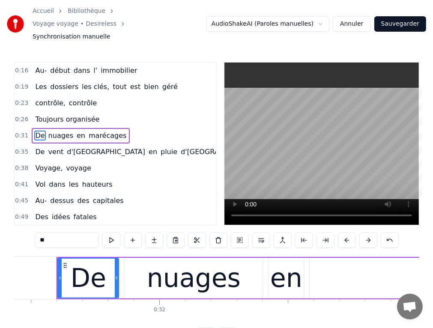
drag, startPoint x: 53, startPoint y: 226, endPoint x: 27, endPoint y: 226, distance: 26.1
click at [27, 226] on div "0:16 Au- début dans l' immobilier 0:19 Les dossiers les clés, tout est bien gér…" at bounding box center [217, 203] width 406 height 282
click at [150, 268] on div "nuages" at bounding box center [194, 278] width 138 height 41
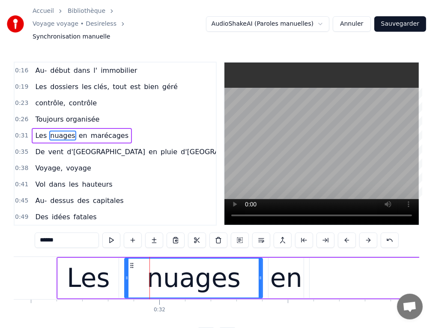
drag, startPoint x: 64, startPoint y: 228, endPoint x: 27, endPoint y: 226, distance: 37.3
click at [27, 226] on div "0:16 Au- début dans l' immobilier 0:19 Les dossiers les clés, tout est bien gér…" at bounding box center [217, 203] width 406 height 282
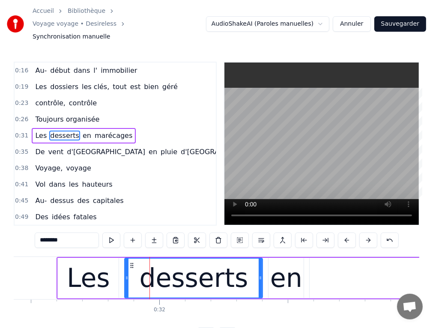
click at [286, 276] on div "en" at bounding box center [286, 278] width 32 height 39
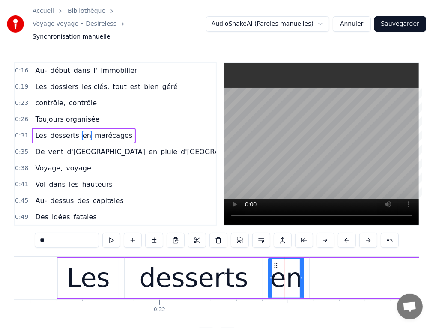
drag, startPoint x: 51, startPoint y: 230, endPoint x: 39, endPoint y: 230, distance: 11.6
click at [39, 233] on input "**" at bounding box center [67, 240] width 64 height 15
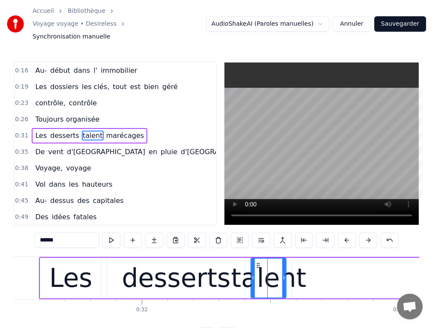
scroll to position [0, 8282]
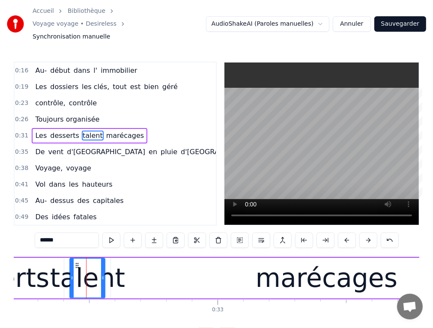
click at [301, 269] on div "marécages" at bounding box center [327, 278] width 142 height 39
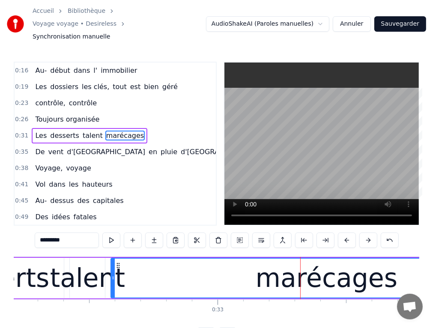
click at [75, 233] on input "*********" at bounding box center [67, 240] width 64 height 15
drag, startPoint x: 75, startPoint y: 229, endPoint x: 37, endPoint y: 229, distance: 38.6
click at [37, 233] on input "*********" at bounding box center [67, 240] width 64 height 15
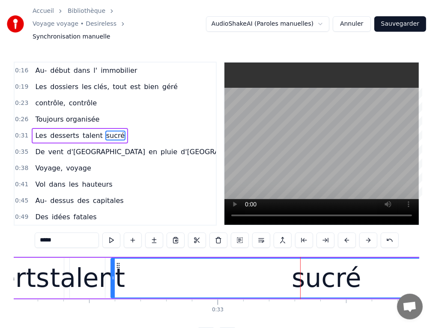
scroll to position [0, 8161]
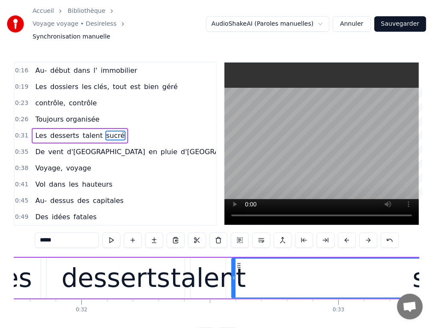
click at [163, 259] on div "desserts" at bounding box center [116, 278] width 138 height 41
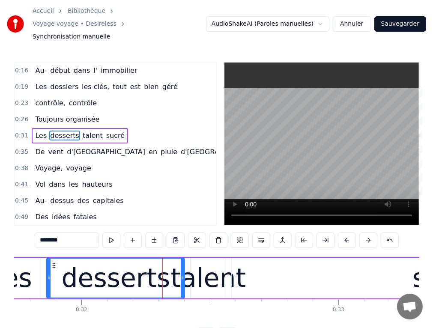
click at [62, 233] on input "********" at bounding box center [67, 240] width 64 height 15
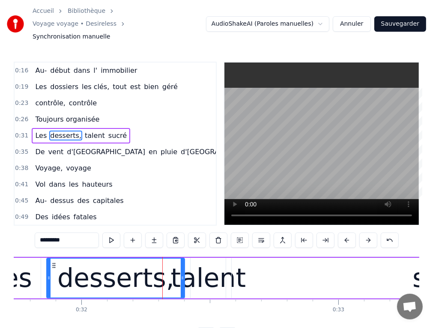
scroll to position [0, 6408]
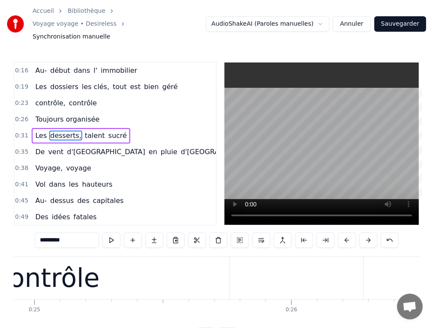
type input "*********"
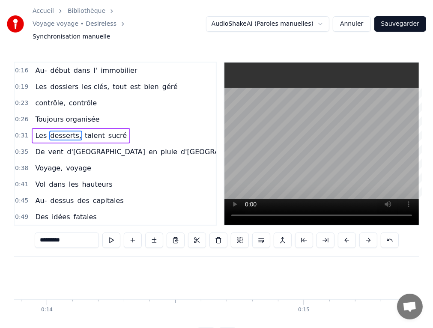
scroll to position [0, 3083]
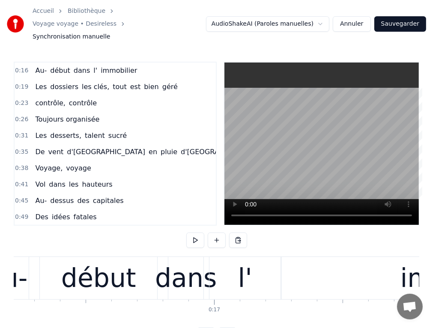
scroll to position [0, 3748]
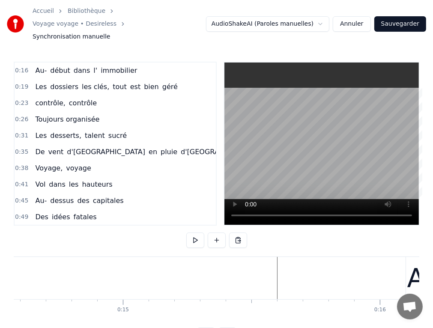
click at [198, 233] on button at bounding box center [195, 240] width 18 height 15
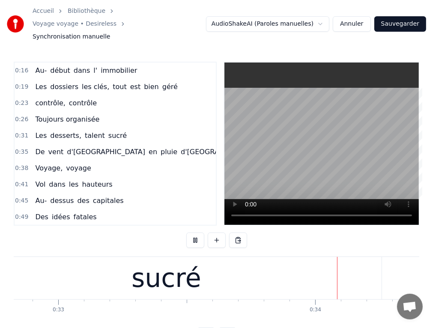
scroll to position [0, 8626]
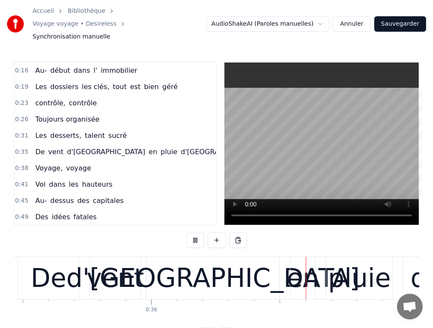
click at [198, 233] on button at bounding box center [195, 240] width 18 height 15
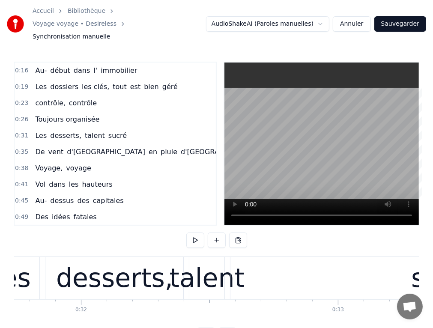
scroll to position [0, 8646]
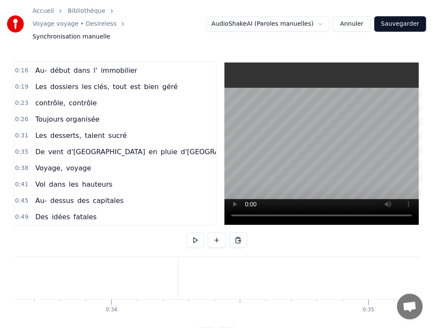
click at [35, 147] on span "De" at bounding box center [39, 152] width 11 height 10
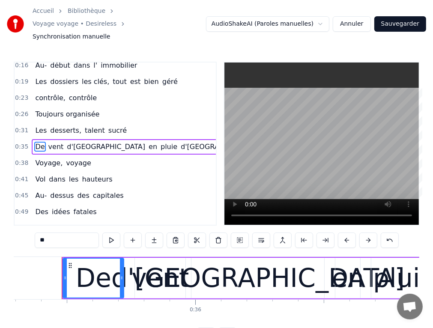
scroll to position [0, 9081]
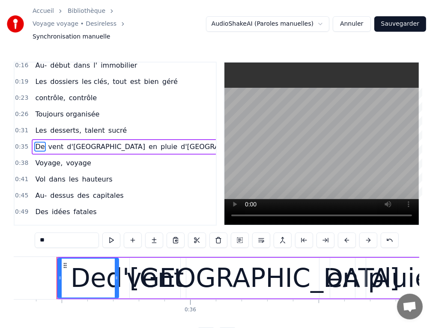
click at [50, 233] on input "**" at bounding box center [67, 240] width 64 height 15
click at [143, 259] on div "vent" at bounding box center [154, 278] width 57 height 39
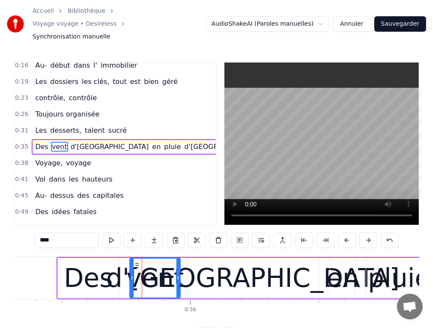
drag, startPoint x: 58, startPoint y: 225, endPoint x: 33, endPoint y: 226, distance: 25.3
click at [33, 226] on div "0:16 Au- début dans l' immobilier 0:19 Les dossiers les clés, tout est bien gér…" at bounding box center [217, 203] width 406 height 282
click at [82, 142] on span "d'[GEOGRAPHIC_DATA]" at bounding box center [116, 147] width 80 height 10
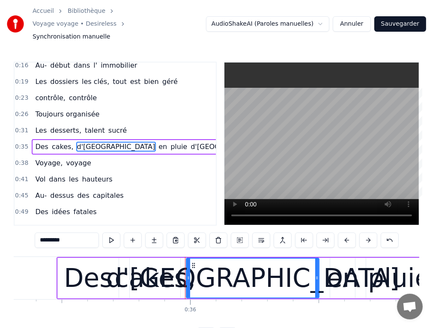
drag, startPoint x: 73, startPoint y: 223, endPoint x: 31, endPoint y: 223, distance: 41.6
click at [31, 223] on div "0:16 Au- début dans l' immobilier 0:19 Les dossiers les clés, tout est bien gér…" at bounding box center [217, 203] width 406 height 282
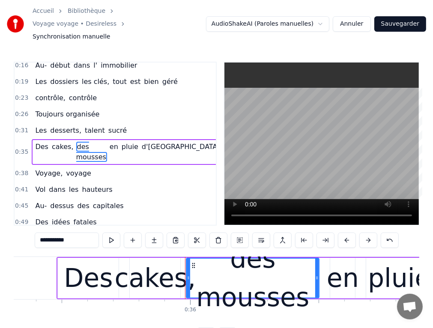
click at [340, 269] on div "en" at bounding box center [343, 278] width 32 height 39
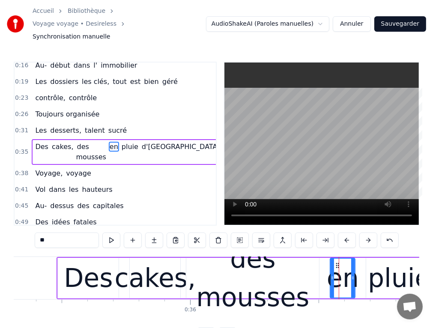
click at [54, 233] on input "**" at bounding box center [67, 240] width 64 height 15
click at [373, 269] on div "pluie" at bounding box center [399, 278] width 63 height 39
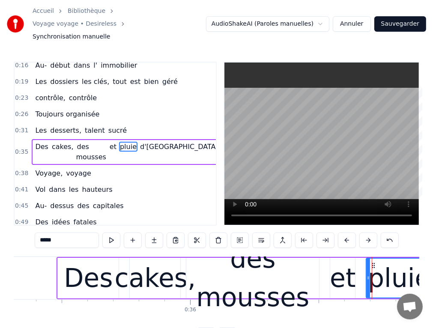
drag, startPoint x: 62, startPoint y: 229, endPoint x: 36, endPoint y: 228, distance: 26.1
click at [36, 233] on input "*****" at bounding box center [67, 240] width 64 height 15
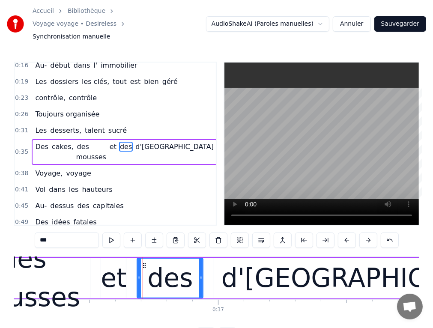
scroll to position [0, 9431]
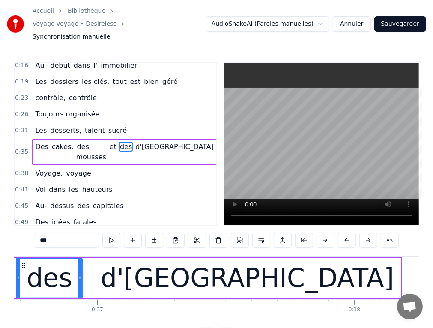
click at [176, 267] on div "d'[GEOGRAPHIC_DATA]" at bounding box center [247, 278] width 308 height 41
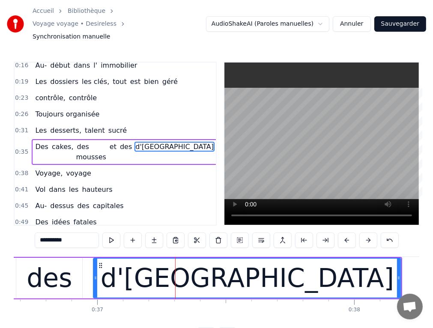
drag, startPoint x: 75, startPoint y: 228, endPoint x: 42, endPoint y: 227, distance: 33.4
click at [42, 233] on input "**********" at bounding box center [67, 240] width 64 height 15
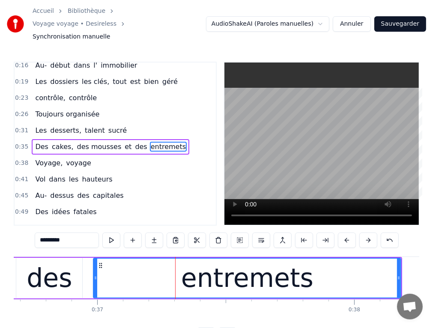
click at [50, 158] on span "Voyage," at bounding box center [48, 163] width 29 height 10
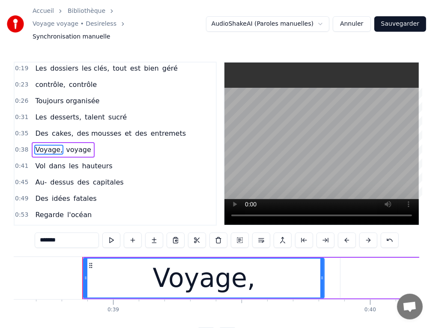
scroll to position [0, 9956]
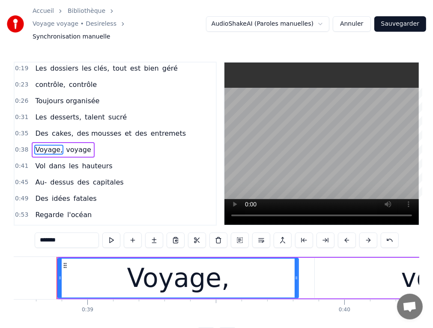
drag, startPoint x: 60, startPoint y: 227, endPoint x: 29, endPoint y: 220, distance: 31.6
click at [25, 228] on div "0:16 Au- début dans l' immobilier 0:19 Les dossiers les clés, tout est bien gér…" at bounding box center [217, 203] width 406 height 282
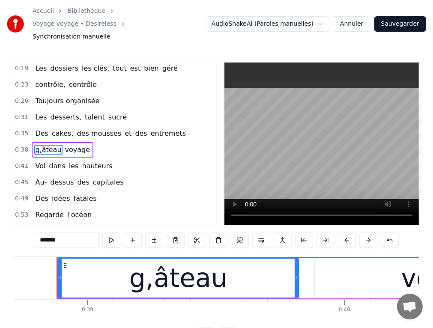
click at [48, 233] on input "*******" at bounding box center [67, 240] width 64 height 15
click at [45, 233] on input "*******" at bounding box center [67, 240] width 64 height 15
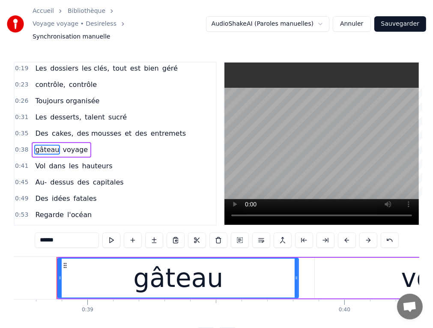
click at [61, 233] on input "******" at bounding box center [67, 240] width 64 height 15
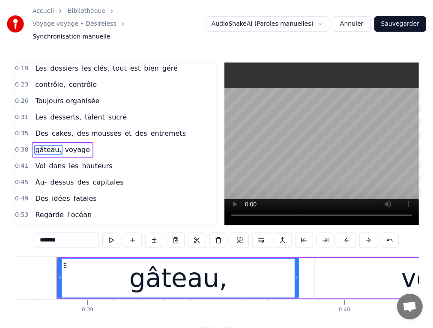
click at [68, 145] on span "voyage" at bounding box center [77, 150] width 27 height 10
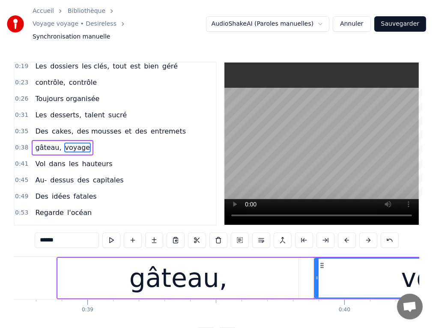
click at [53, 143] on span "gâteau," at bounding box center [48, 148] width 28 height 10
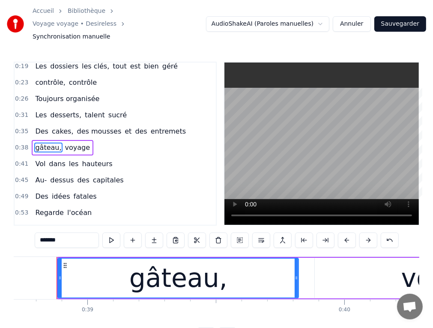
drag, startPoint x: 59, startPoint y: 228, endPoint x: 36, endPoint y: 221, distance: 24.0
click at [34, 228] on div "0:16 Au- début dans l' immobilier 0:19 Les dossiers les clés, tout est bien gér…" at bounding box center [217, 203] width 406 height 282
click at [69, 143] on span "voyage" at bounding box center [77, 148] width 27 height 10
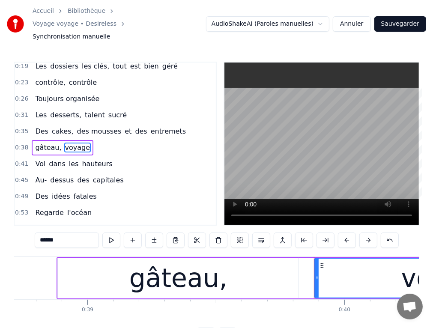
drag, startPoint x: 61, startPoint y: 229, endPoint x: 33, endPoint y: 229, distance: 27.4
click at [33, 229] on div "0:16 Au- début dans l' immobilier 0:19 Les dossiers les clés, tout est bien gér…" at bounding box center [217, 203] width 406 height 282
paste input "text"
click at [41, 159] on span "Vol" at bounding box center [40, 164] width 12 height 10
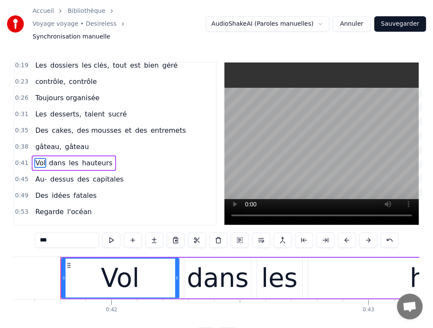
scroll to position [0, 10706]
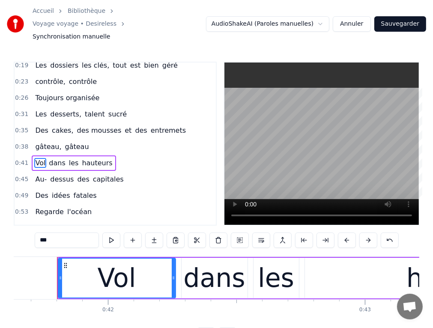
drag, startPoint x: 52, startPoint y: 225, endPoint x: 28, endPoint y: 225, distance: 24.4
click at [28, 225] on div "0:16 Au- début dans l' immobilier 0:19 Les dossiers les clés, tout est bien gér…" at bounding box center [217, 203] width 406 height 282
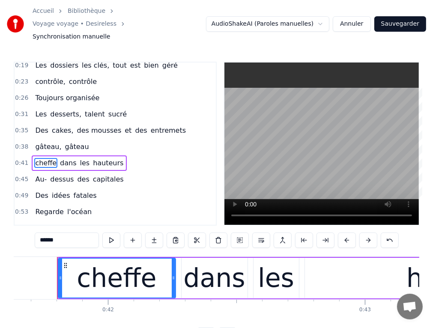
click at [193, 265] on div "dans" at bounding box center [214, 278] width 62 height 39
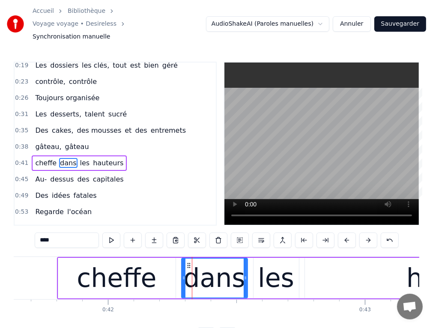
scroll to position [36, 0]
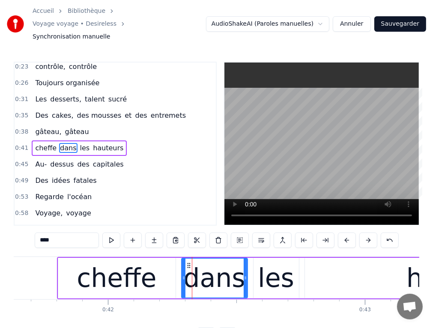
drag, startPoint x: 58, startPoint y: 228, endPoint x: 21, endPoint y: 228, distance: 36.9
click at [21, 228] on div "0:16 Au- début dans l' immobilier 0:19 Les dossiers les clés, tout est bien gér…" at bounding box center [217, 203] width 406 height 282
click at [264, 269] on div "les" at bounding box center [276, 278] width 36 height 39
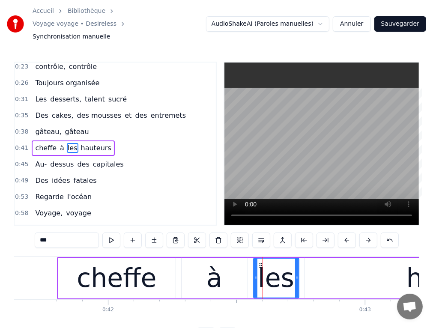
drag, startPoint x: 54, startPoint y: 226, endPoint x: 32, endPoint y: 227, distance: 21.4
click at [32, 227] on div "0:16 Au- début dans l' immobilier 0:19 Les dossiers les clés, tout est bien gér…" at bounding box center [217, 203] width 406 height 282
click at [78, 143] on span "hauteurs" at bounding box center [92, 148] width 32 height 10
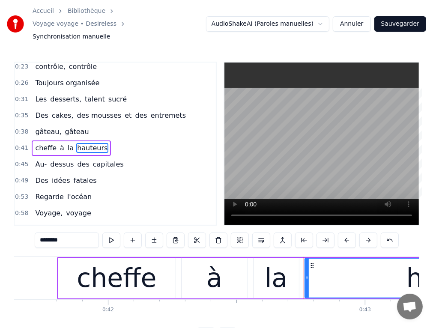
click at [65, 233] on input "********" at bounding box center [67, 240] width 64 height 15
click at [41, 159] on span "Au-" at bounding box center [40, 164] width 13 height 10
type input "***"
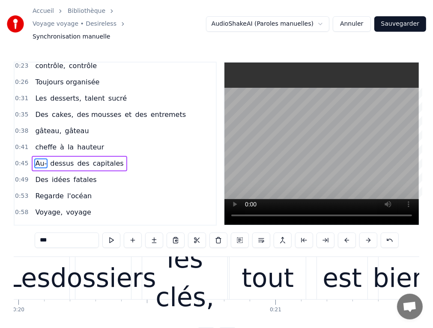
scroll to position [0, 3265]
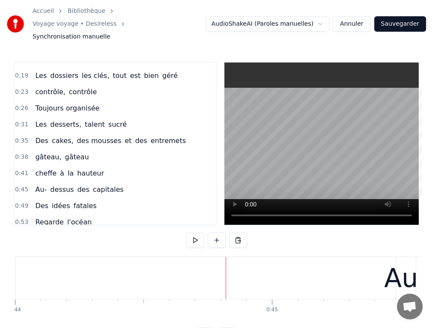
scroll to position [0, 0]
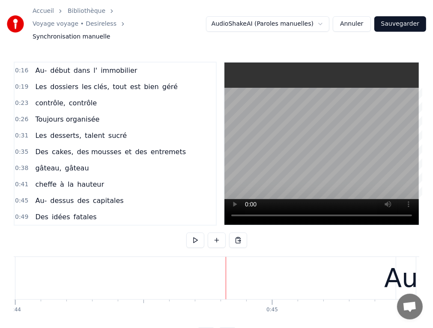
click at [39, 196] on span "Au-" at bounding box center [40, 201] width 13 height 10
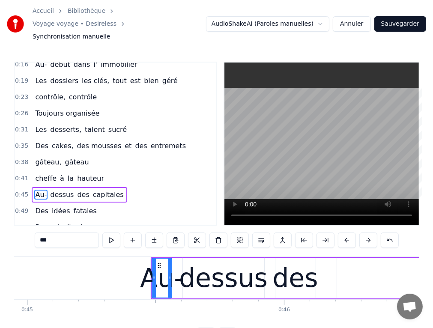
scroll to position [0, 11653]
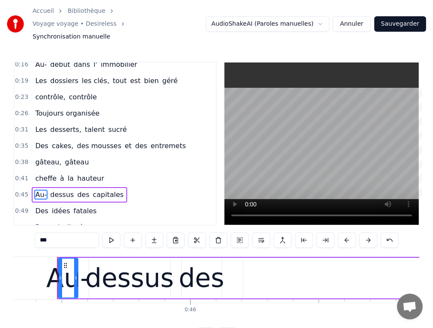
drag, startPoint x: 51, startPoint y: 227, endPoint x: 22, endPoint y: 227, distance: 29.1
click at [22, 227] on div "0:16 Au- début dans l' immobilier 0:19 Les dossiers les clés, tout est bien gér…" at bounding box center [217, 203] width 406 height 282
type input "*"
click at [52, 190] on span "dessus" at bounding box center [63, 195] width 25 height 10
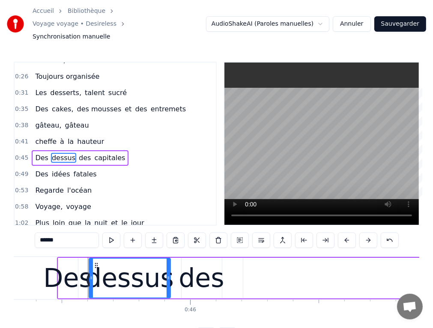
scroll to position [52, 0]
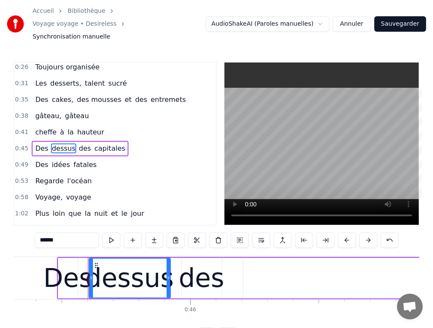
drag, startPoint x: 60, startPoint y: 225, endPoint x: 34, endPoint y: 226, distance: 25.7
click at [34, 226] on div "0:16 Au- début dans l' immobilier 0:19 Les dossiers les clés, tout est bien gér…" at bounding box center [217, 203] width 406 height 282
click at [79, 144] on span "des" at bounding box center [86, 149] width 14 height 10
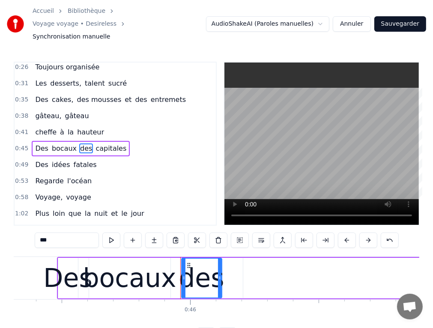
click at [95, 144] on span "capitales" at bounding box center [111, 149] width 33 height 10
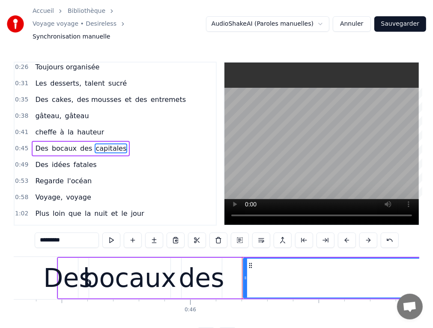
click at [65, 144] on span "bocaux" at bounding box center [64, 149] width 27 height 10
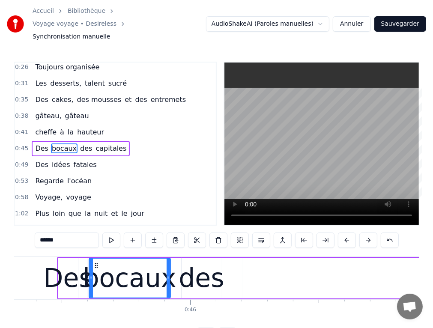
click at [63, 233] on input "******" at bounding box center [67, 240] width 64 height 15
type input "*******"
click at [85, 141] on div "Des bocaux, des capitales" at bounding box center [82, 148] width 100 height 15
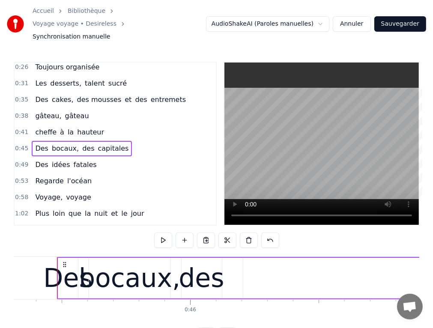
click at [106, 144] on span "capitales" at bounding box center [113, 149] width 33 height 10
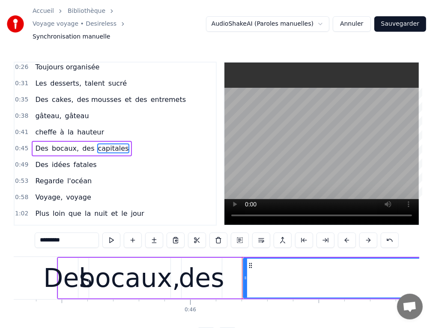
drag, startPoint x: 66, startPoint y: 225, endPoint x: 29, endPoint y: 222, distance: 36.6
click at [29, 226] on div "0:16 Au- début dans l' immobilier 0:19 Les dossiers les clés, tout est bien gér…" at bounding box center [217, 203] width 406 height 282
click at [34, 160] on span "Des" at bounding box center [41, 165] width 15 height 10
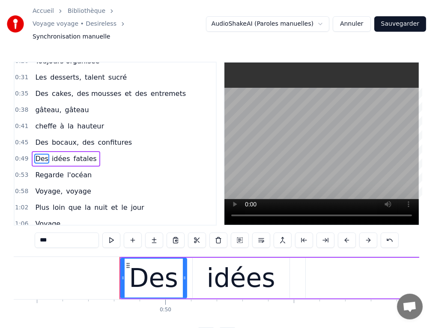
scroll to position [0, 12769]
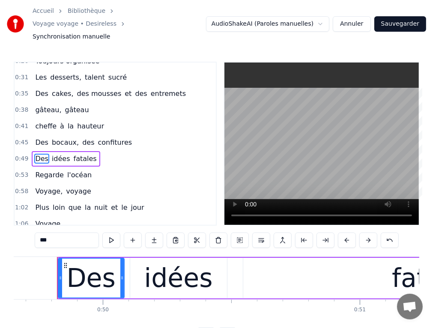
drag, startPoint x: 53, startPoint y: 227, endPoint x: 33, endPoint y: 226, distance: 20.1
click at [33, 226] on div "0:16 Au- début dans l' immobilier 0:19 Les dossiers les clés, tout est bien gér…" at bounding box center [217, 203] width 406 height 282
click at [53, 154] on span "idées" at bounding box center [56, 159] width 20 height 10
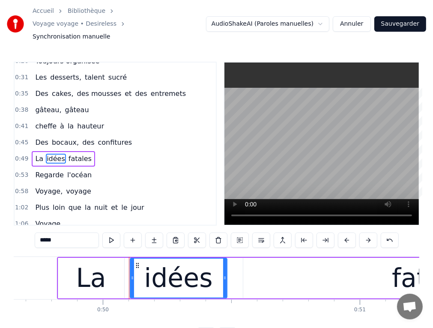
scroll to position [68, 0]
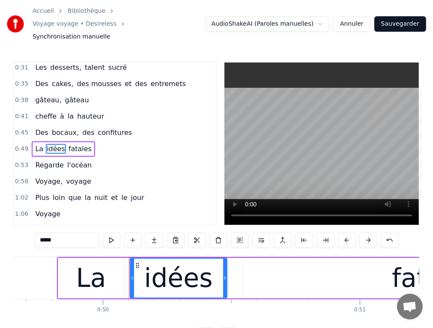
drag, startPoint x: 68, startPoint y: 224, endPoint x: 35, endPoint y: 227, distance: 32.7
click at [35, 227] on div "0:16 Au- début dans l' immobilier 0:19 Les dossiers les clés, tout est bien gér…" at bounding box center [217, 203] width 406 height 282
click at [66, 144] on span "fatales" at bounding box center [78, 149] width 25 height 10
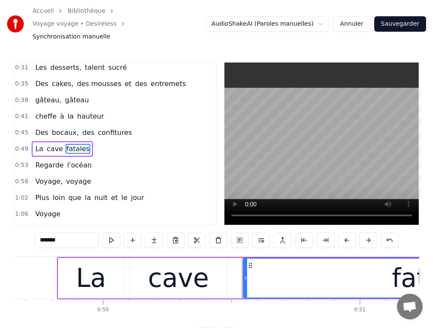
click at [278, 267] on div "fatales" at bounding box center [436, 278] width 384 height 39
drag, startPoint x: 39, startPoint y: 227, endPoint x: 66, endPoint y: 230, distance: 26.7
click at [66, 233] on input "*******" at bounding box center [67, 240] width 64 height 15
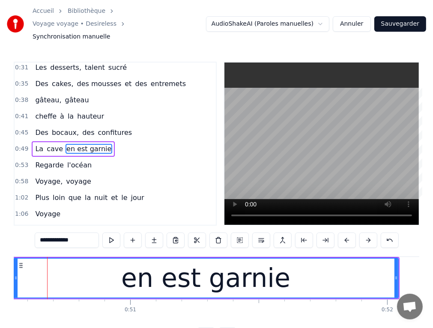
scroll to position [0, 13120]
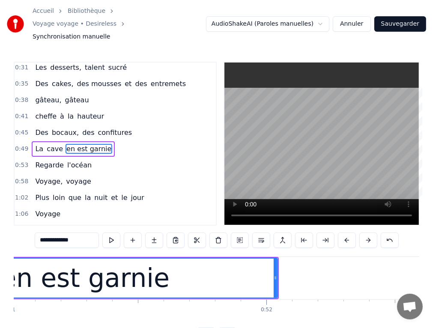
click at [38, 160] on span "Regarde" at bounding box center [49, 165] width 30 height 10
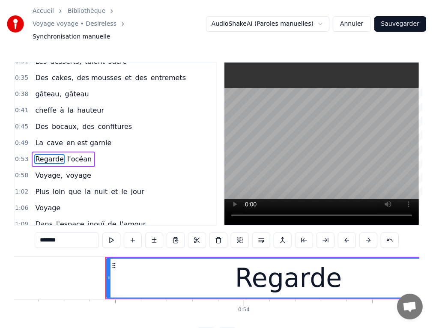
scroll to position [0, 13705]
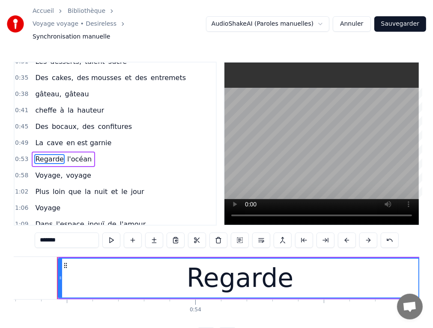
drag, startPoint x: 65, startPoint y: 230, endPoint x: 15, endPoint y: 231, distance: 49.7
click at [15, 231] on div "0:16 Au- début dans l' immobilier 0:19 Les dossiers les clés, tout est bien gér…" at bounding box center [217, 203] width 406 height 282
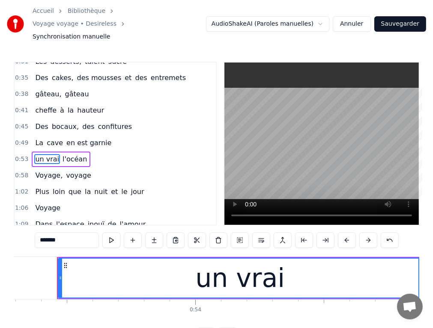
click at [62, 154] on span "l'océan" at bounding box center [75, 159] width 26 height 10
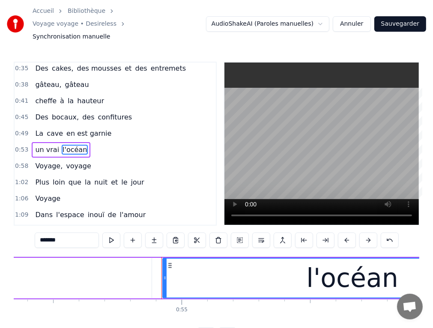
scroll to position [0, 14080]
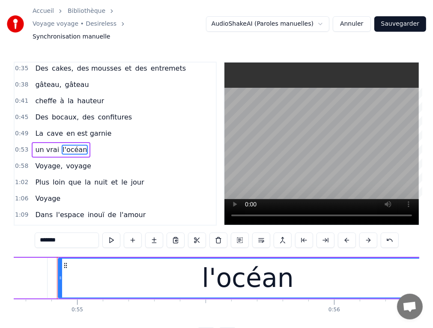
drag, startPoint x: 63, startPoint y: 228, endPoint x: 29, endPoint y: 228, distance: 34.3
click at [29, 228] on div "0:16 Au- début dans l' immobilier 0:19 Les dossiers les clés, tout est bien gér…" at bounding box center [217, 203] width 406 height 282
click at [52, 177] on span "loin" at bounding box center [59, 182] width 14 height 10
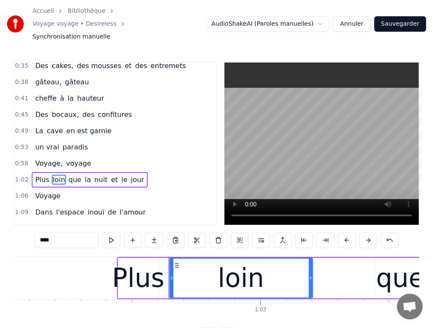
scroll to position [0, 16066]
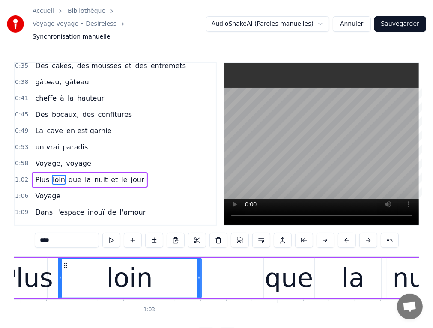
drag, startPoint x: 59, startPoint y: 229, endPoint x: 31, endPoint y: 229, distance: 27.9
click at [31, 229] on div "0:16 Au- début dans l' immobilier 0:19 Les dossiers les clés, tout est bien gér…" at bounding box center [217, 203] width 406 height 282
click at [70, 175] on span "que" at bounding box center [77, 180] width 15 height 10
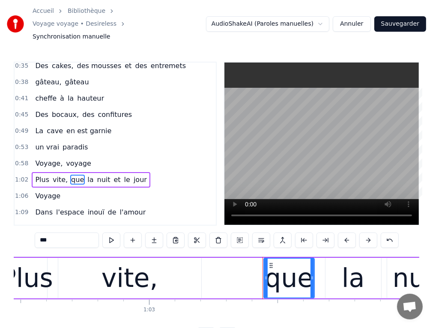
scroll to position [115, 0]
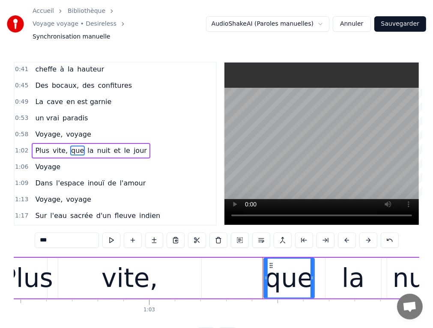
click at [60, 233] on input "***" at bounding box center [67, 240] width 64 height 15
drag, startPoint x: 60, startPoint y: 228, endPoint x: 30, endPoint y: 228, distance: 29.6
click at [30, 228] on div "0:16 Au- début dans l' immobilier 0:19 Les dossiers les clés, tout est bien gér…" at bounding box center [217, 203] width 406 height 282
click at [81, 146] on span "la" at bounding box center [85, 151] width 8 height 10
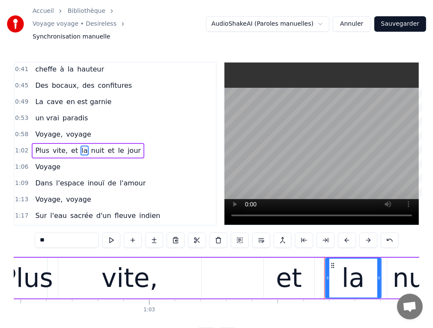
click at [52, 233] on input "**" at bounding box center [67, 240] width 64 height 15
drag, startPoint x: 52, startPoint y: 223, endPoint x: 35, endPoint y: 222, distance: 17.1
click at [35, 222] on div "0:16 Au- début dans l' immobilier 0:19 Les dossiers les clés, tout est bien gér…" at bounding box center [217, 203] width 406 height 282
click at [88, 146] on span "nuit" at bounding box center [95, 151] width 15 height 10
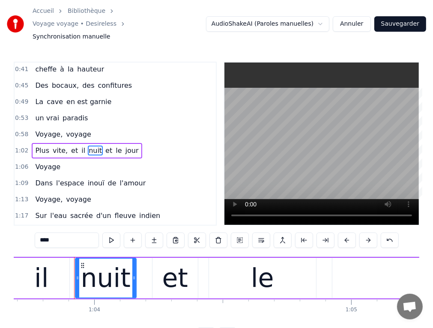
scroll to position [0, 16395]
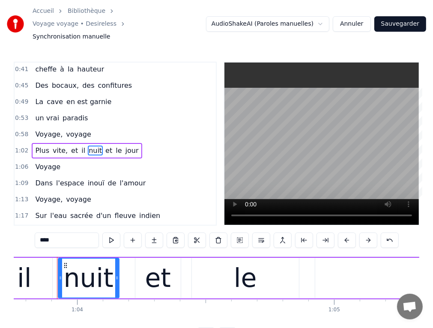
drag, startPoint x: 57, startPoint y: 228, endPoint x: 34, endPoint y: 228, distance: 22.3
click at [34, 228] on div "0:16 Au- début dans l' immobilier 0:19 Les dossiers les clés, tout est bien gér…" at bounding box center [217, 203] width 406 height 282
click at [115, 146] on span "le" at bounding box center [119, 151] width 8 height 10
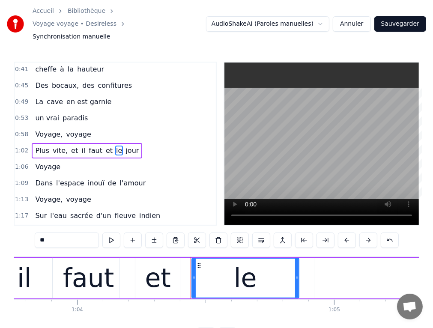
click at [105, 146] on span "et" at bounding box center [109, 151] width 9 height 10
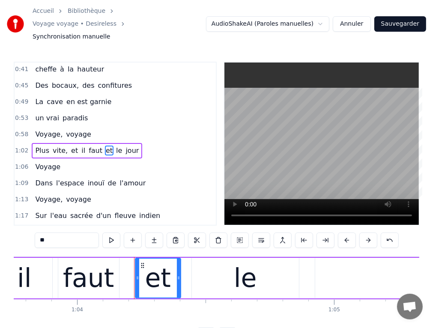
drag, startPoint x: 57, startPoint y: 228, endPoint x: 33, endPoint y: 226, distance: 24.1
click at [33, 226] on div "0:16 Au- début dans l' immobilier 0:19 Les dossiers les clés, tout est bien gér…" at bounding box center [217, 203] width 406 height 282
click at [132, 146] on span "jour" at bounding box center [139, 151] width 15 height 10
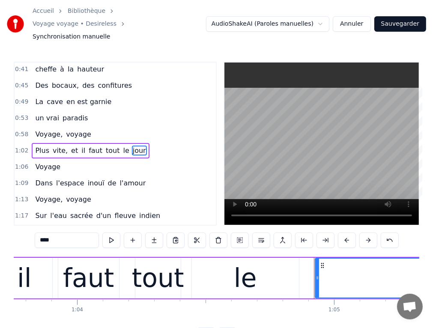
click at [123, 146] on span "le" at bounding box center [127, 151] width 8 height 10
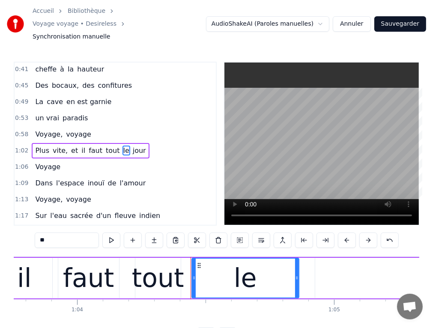
click at [132, 146] on span "jour" at bounding box center [139, 151] width 15 height 10
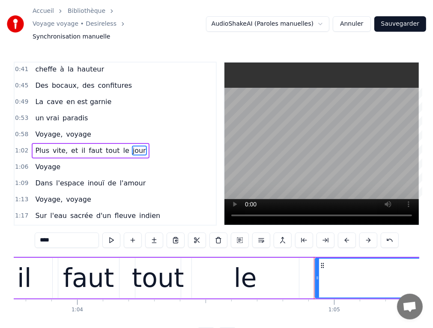
click at [123, 146] on span "le" at bounding box center [127, 151] width 8 height 10
type input "**"
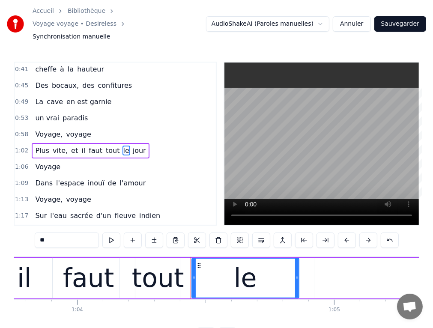
drag, startPoint x: 51, startPoint y: 230, endPoint x: 40, endPoint y: 228, distance: 11.6
click at [40, 233] on input "**" at bounding box center [67, 240] width 64 height 15
click at [126, 146] on span "jour" at bounding box center [133, 151] width 15 height 10
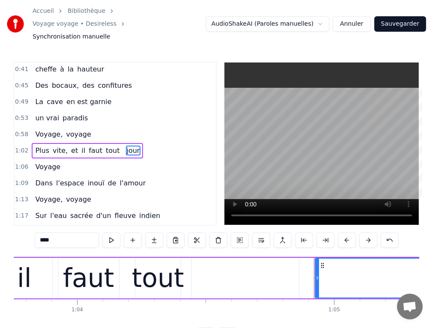
drag, startPoint x: 71, startPoint y: 226, endPoint x: 25, endPoint y: 226, distance: 46.3
click at [25, 226] on div "0:16 Au- début dans l' immobilier 0:19 Les dossiers les clés, tout est bien gér…" at bounding box center [217, 203] width 406 height 282
click at [47, 162] on span "Voyage" at bounding box center [47, 167] width 27 height 10
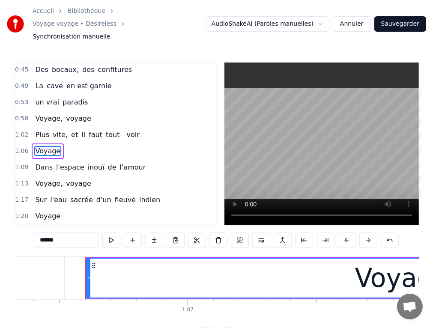
scroll to position [0, 17084]
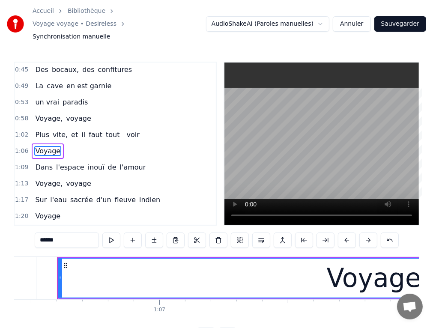
drag, startPoint x: 63, startPoint y: 228, endPoint x: 27, endPoint y: 228, distance: 35.6
click at [27, 228] on div "0:16 Au- début dans l' immobilier 0:19 Les dossiers les clés, tout est bien gér…" at bounding box center [217, 203] width 406 height 282
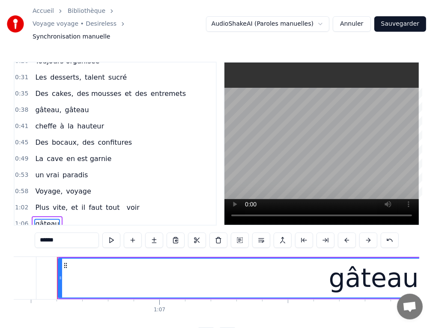
scroll to position [0, 0]
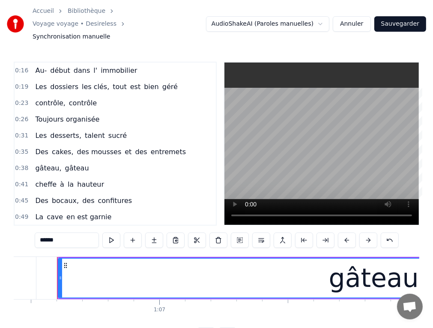
click at [57, 66] on span "début" at bounding box center [60, 71] width 22 height 10
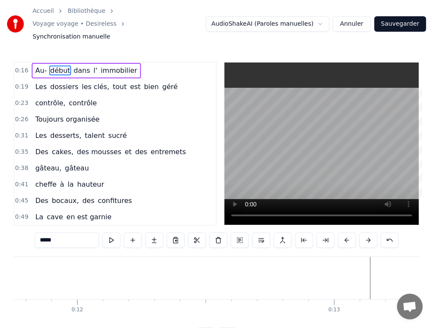
scroll to position [0, 4051]
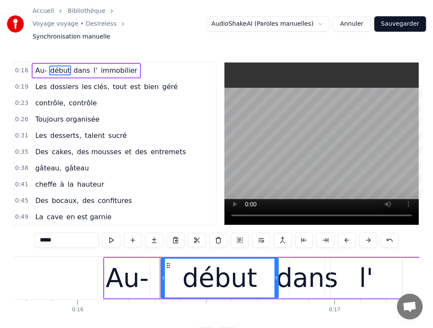
click at [130, 273] on div "Au-" at bounding box center [127, 278] width 43 height 39
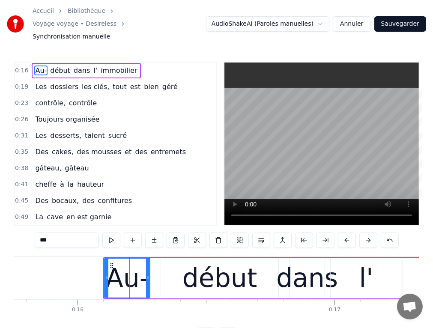
drag, startPoint x: 51, startPoint y: 226, endPoint x: 33, endPoint y: 226, distance: 18.9
click at [33, 226] on div "0:16 Au- début dans l' immobilier 0:19 Les dossiers les clés, tout est bien gér…" at bounding box center [217, 203] width 406 height 282
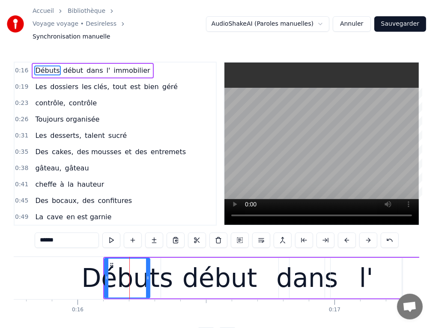
click at [74, 235] on input "******" at bounding box center [67, 240] width 64 height 15
click at [171, 268] on div "début" at bounding box center [219, 278] width 117 height 41
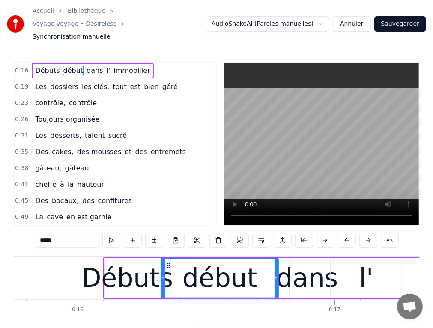
click at [147, 259] on div "Débuts" at bounding box center [127, 278] width 92 height 39
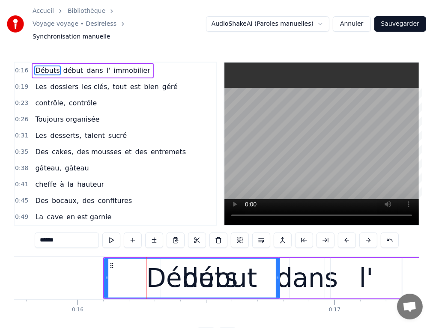
drag, startPoint x: 148, startPoint y: 260, endPoint x: 278, endPoint y: 262, distance: 129.9
click at [278, 263] on div at bounding box center [277, 278] width 3 height 39
click at [177, 259] on div "Débuts" at bounding box center [193, 278] width 92 height 39
click at [266, 283] on div "Débuts" at bounding box center [192, 278] width 174 height 39
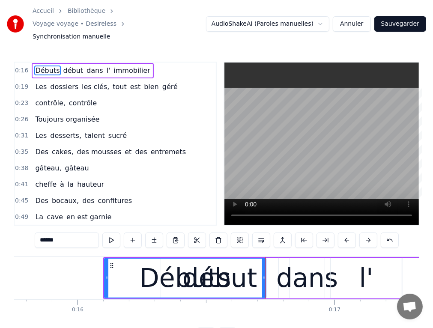
drag, startPoint x: 278, startPoint y: 264, endPoint x: 264, endPoint y: 264, distance: 13.7
click at [264, 275] on icon at bounding box center [263, 278] width 3 height 7
click at [274, 267] on div "début" at bounding box center [219, 278] width 117 height 41
type input "*****"
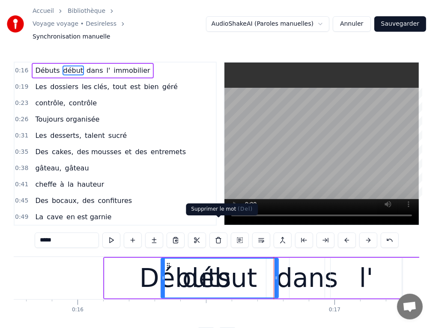
click at [219, 233] on button at bounding box center [219, 240] width 18 height 15
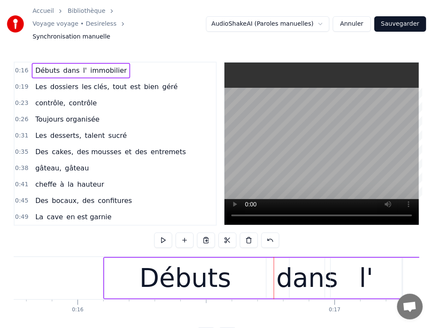
click at [255, 270] on div "Débuts" at bounding box center [186, 278] width 162 height 41
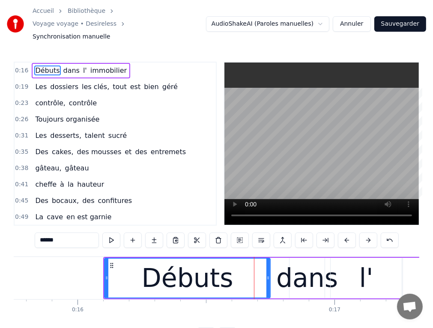
drag, startPoint x: 264, startPoint y: 270, endPoint x: 269, endPoint y: 272, distance: 4.6
click at [269, 272] on div at bounding box center [268, 278] width 3 height 39
